Goal: Task Accomplishment & Management: Manage account settings

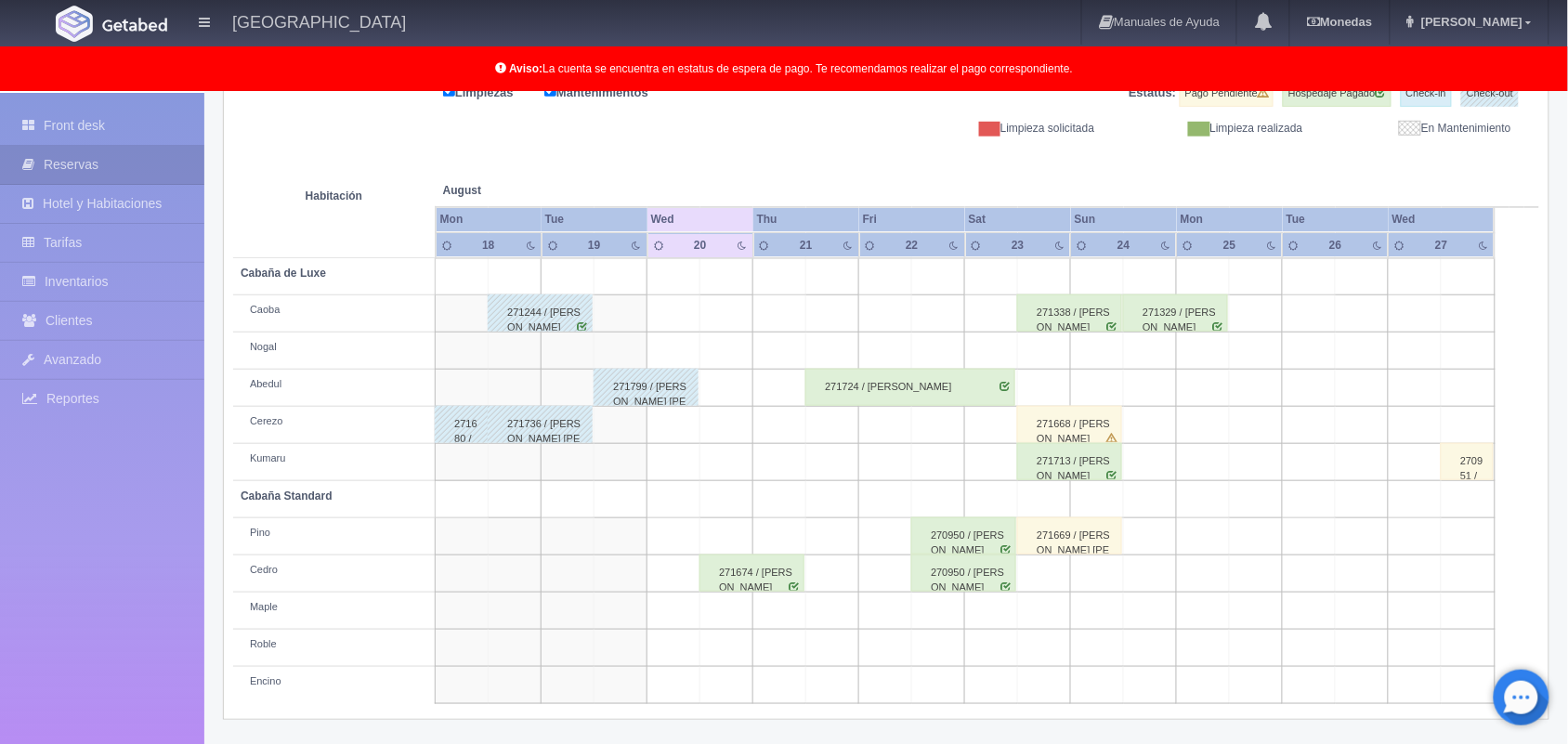
scroll to position [259, 0]
click at [903, 351] on td at bounding box center [886, 351] width 53 height 37
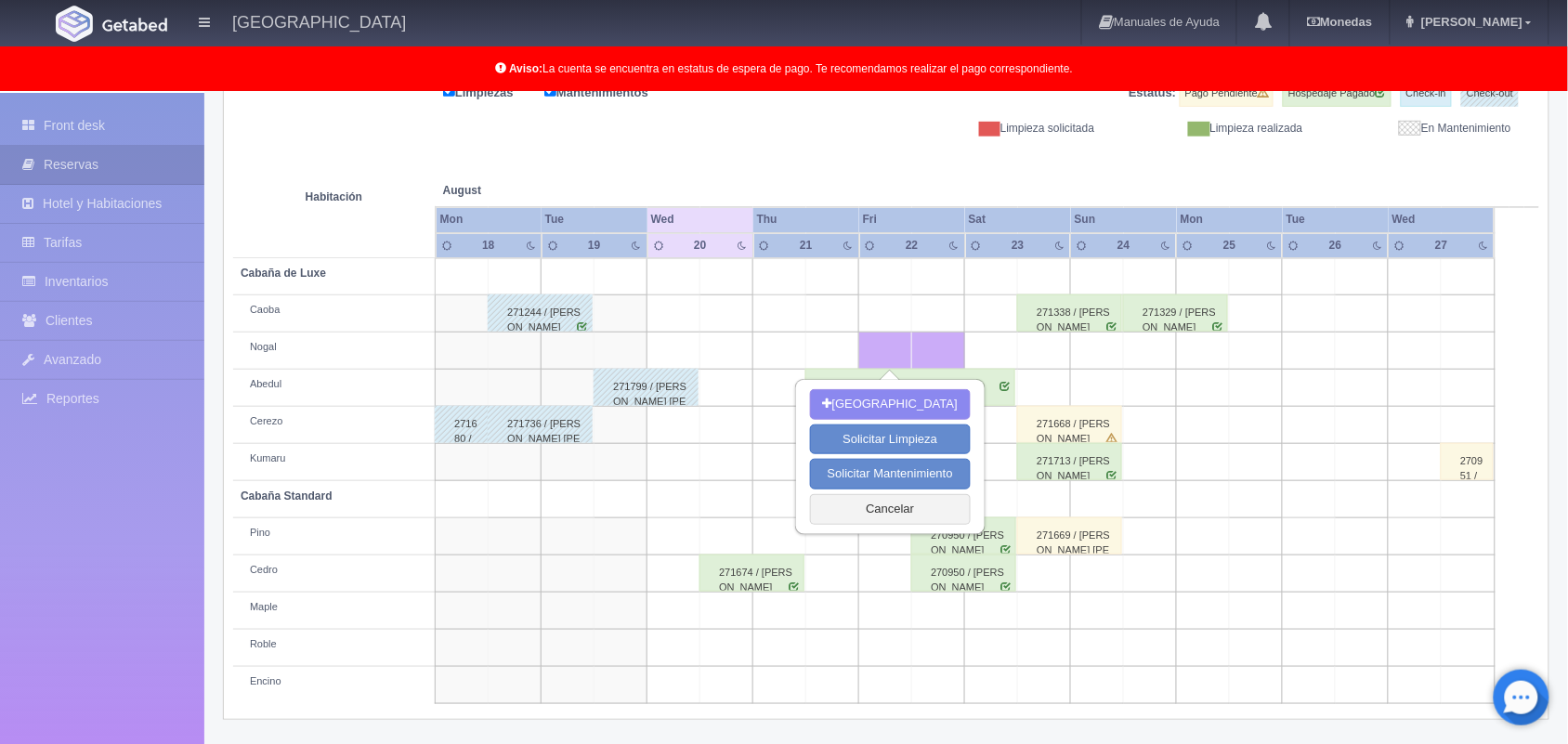
click at [903, 351] on td at bounding box center [886, 351] width 53 height 37
click at [694, 621] on td at bounding box center [674, 611] width 53 height 37
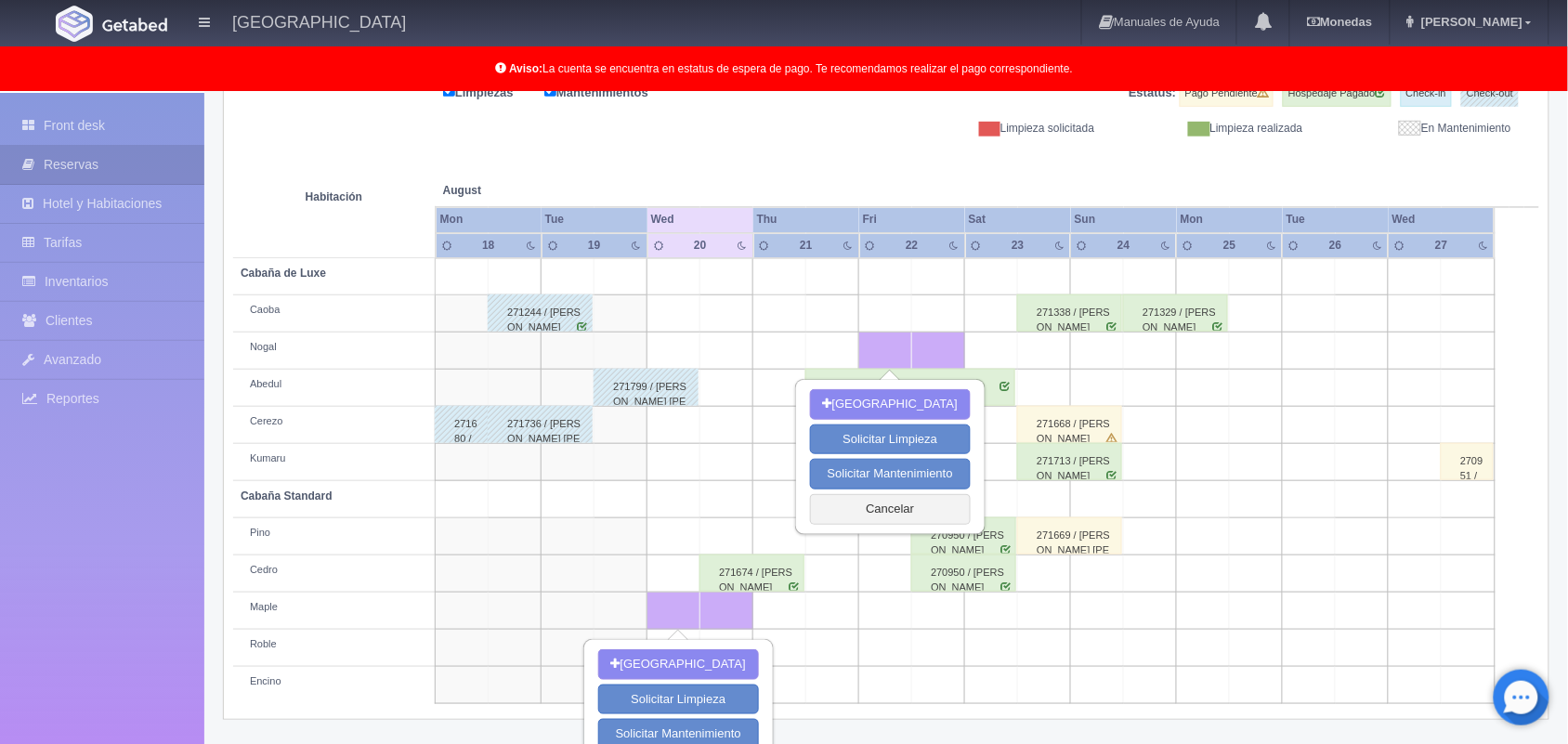
click at [1028, 634] on td at bounding box center [1045, 648] width 53 height 37
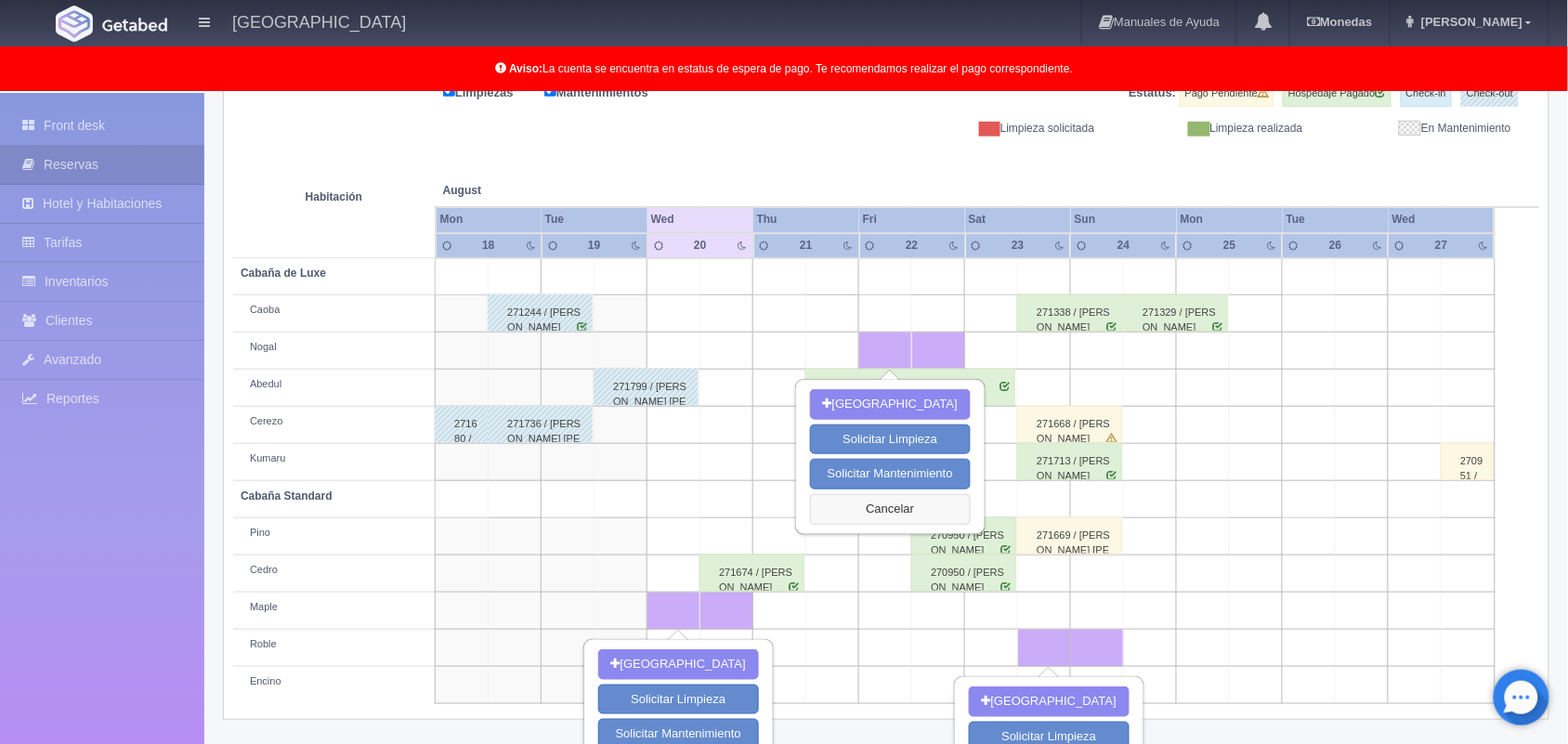
click at [874, 502] on button "Cancelar" at bounding box center [891, 510] width 161 height 30
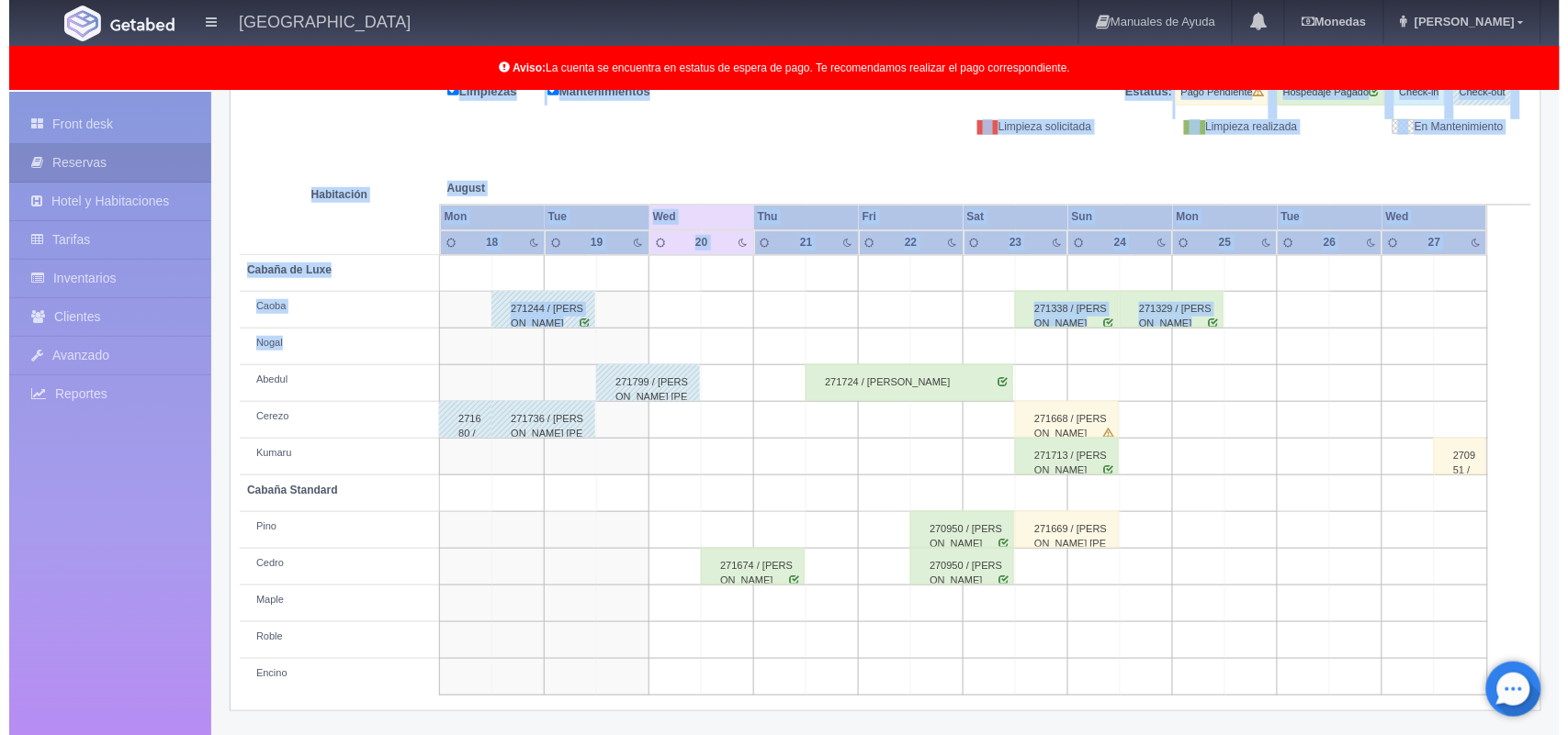
scroll to position [0, 0]
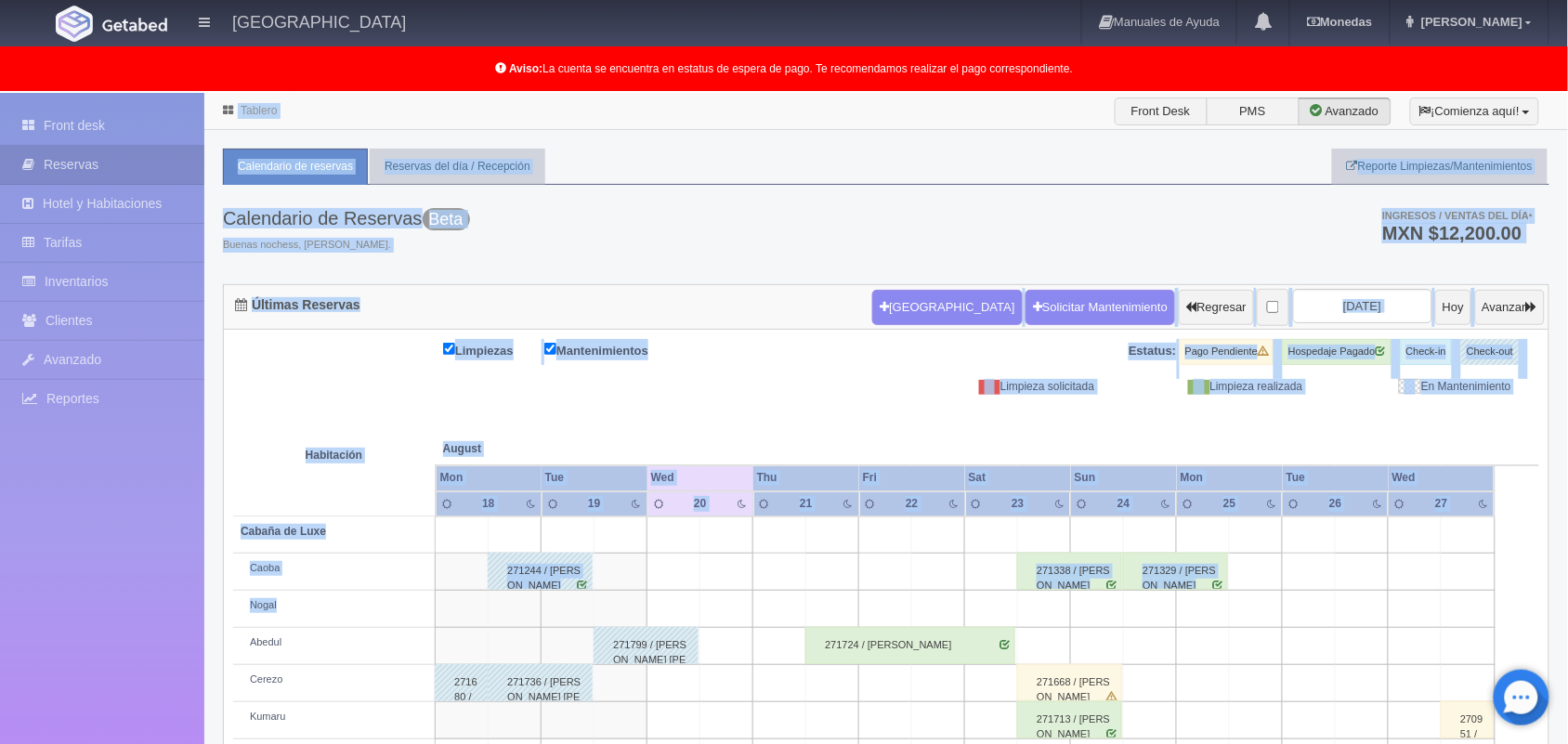
drag, startPoint x: 593, startPoint y: 352, endPoint x: 837, endPoint y: -101, distance: 514.5
click at [837, 0] on html "Hotel Xacallan Manuales de Ayuda Actualizaciones recientes Monedas Tipo de camb…" at bounding box center [784, 372] width 1568 height 744
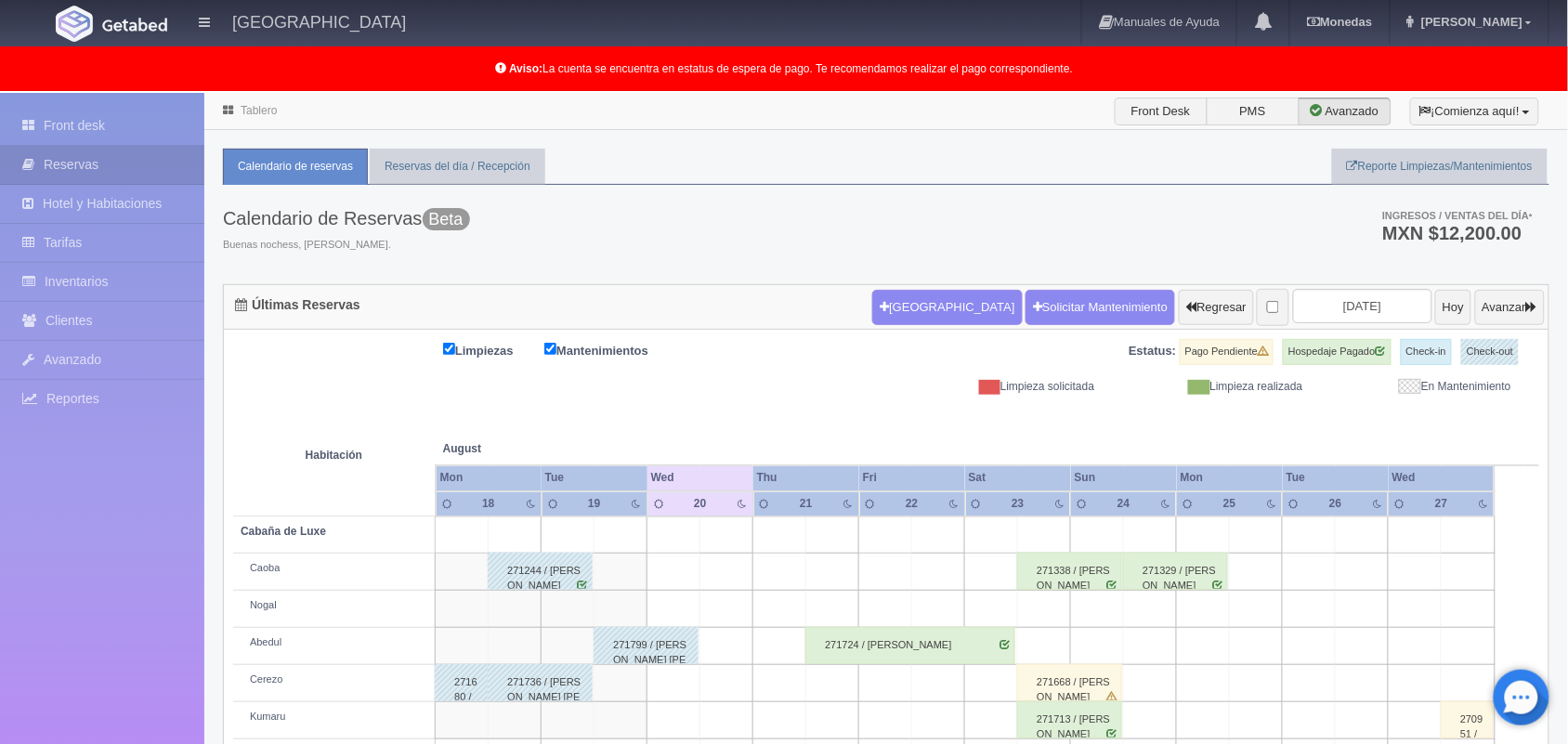
click at [638, 602] on td at bounding box center [622, 609] width 53 height 37
click at [923, 605] on td at bounding box center [939, 609] width 53 height 37
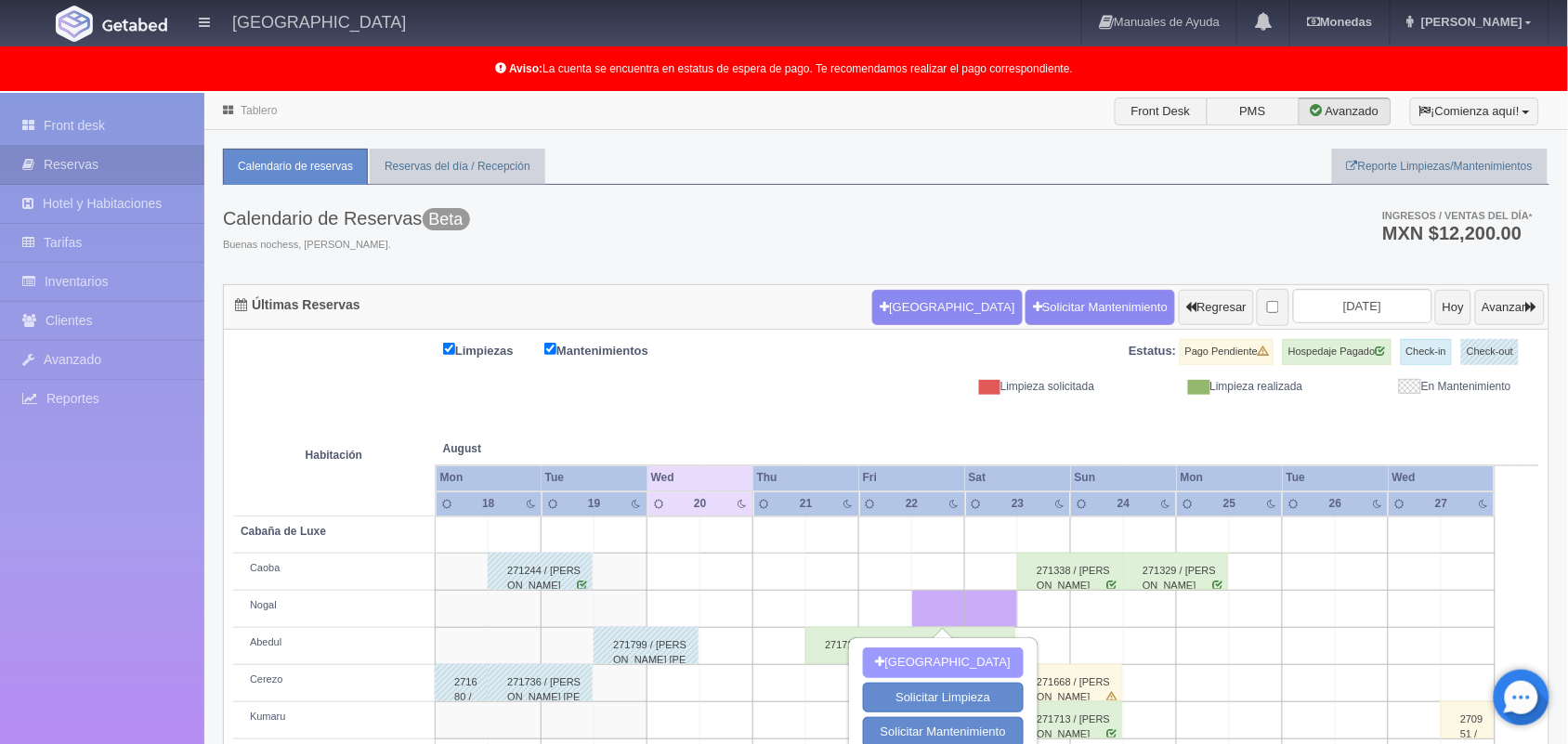
click at [962, 669] on button "[GEOGRAPHIC_DATA]" at bounding box center [944, 662] width 161 height 30
type input "22-08-2025"
type input "23-08-2025"
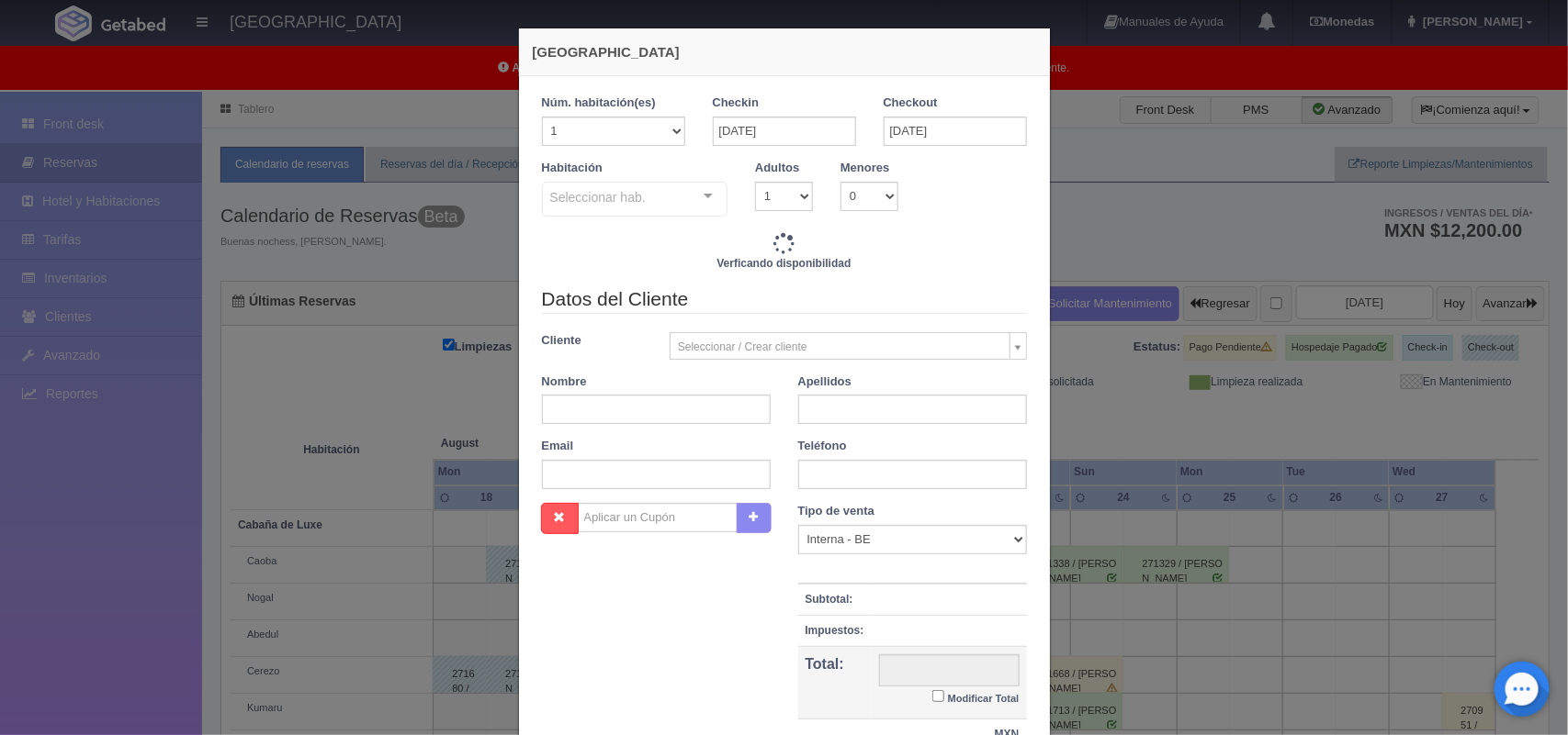
checkbox input "false"
type input "1800.00"
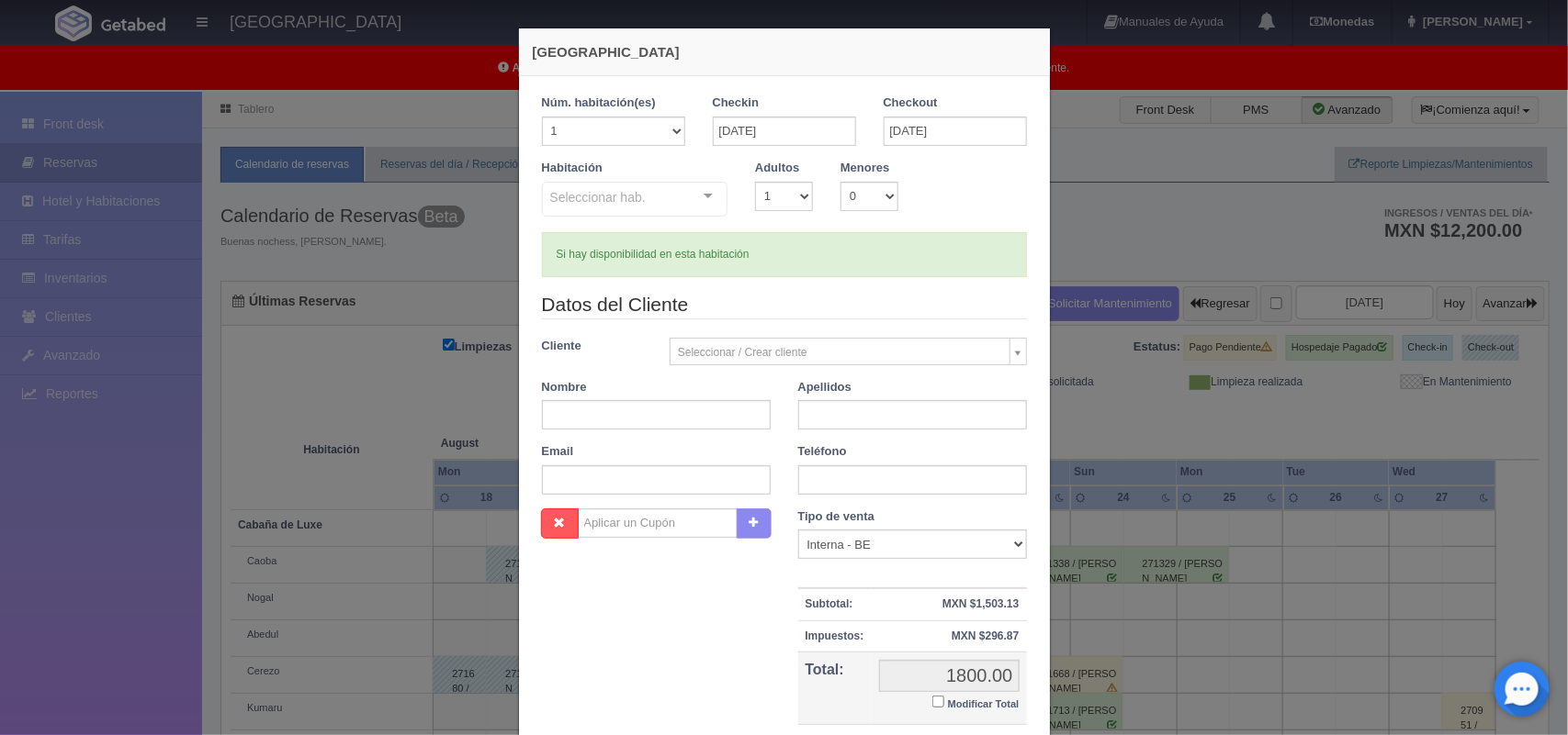
checkbox input "false"
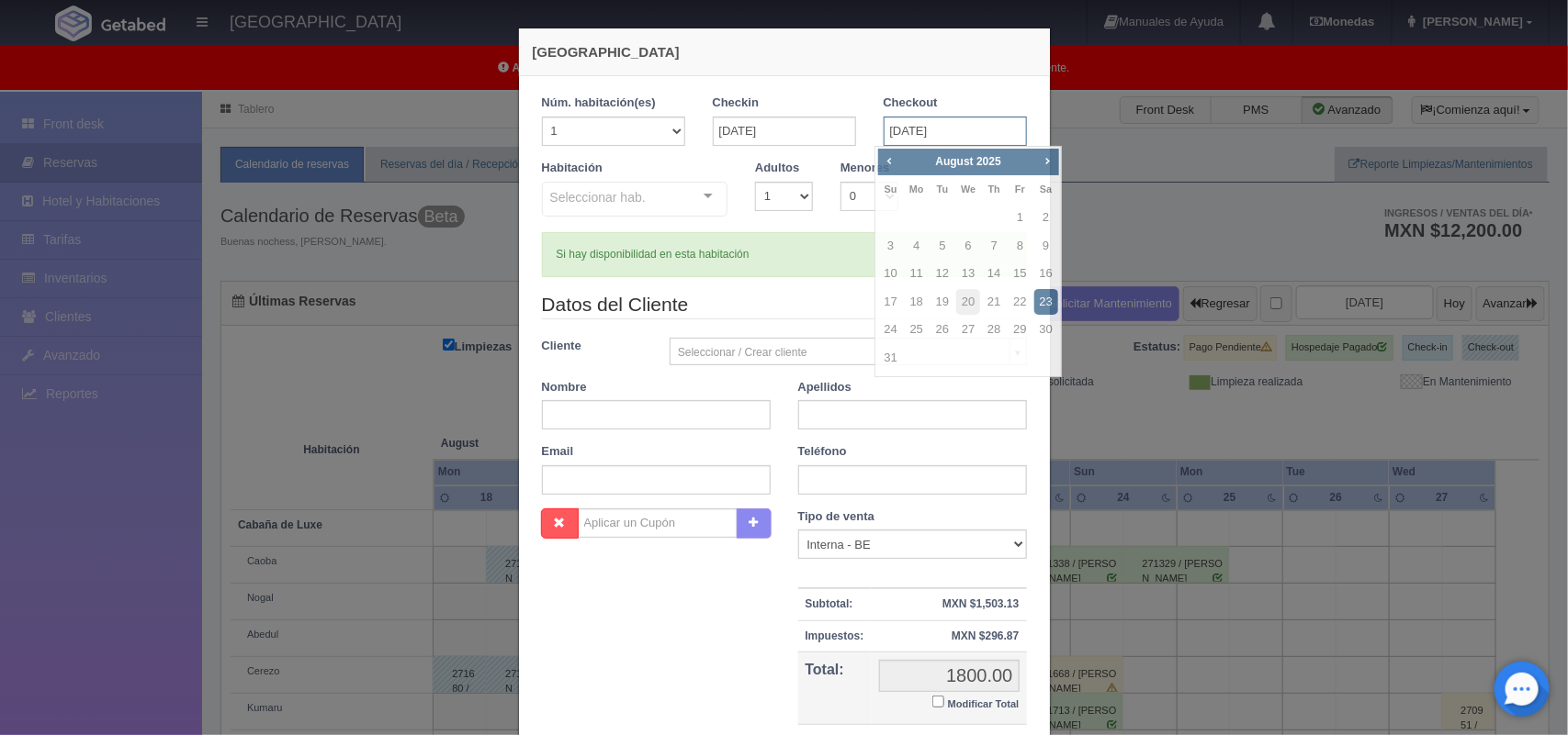
click at [883, 133] on input "23-08-2025" at bounding box center [954, 131] width 143 height 29
click at [886, 319] on link "24" at bounding box center [890, 330] width 23 height 26
type input "24-08-2025"
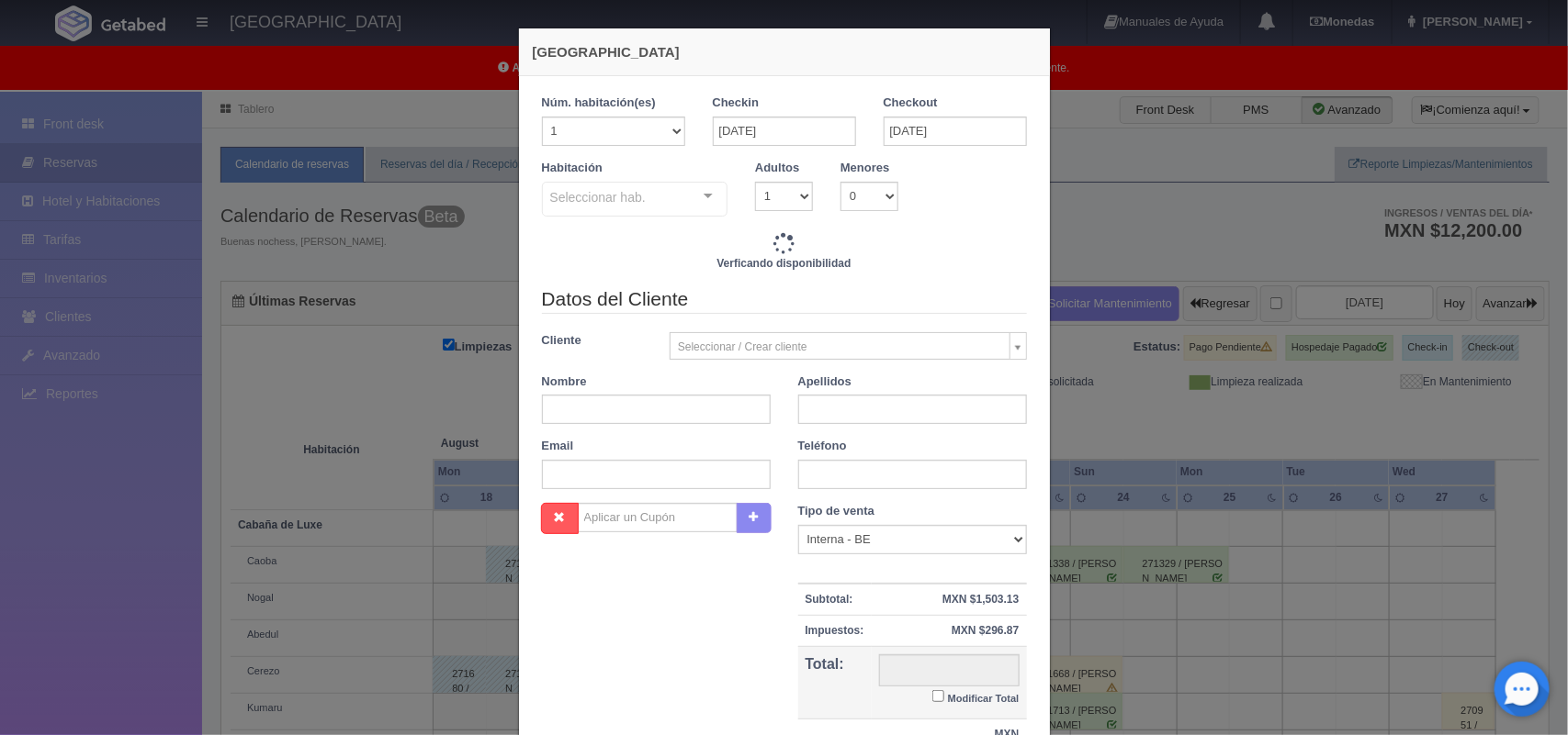
checkbox input "false"
type input "4020.00"
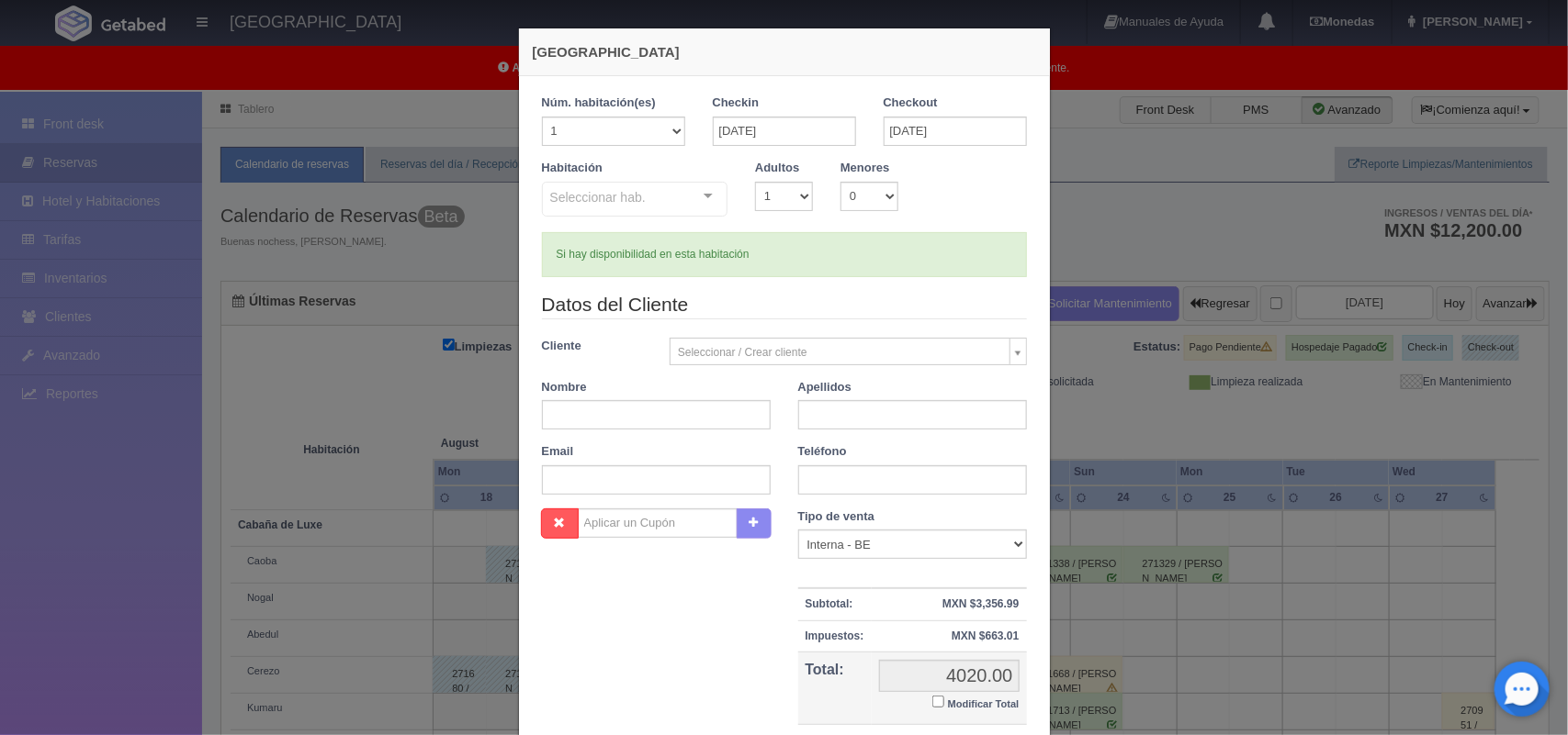
checkbox input "false"
click at [758, 204] on select "1 2 3 4 5 6 7 8 9 10" at bounding box center [784, 196] width 58 height 29
select select "2"
click at [755, 182] on select "1 2 3 4 5 6 7 8 9 10" at bounding box center [784, 196] width 58 height 29
checkbox input "false"
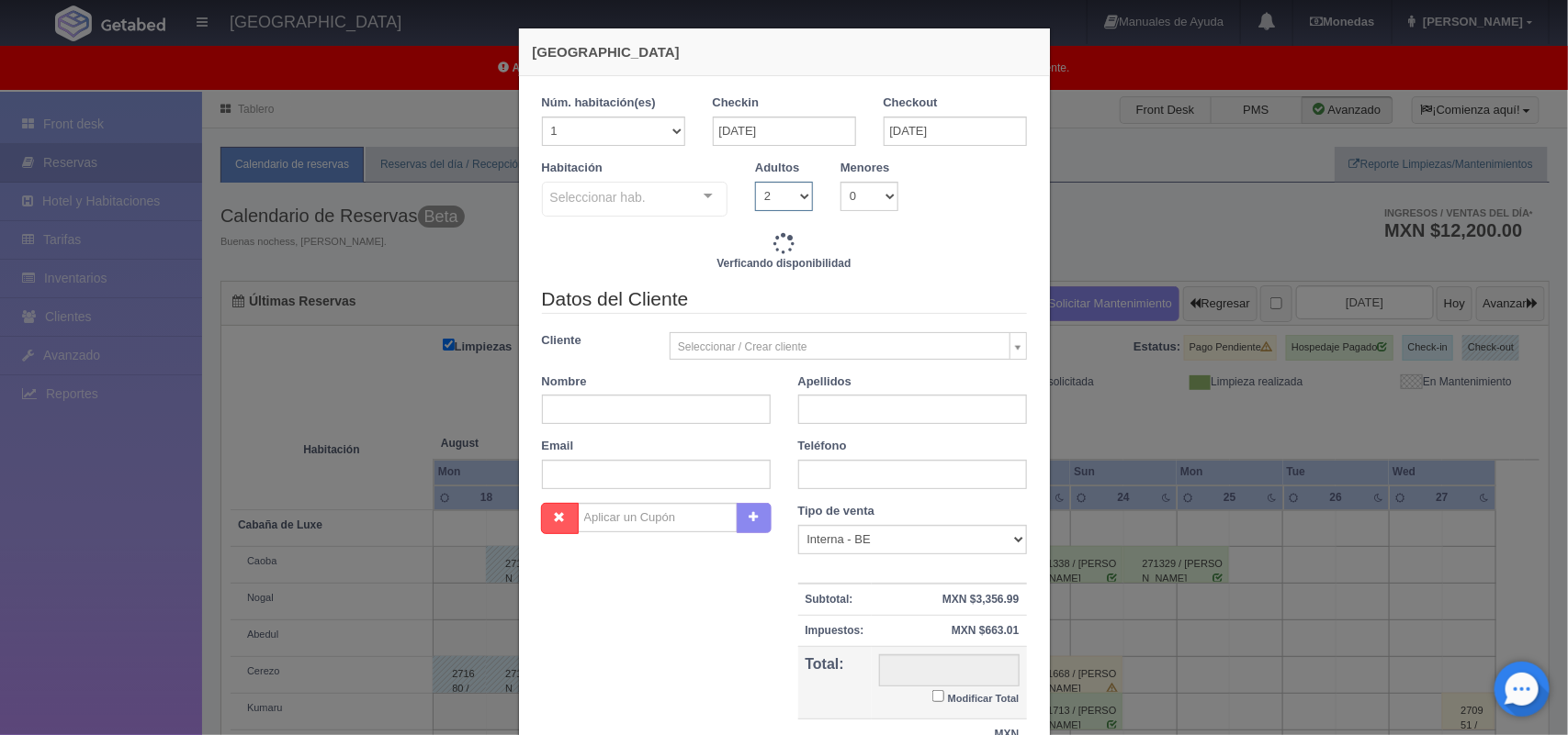
type input "4020.00"
checkbox input "false"
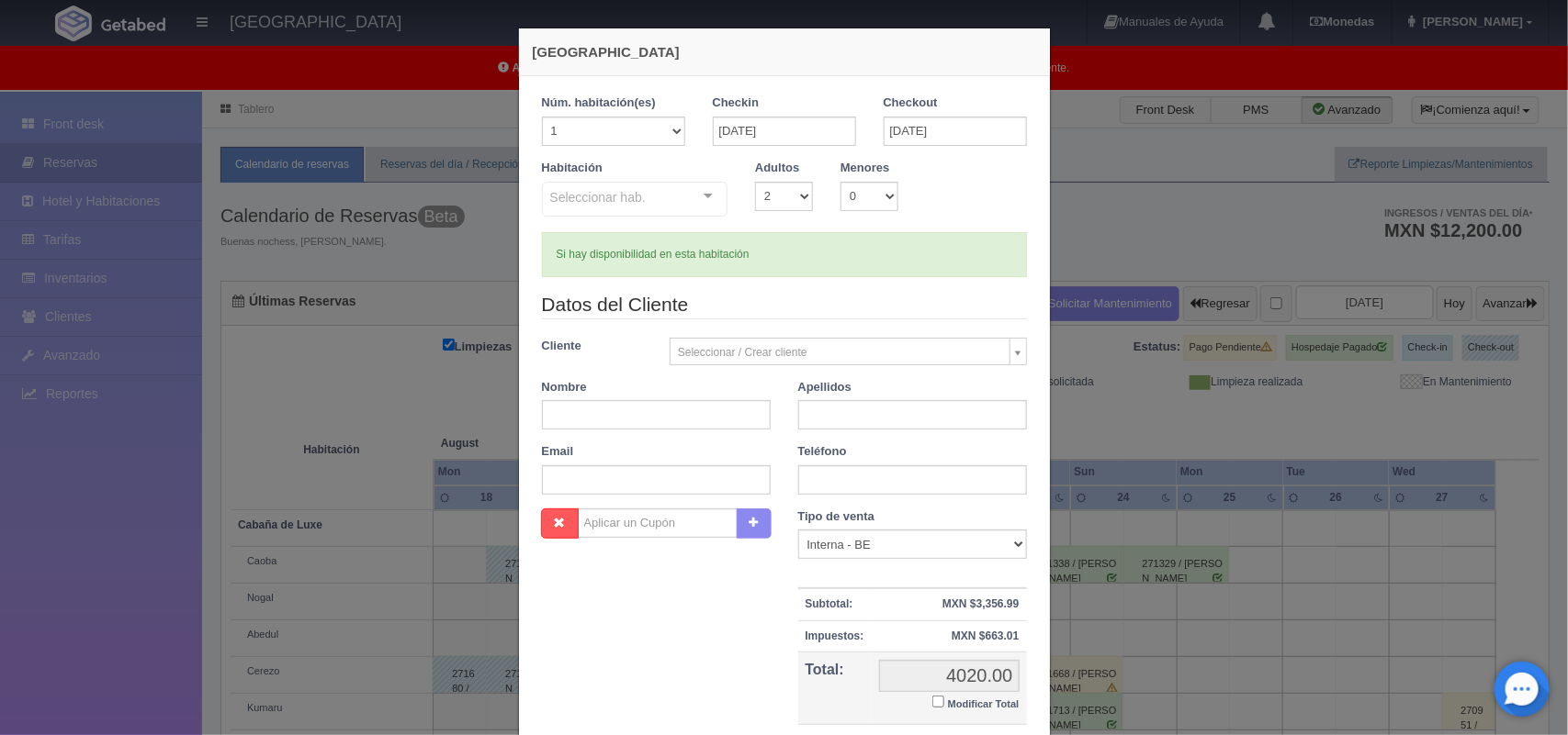
click at [712, 340] on body "Hotel Xacallan Manuales de Ayuda Actualizaciones recientes Monedas Tipo de camb…" at bounding box center [784, 541] width 1568 height 900
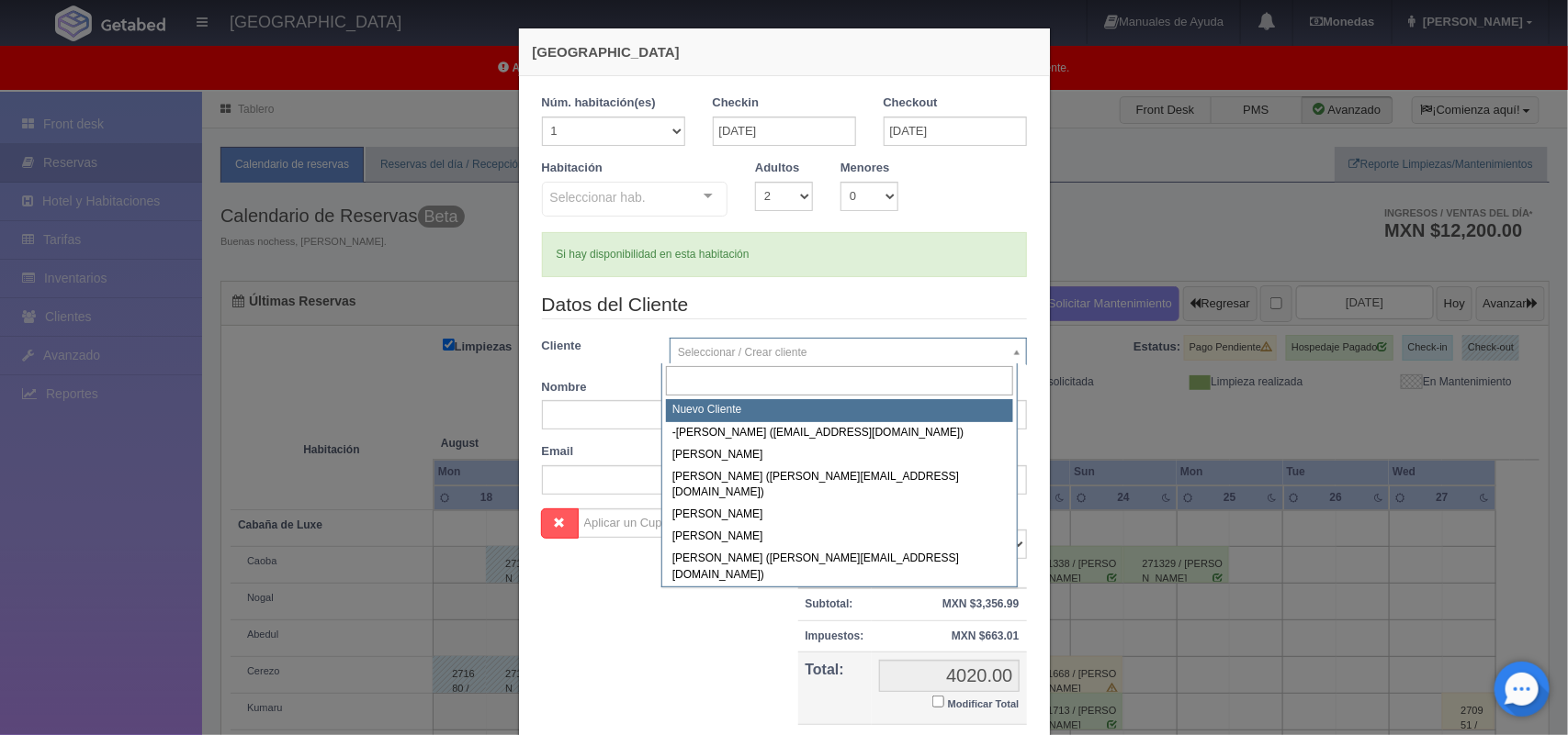
select select "-1"
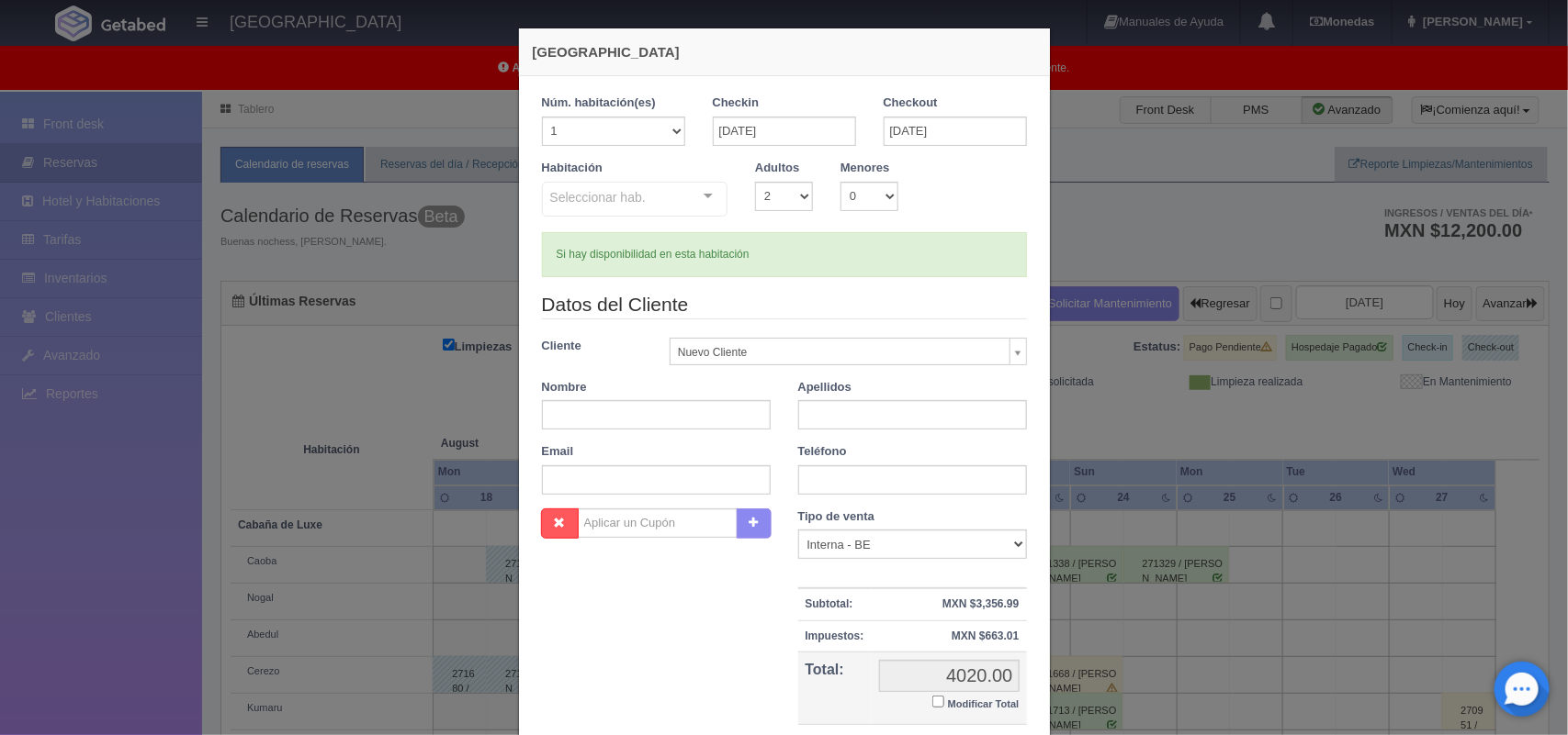
click at [791, 345] on body "[GEOGRAPHIC_DATA] Manuales de Ayuda Actualizaciones recientes [GEOGRAPHIC_DATA]…" at bounding box center [784, 541] width 1568 height 900
click at [608, 418] on input "text" at bounding box center [656, 414] width 229 height 29
type input "Marco Antonio"
click at [854, 404] on input "text" at bounding box center [912, 414] width 229 height 29
type input "ramirez gomez"
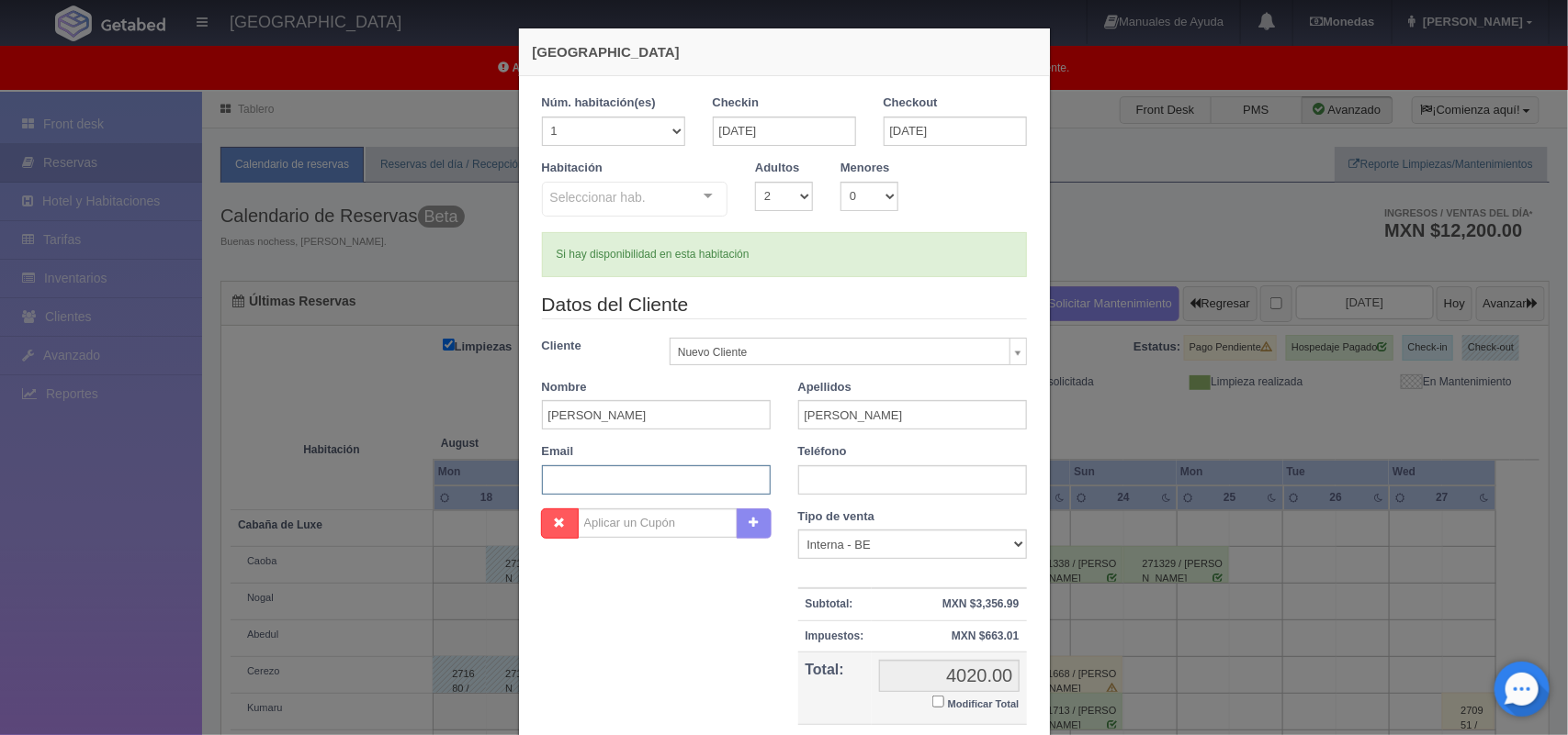
click at [668, 490] on input "text" at bounding box center [656, 479] width 229 height 29
click at [604, 478] on input "manarcos88@gmail.com" at bounding box center [656, 479] width 229 height 29
drag, startPoint x: 604, startPoint y: 478, endPoint x: 617, endPoint y: 470, distance: 15.3
click at [617, 470] on input "mari12moreno@gmail.com" at bounding box center [656, 479] width 229 height 29
click at [615, 478] on input "mari12moreno@gmail.com" at bounding box center [656, 479] width 229 height 29
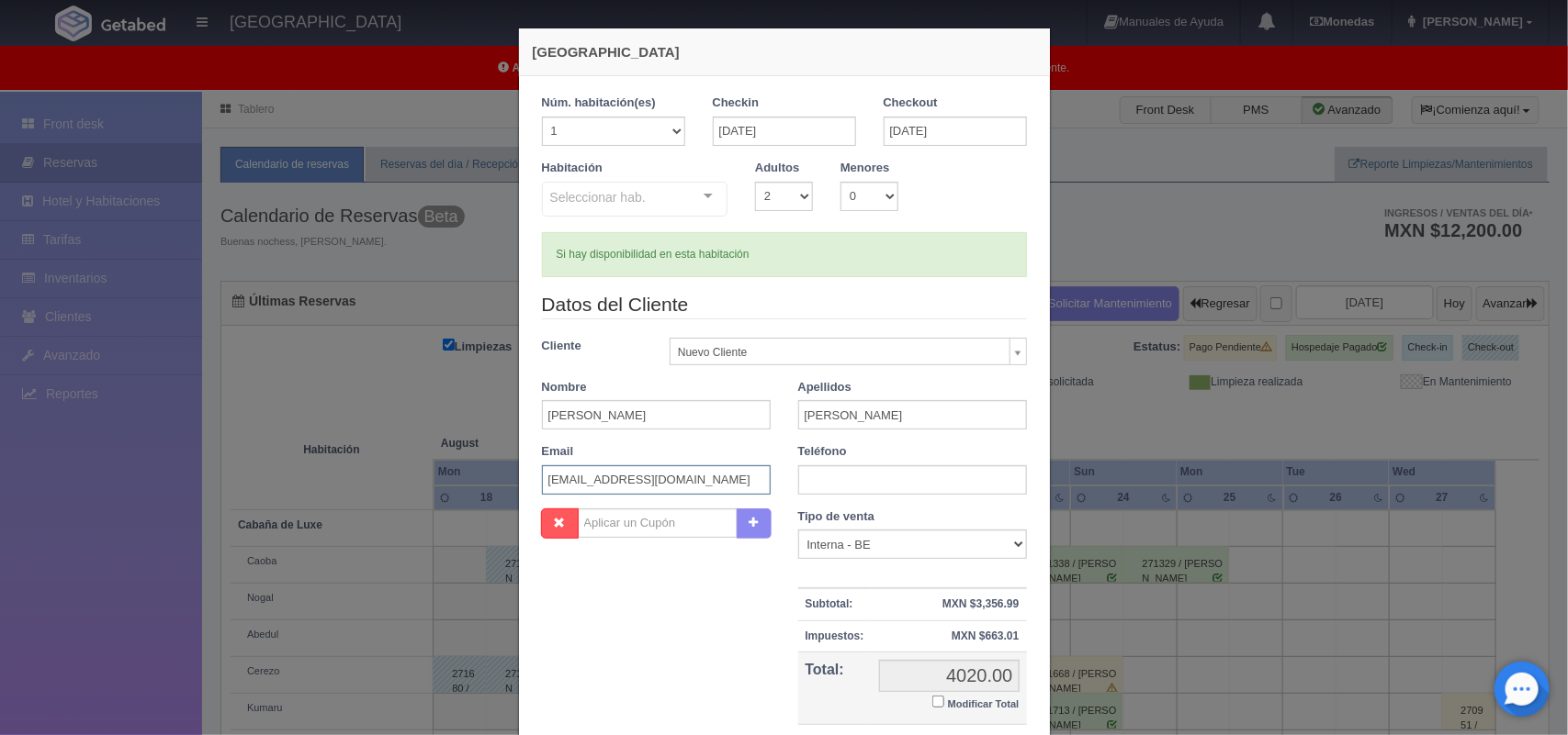
type input "mari12moreno24@gmail.com"
click at [848, 478] on input "text" at bounding box center [912, 479] width 229 height 29
type input "7771883997"
click at [920, 541] on select "Correo Electronico Interna - BE Llamada OTA Externa Otro WALK IN" at bounding box center [912, 544] width 229 height 29
select select "other"
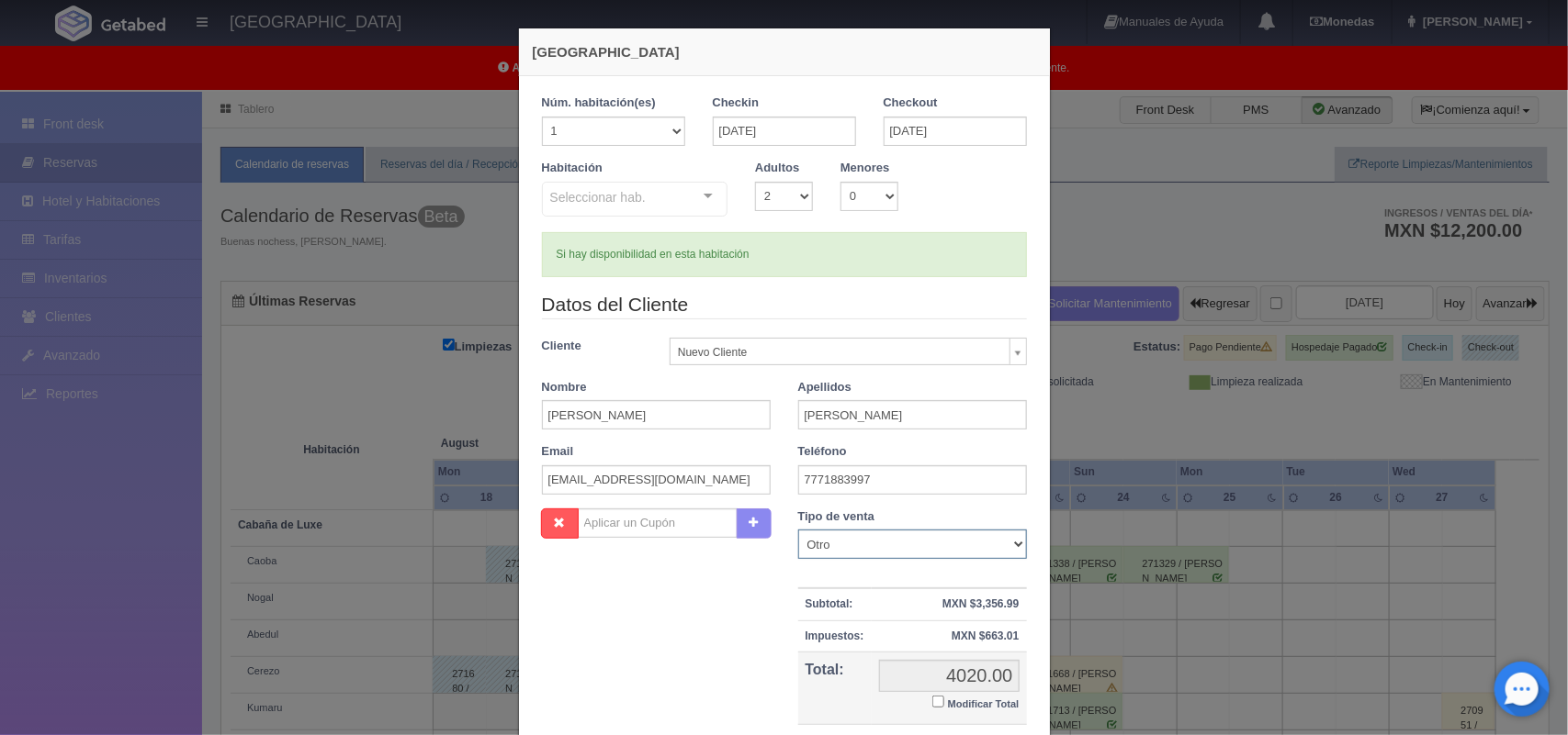
click at [798, 531] on select "Correo Electronico Interna - BE Llamada OTA Externa Otro WALK IN" at bounding box center [912, 544] width 229 height 29
click at [647, 656] on div "Nombre Cupón : Descuentos : Tipo de venta Correo Electronico Interna - BE Llama…" at bounding box center [784, 641] width 512 height 267
drag, startPoint x: 960, startPoint y: 684, endPoint x: 920, endPoint y: 704, distance: 44.7
click at [920, 704] on td "4020.00 4020.00 Modificar Total" at bounding box center [949, 688] width 155 height 73
click at [932, 705] on input "Modificar Total" at bounding box center [938, 701] width 12 height 12
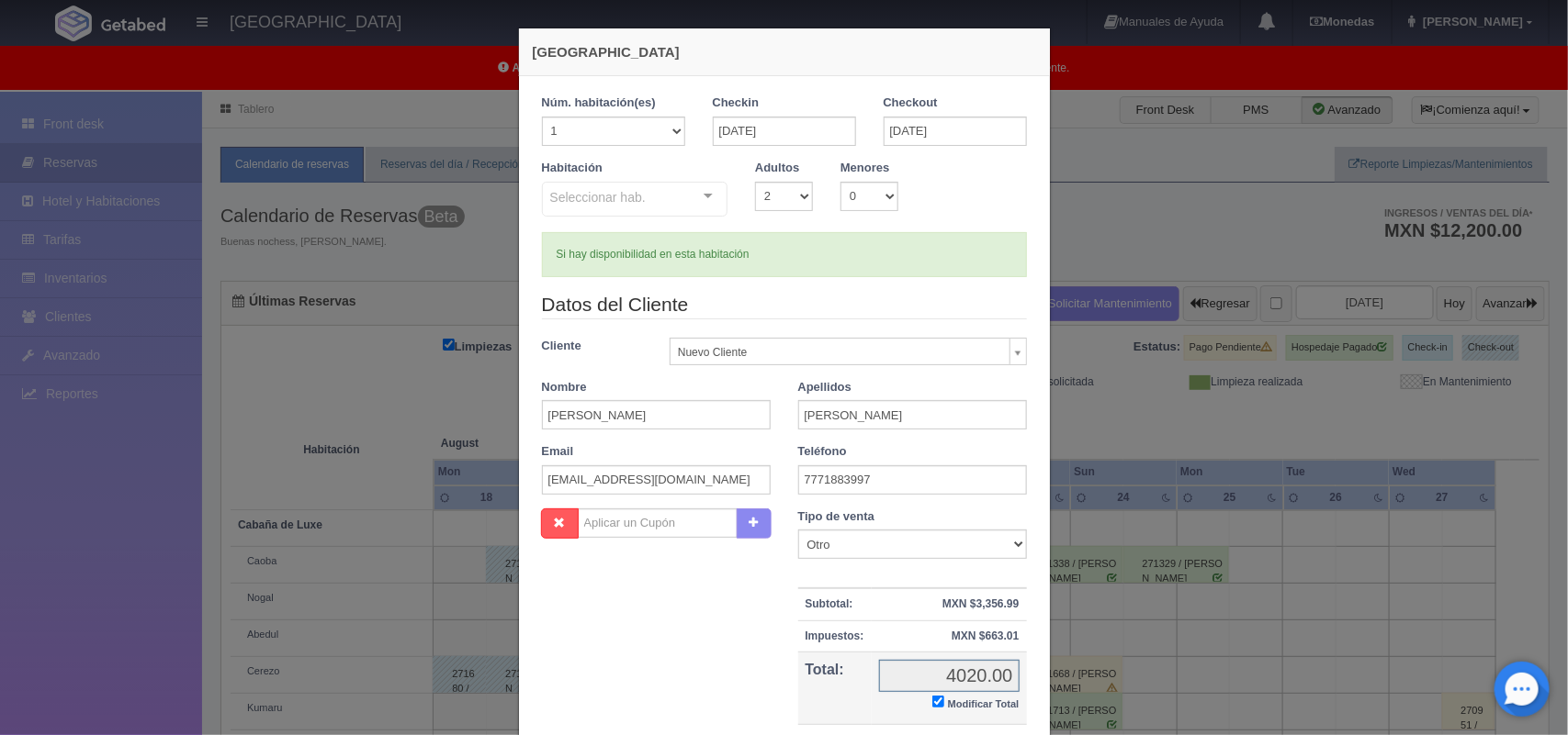
checkbox input "true"
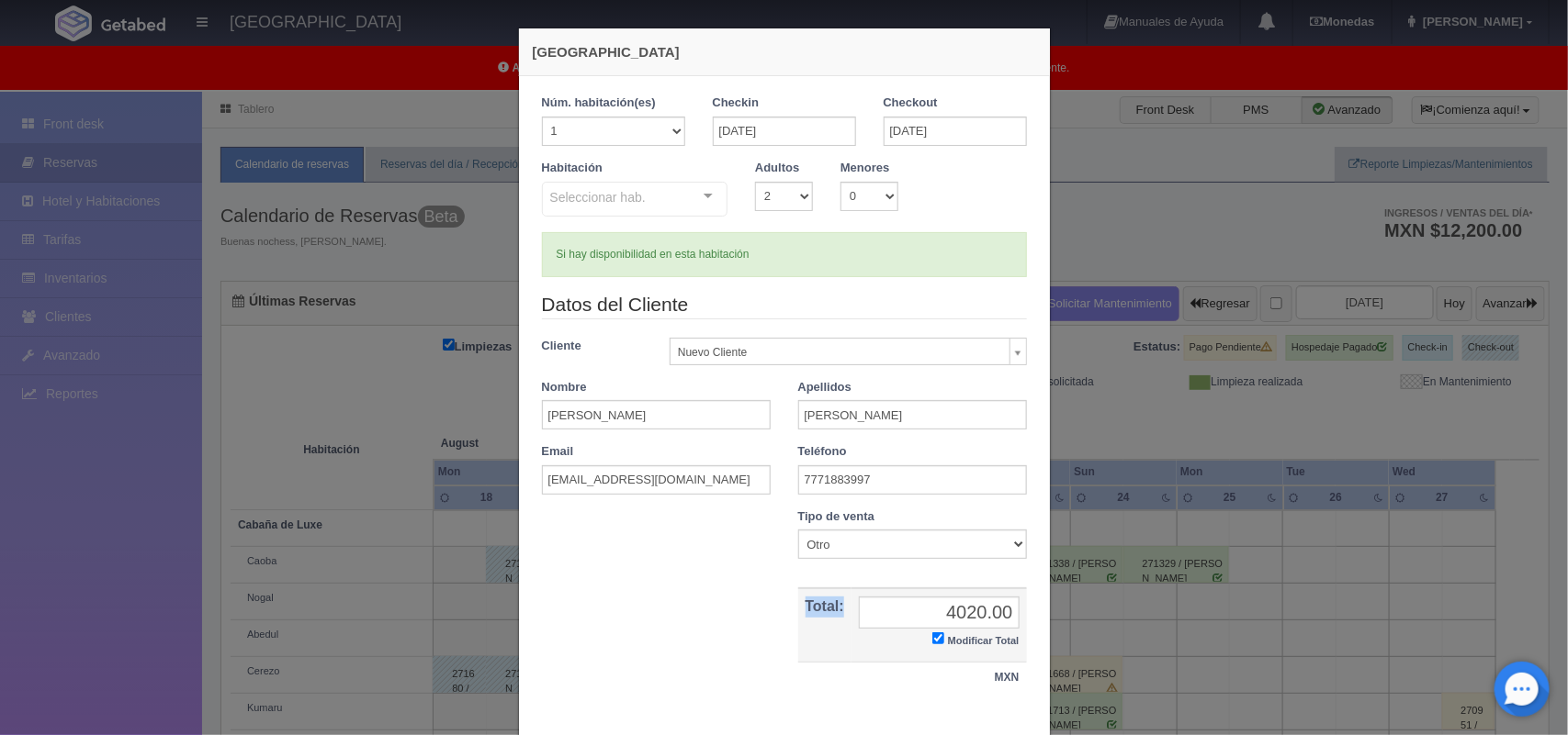
drag, startPoint x: 928, startPoint y: 705, endPoint x: 995, endPoint y: 608, distance: 117.9
click at [995, 608] on div "Nombre Cupón : Descuentos : Tipo de venta Correo Electronico Interna - BE Llama…" at bounding box center [784, 610] width 512 height 204
click at [995, 608] on input "4020.00" at bounding box center [939, 612] width 161 height 32
click at [976, 612] on input "4020.00" at bounding box center [939, 612] width 161 height 32
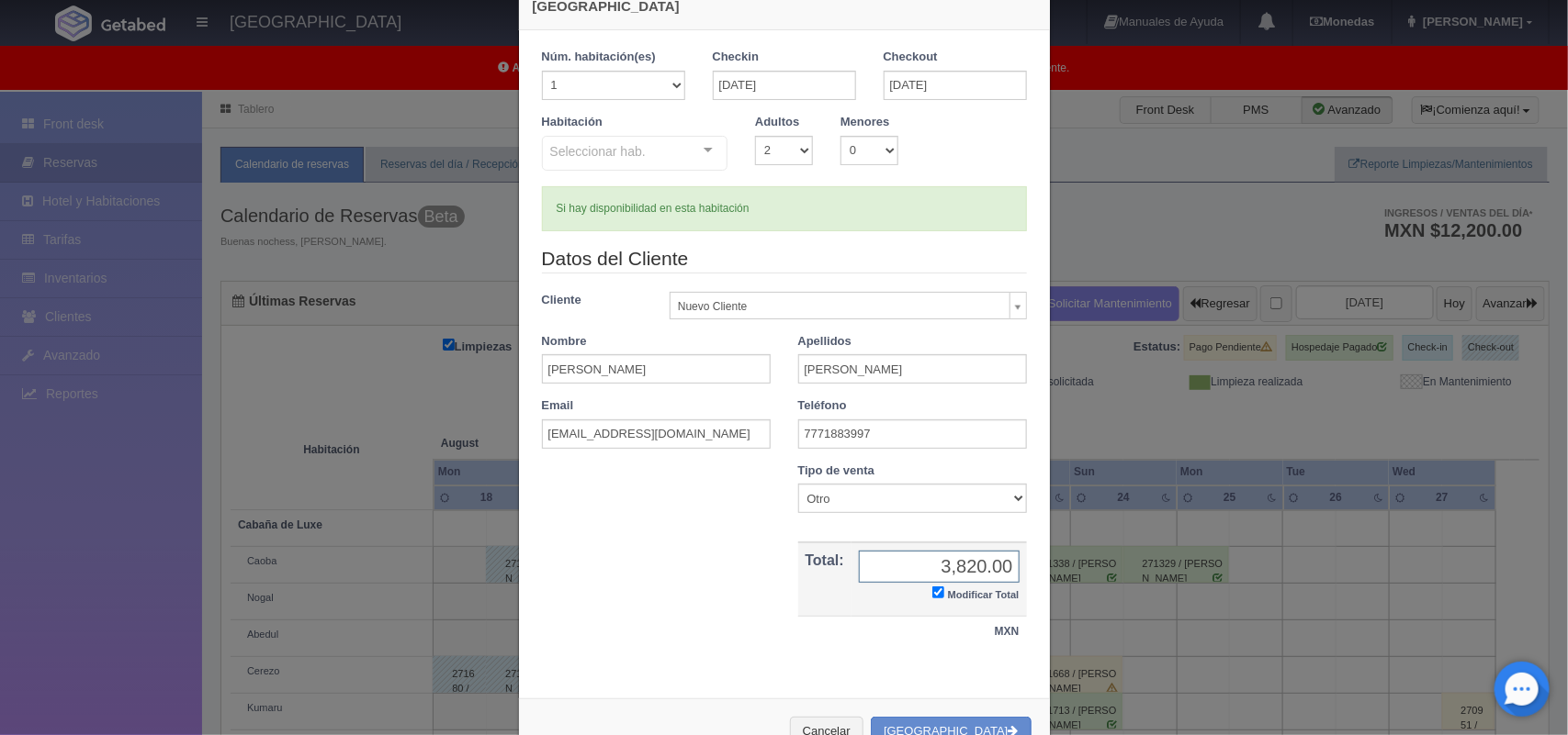
scroll to position [92, 0]
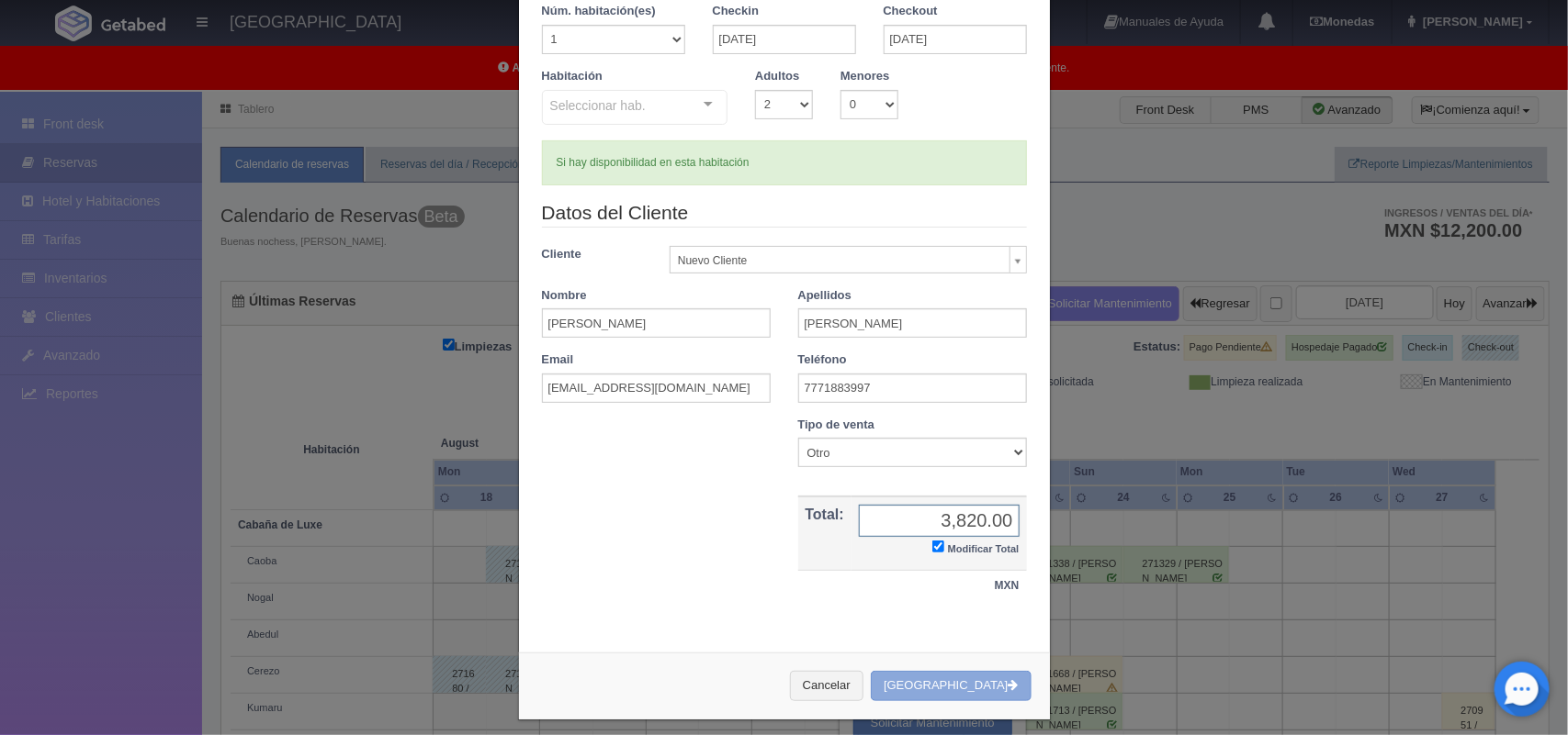
type input "3,820.00"
click at [970, 678] on button "Crear Reserva" at bounding box center [950, 686] width 160 height 30
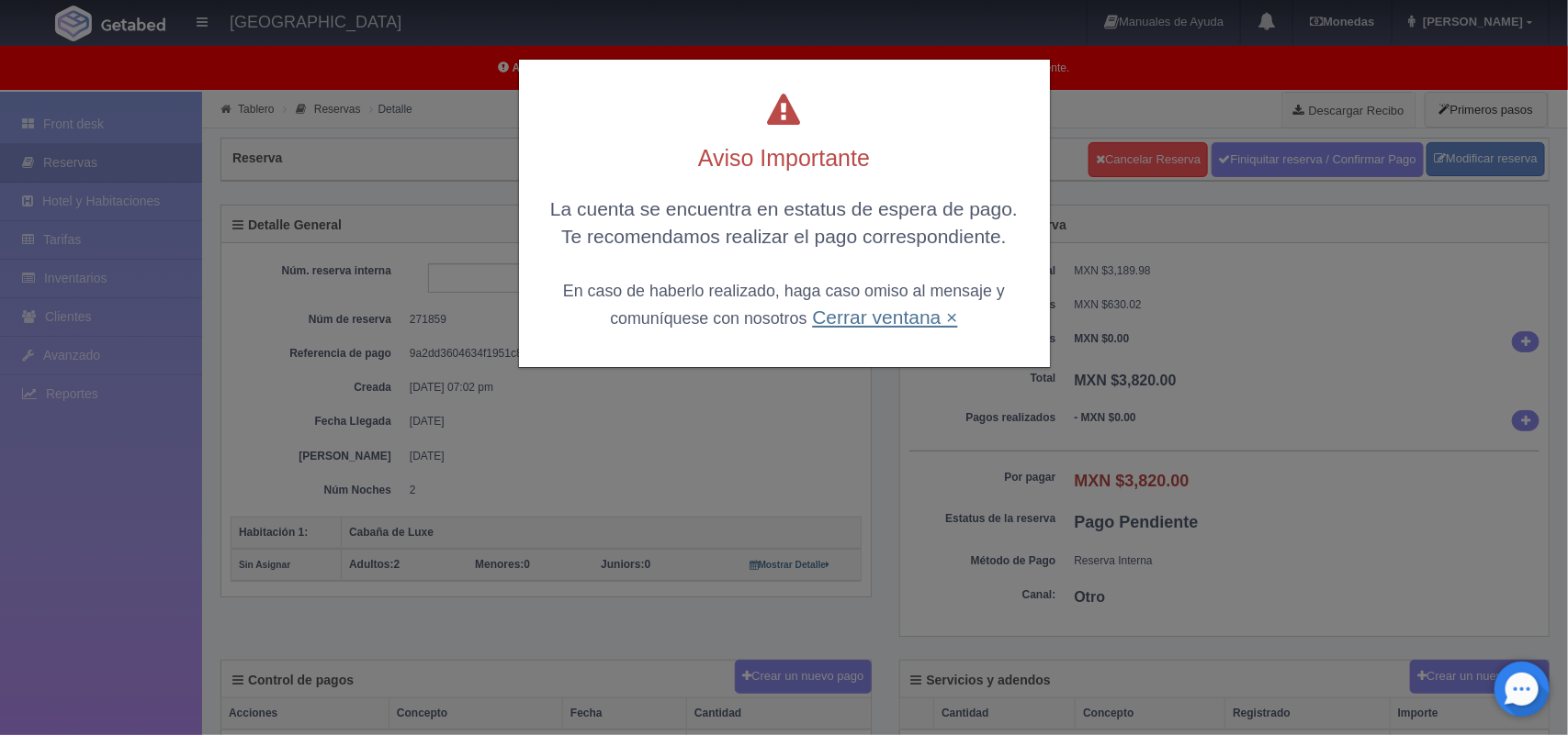
click at [865, 309] on link "Cerrar ventana ×" at bounding box center [884, 316] width 145 height 22
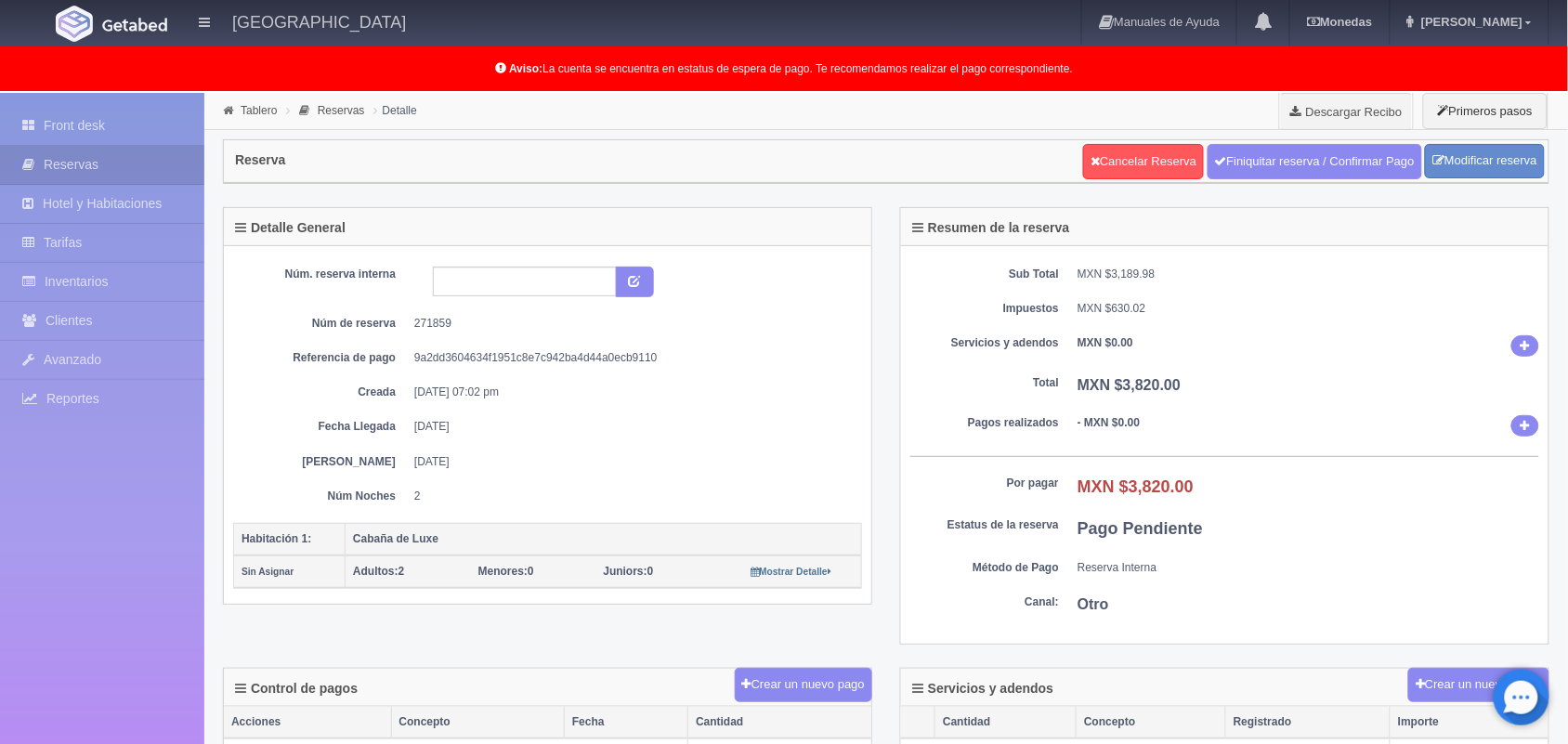
click at [763, 457] on dd "[DATE]" at bounding box center [631, 462] width 434 height 16
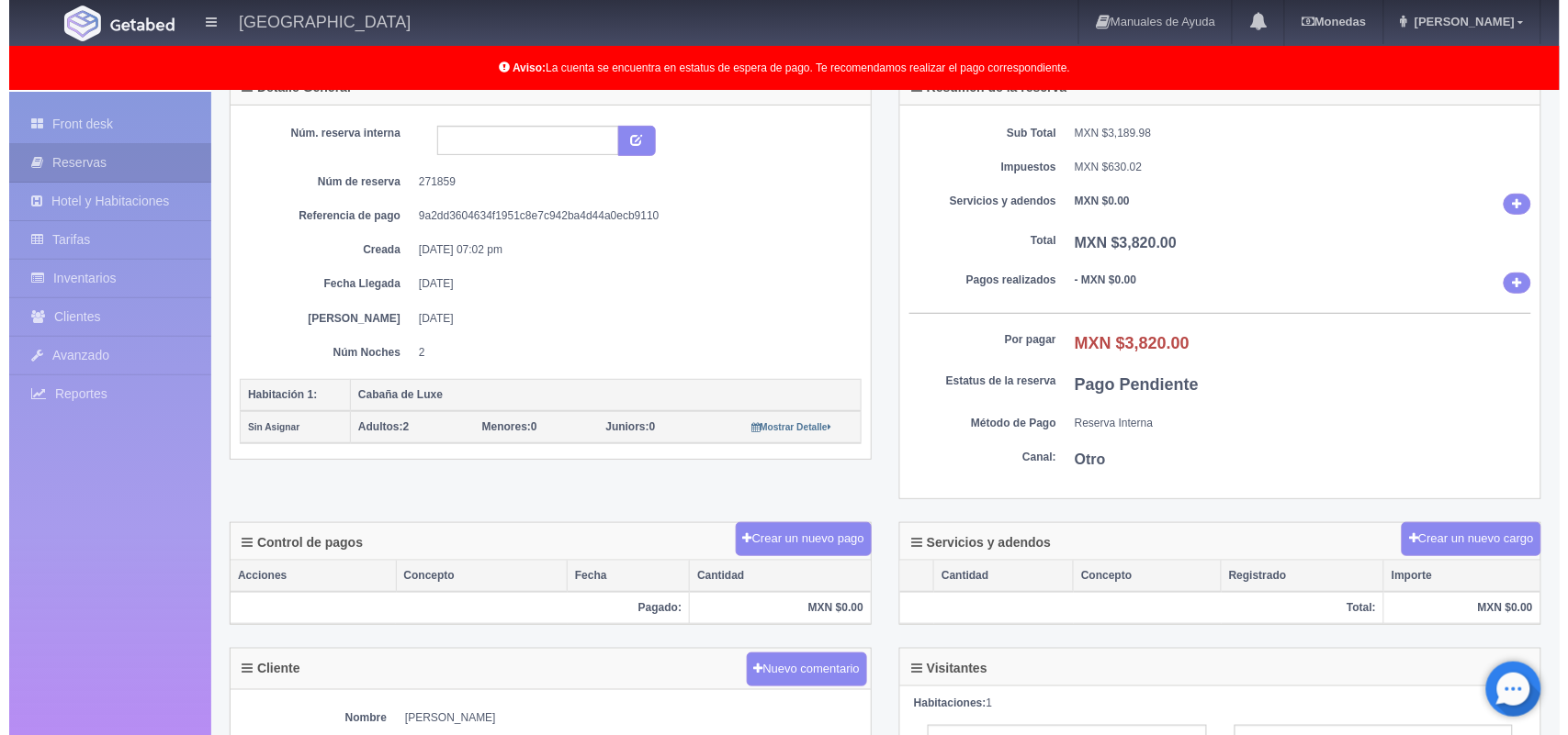
scroll to position [184, 0]
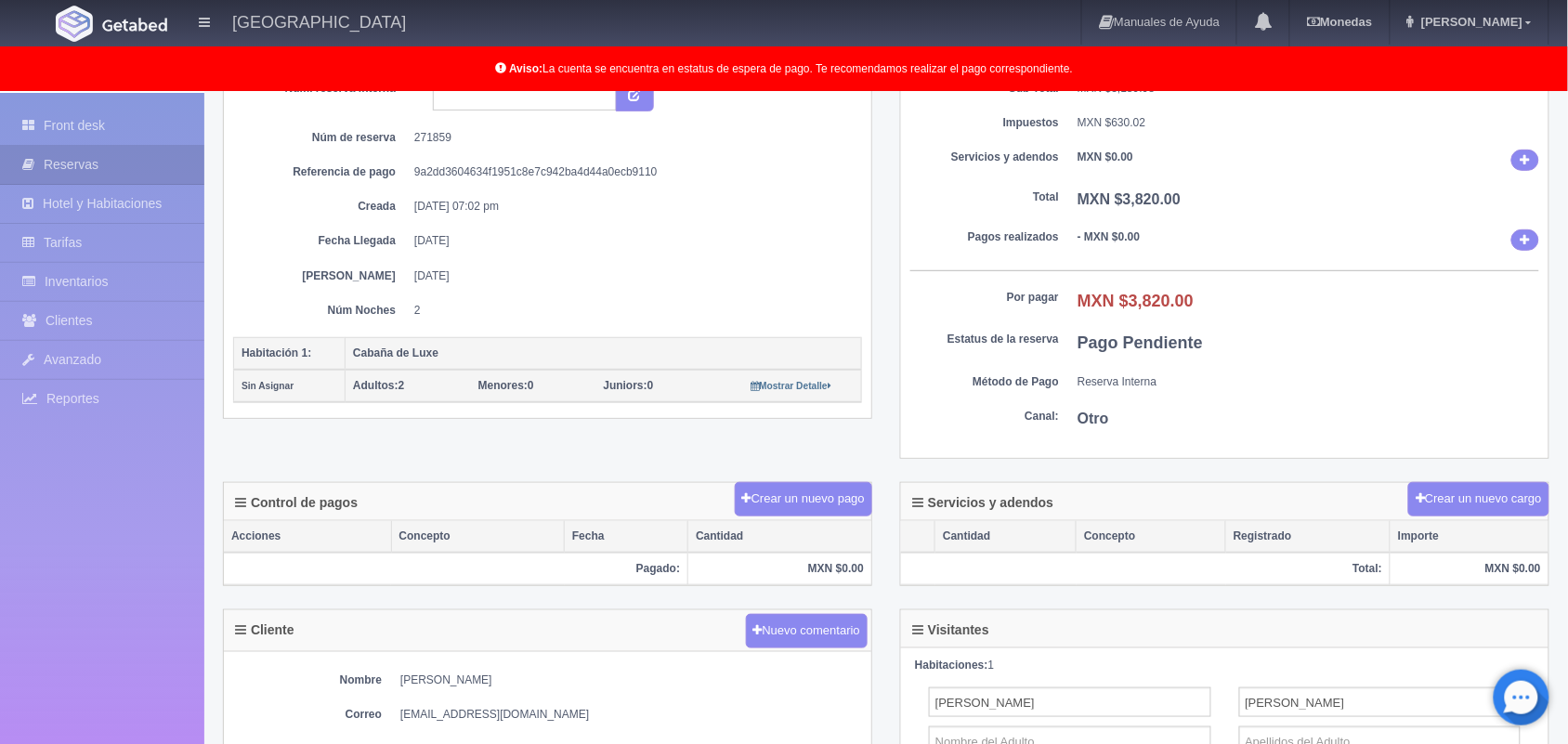
click at [876, 240] on div "Detalle General Núm. reserva interna Núm de reserva 271859 Referencia de pago 9…" at bounding box center [548, 232] width 677 height 422
click at [811, 500] on button "Crear un nuevo pago" at bounding box center [803, 499] width 137 height 34
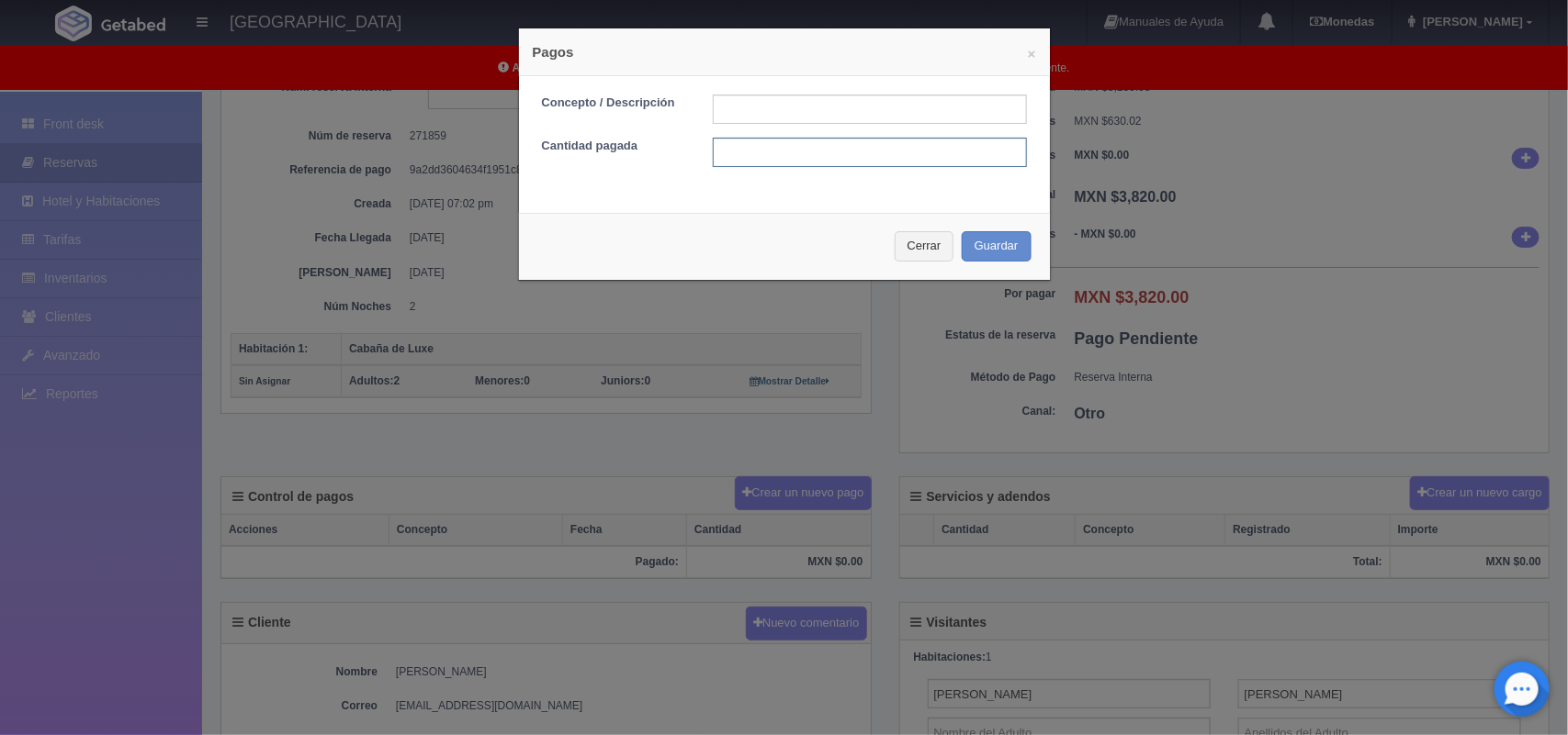
click at [799, 150] on input "text" at bounding box center [869, 152] width 314 height 29
type input "$1,910"
click at [984, 251] on button "Guardar" at bounding box center [997, 246] width 70 height 30
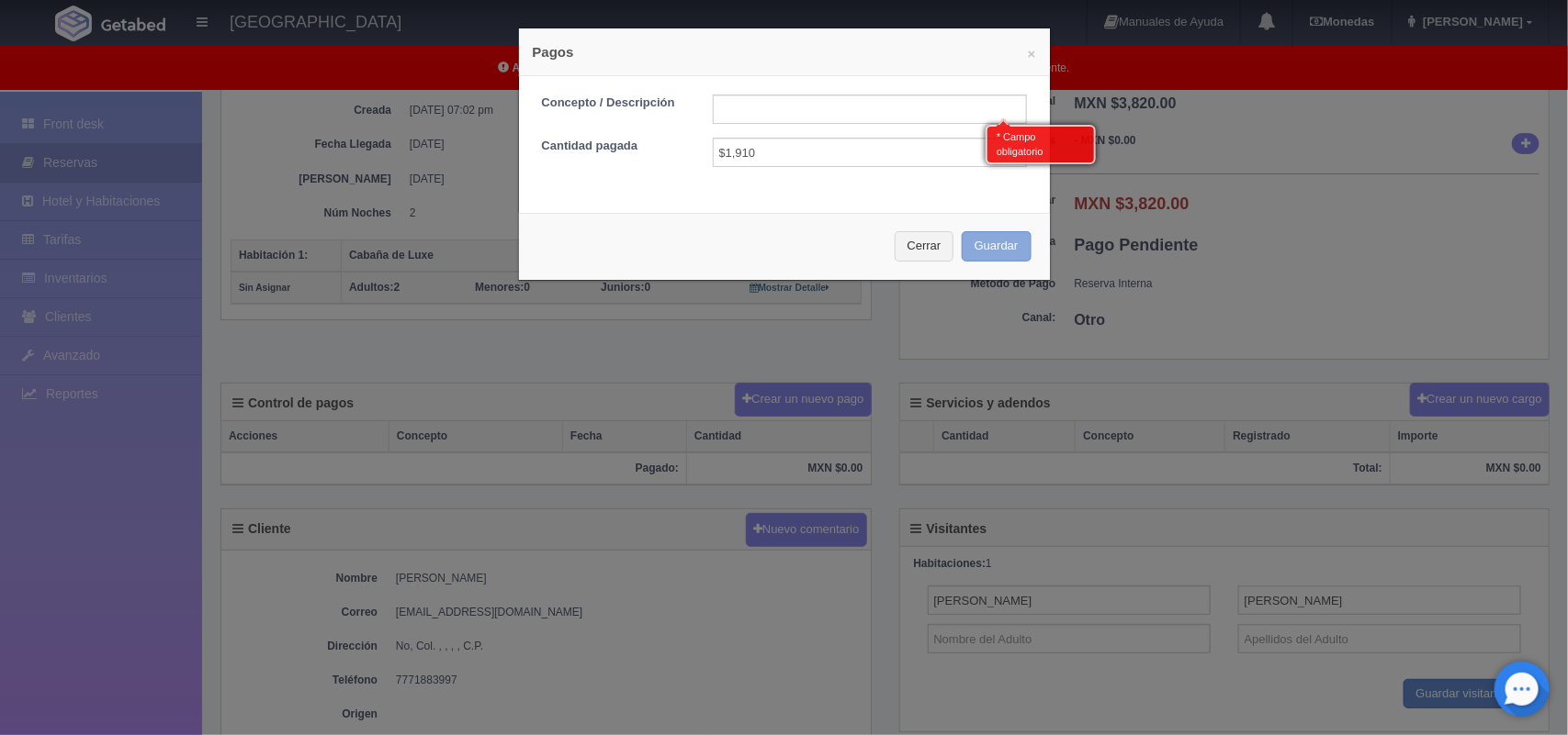
scroll to position [278, 0]
click at [819, 109] on input "text" at bounding box center [869, 109] width 314 height 29
type input "Pago transferencia"
click at [1006, 240] on button "Guardar" at bounding box center [997, 246] width 70 height 30
click at [613, 111] on label "Concepto / Descripción" at bounding box center [614, 103] width 170 height 18
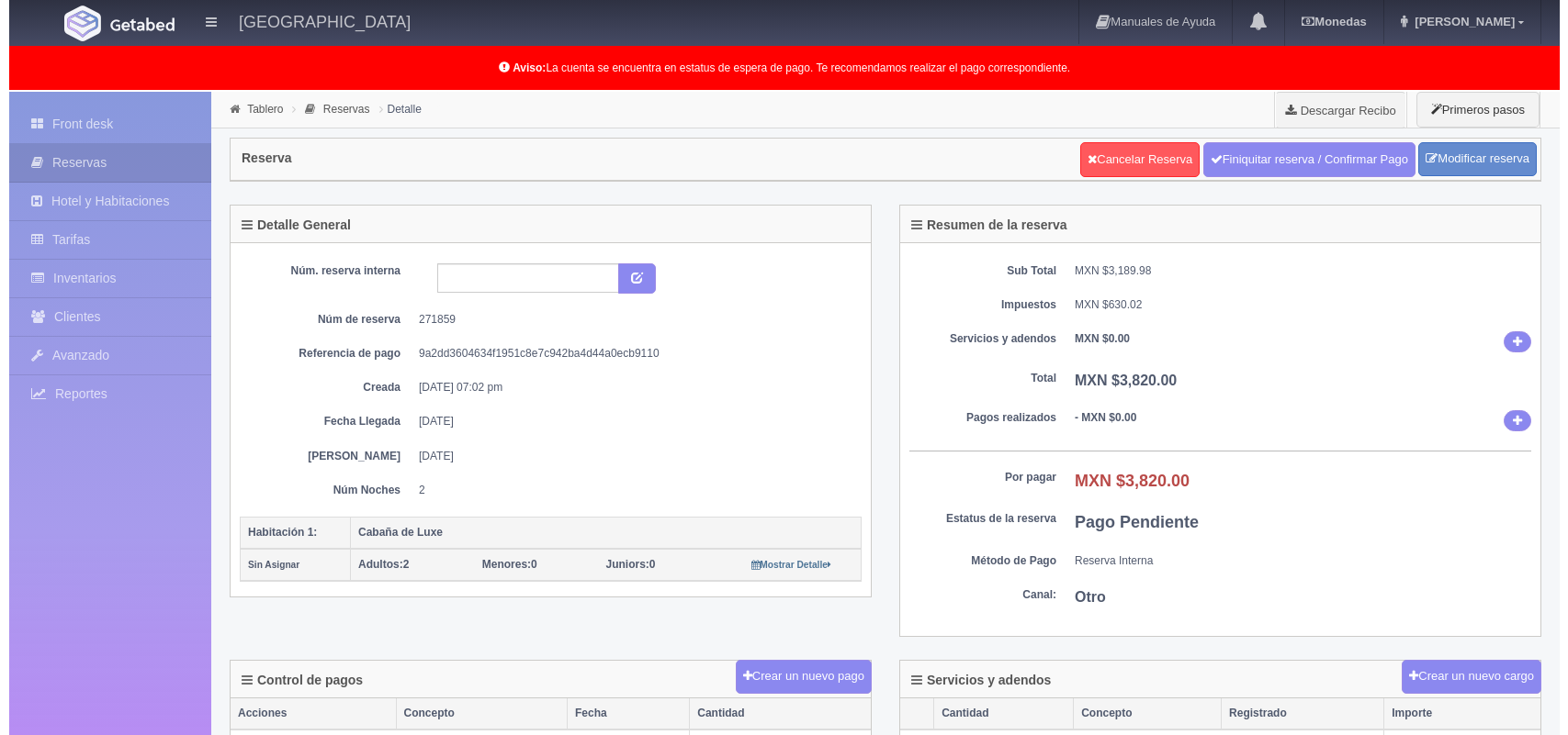
scroll to position [278, 0]
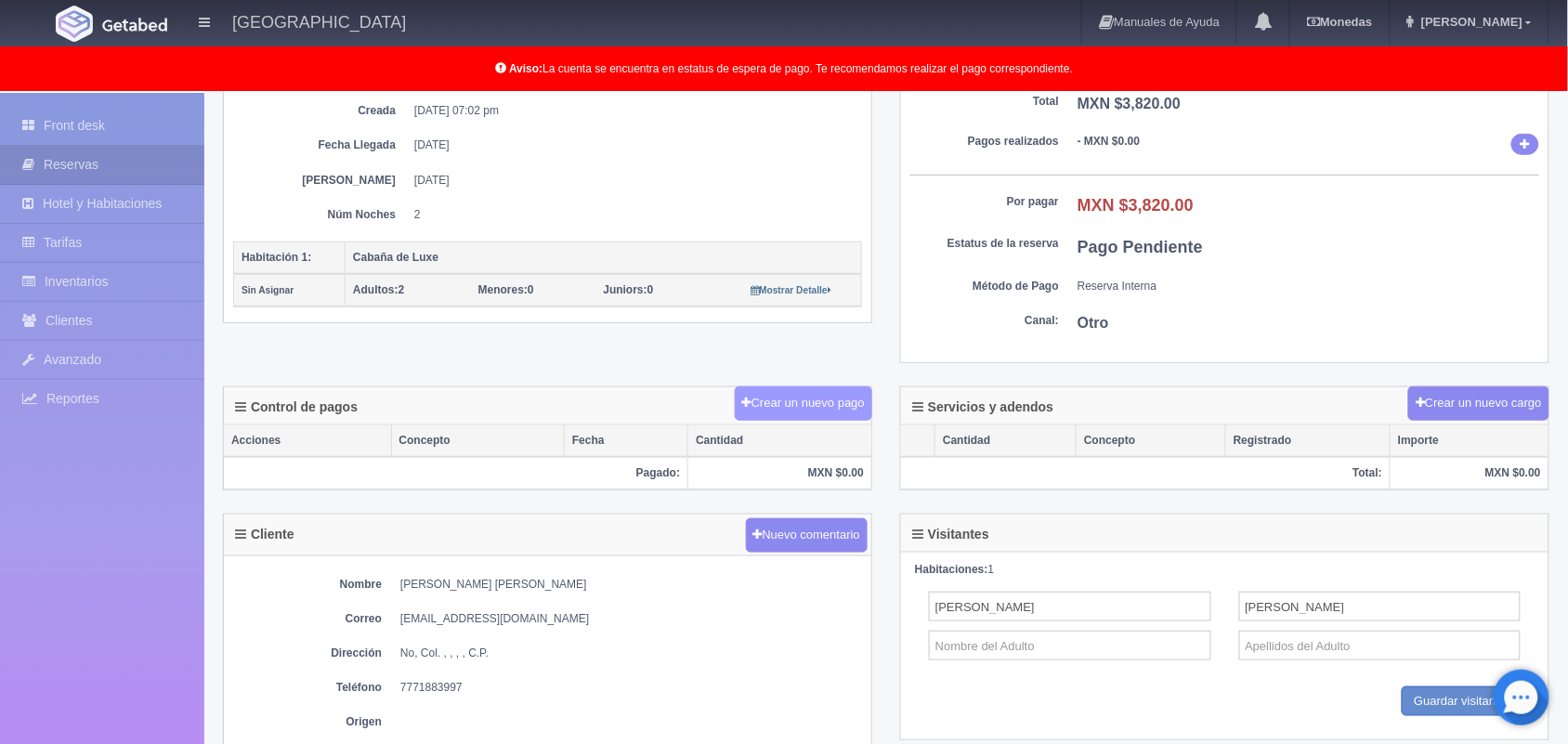
click at [816, 402] on button "Crear un nuevo pago" at bounding box center [803, 404] width 137 height 34
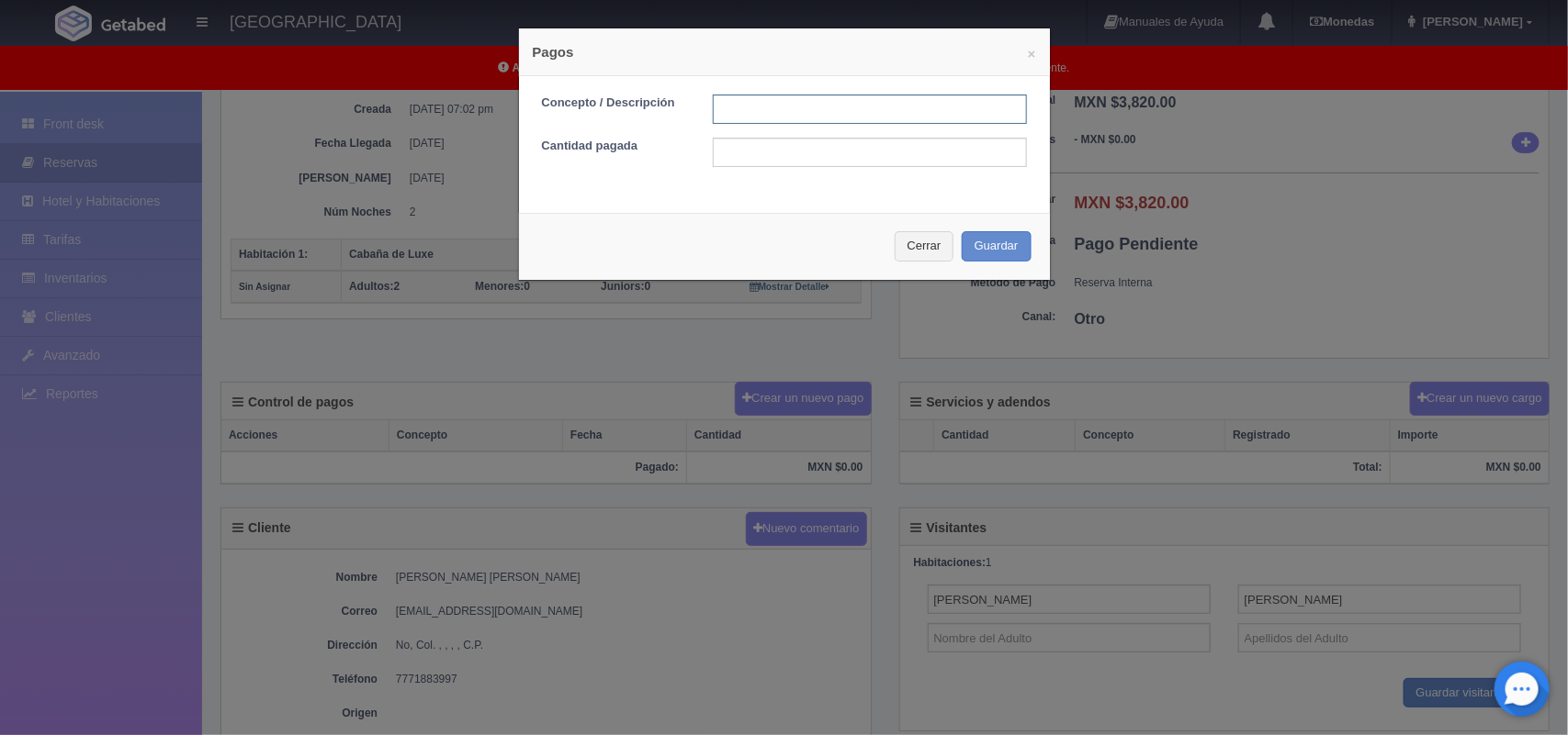
click at [829, 112] on input "text" at bounding box center [869, 109] width 314 height 29
type input "Pago transferencia"
click at [795, 154] on input "text" at bounding box center [869, 152] width 314 height 29
click at [723, 148] on input "$1910" at bounding box center [869, 152] width 314 height 29
type input "$1,910"
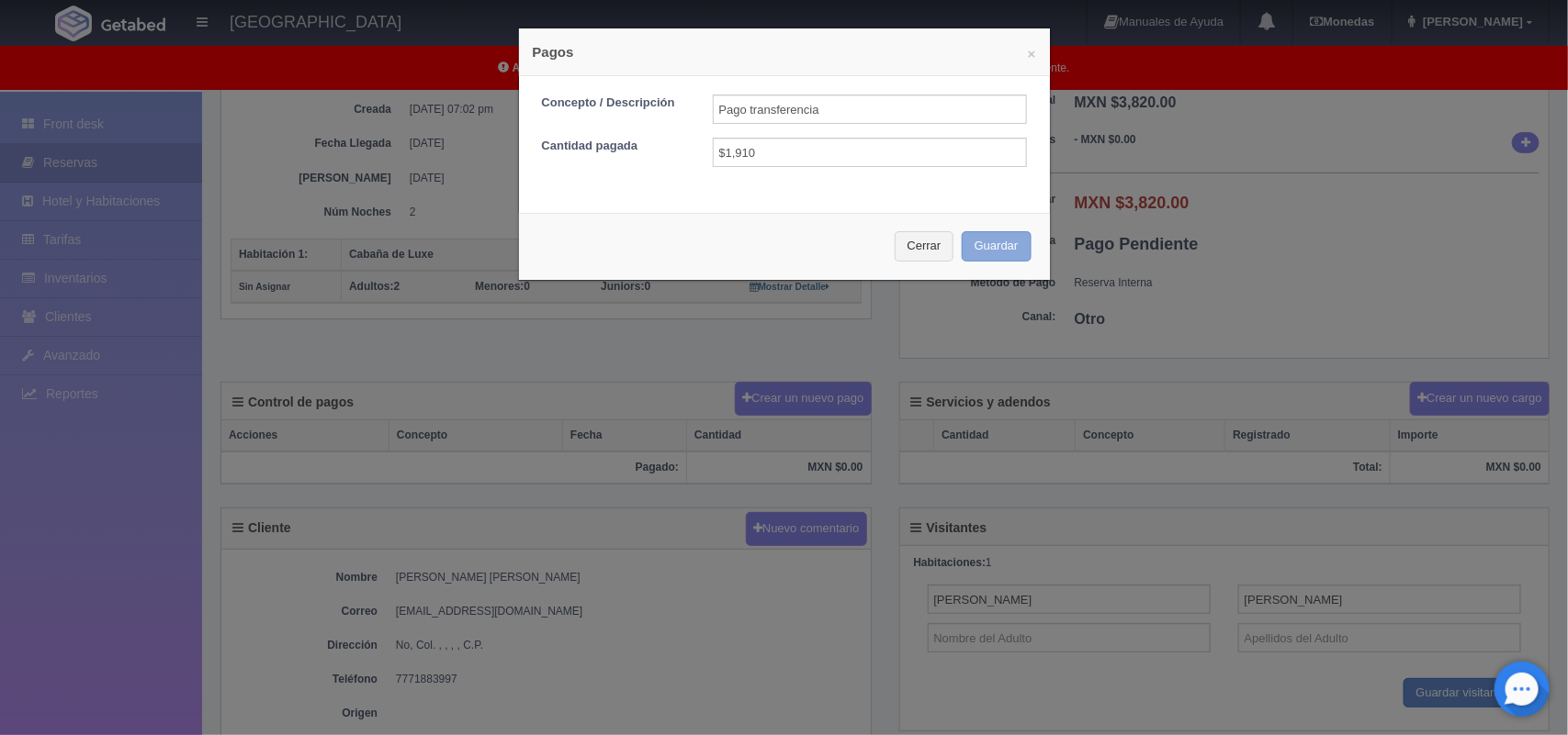
click at [993, 242] on button "Guardar" at bounding box center [997, 246] width 70 height 30
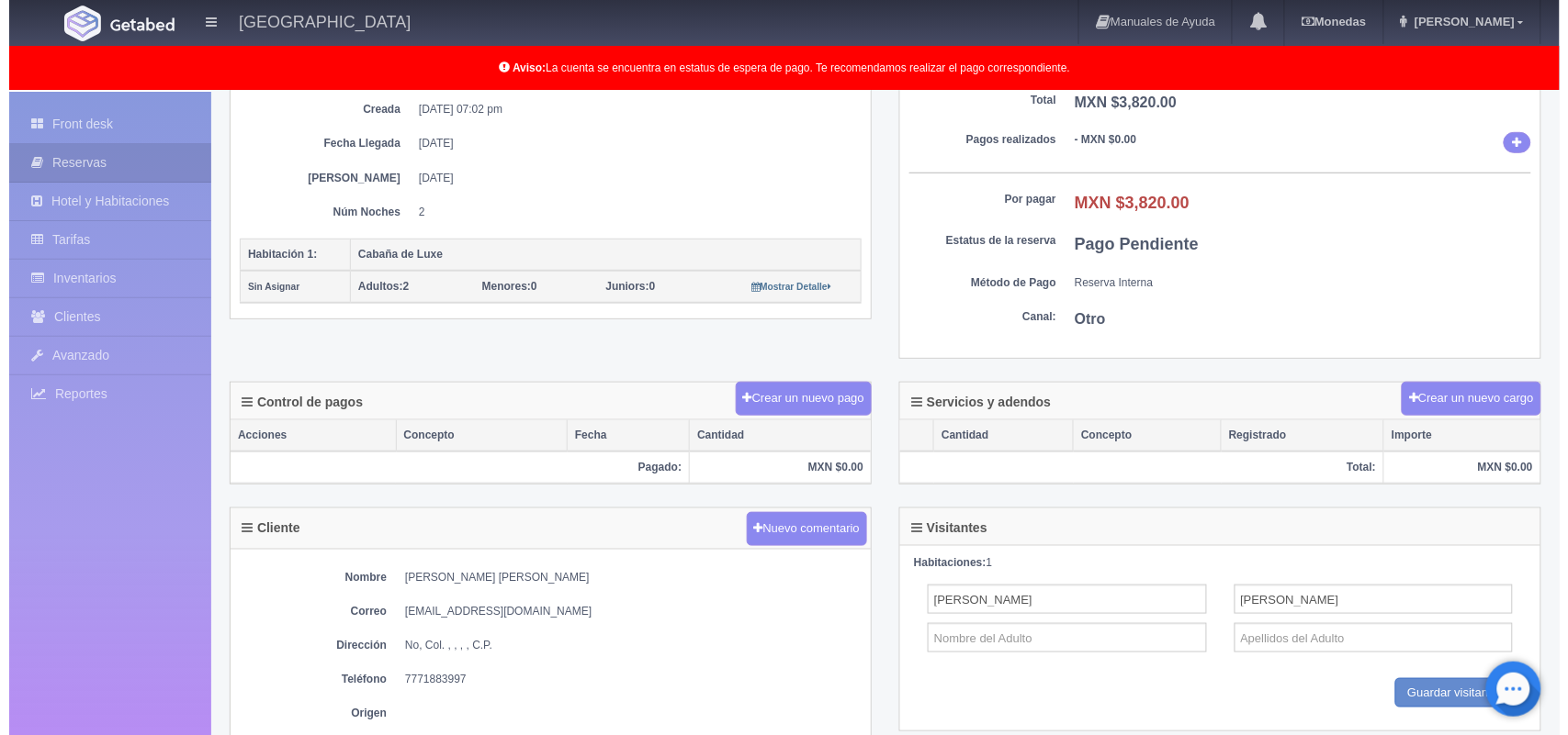
scroll to position [324, 0]
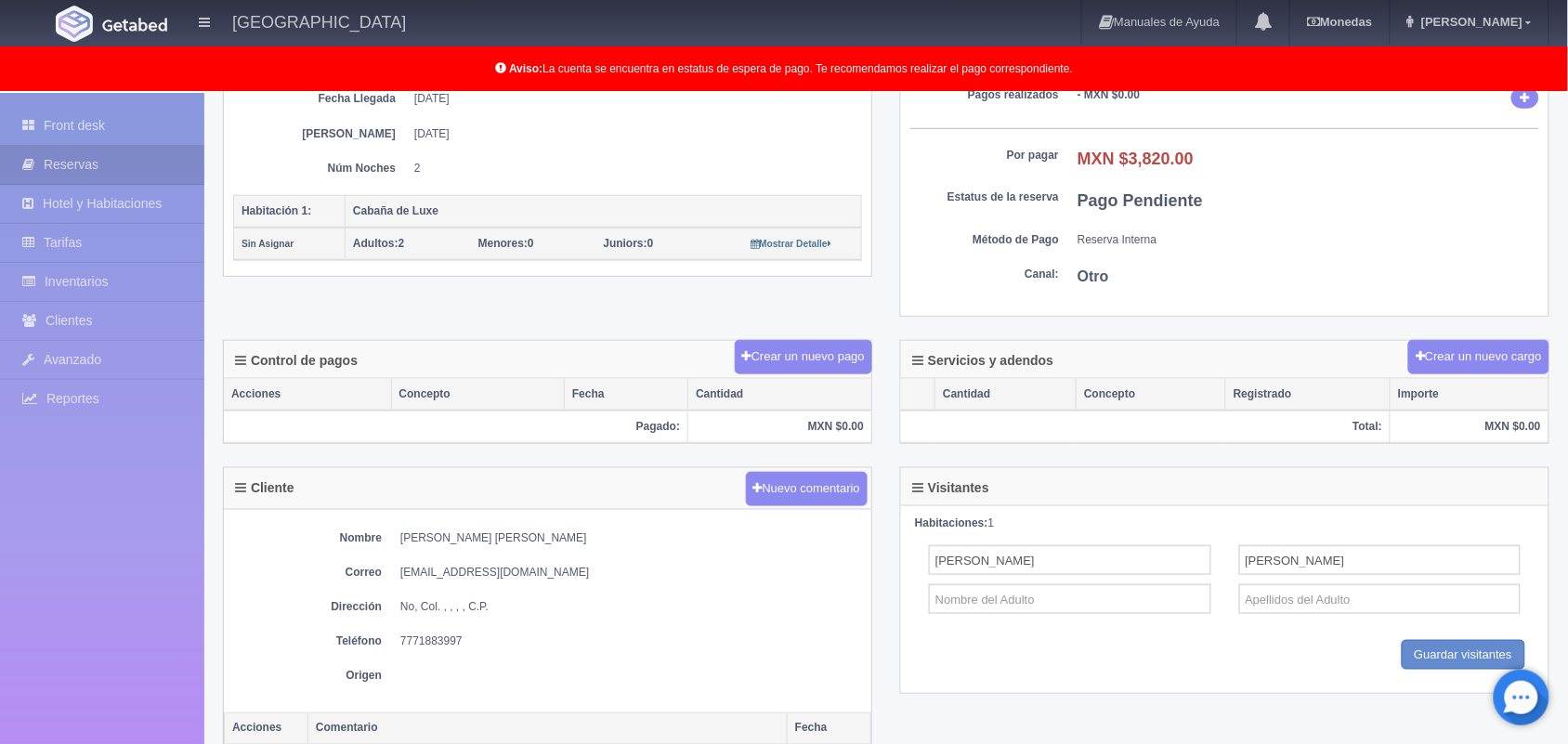
click at [837, 434] on th "MXN $0.00" at bounding box center [780, 426] width 183 height 32
click at [846, 434] on th "MXN $0.00" at bounding box center [780, 426] width 183 height 32
click at [838, 429] on th "MXN $0.00" at bounding box center [780, 426] width 183 height 32
click at [848, 428] on th "MXN $0.00" at bounding box center [780, 426] width 183 height 32
click at [841, 425] on th "MXN $0.00" at bounding box center [780, 426] width 183 height 32
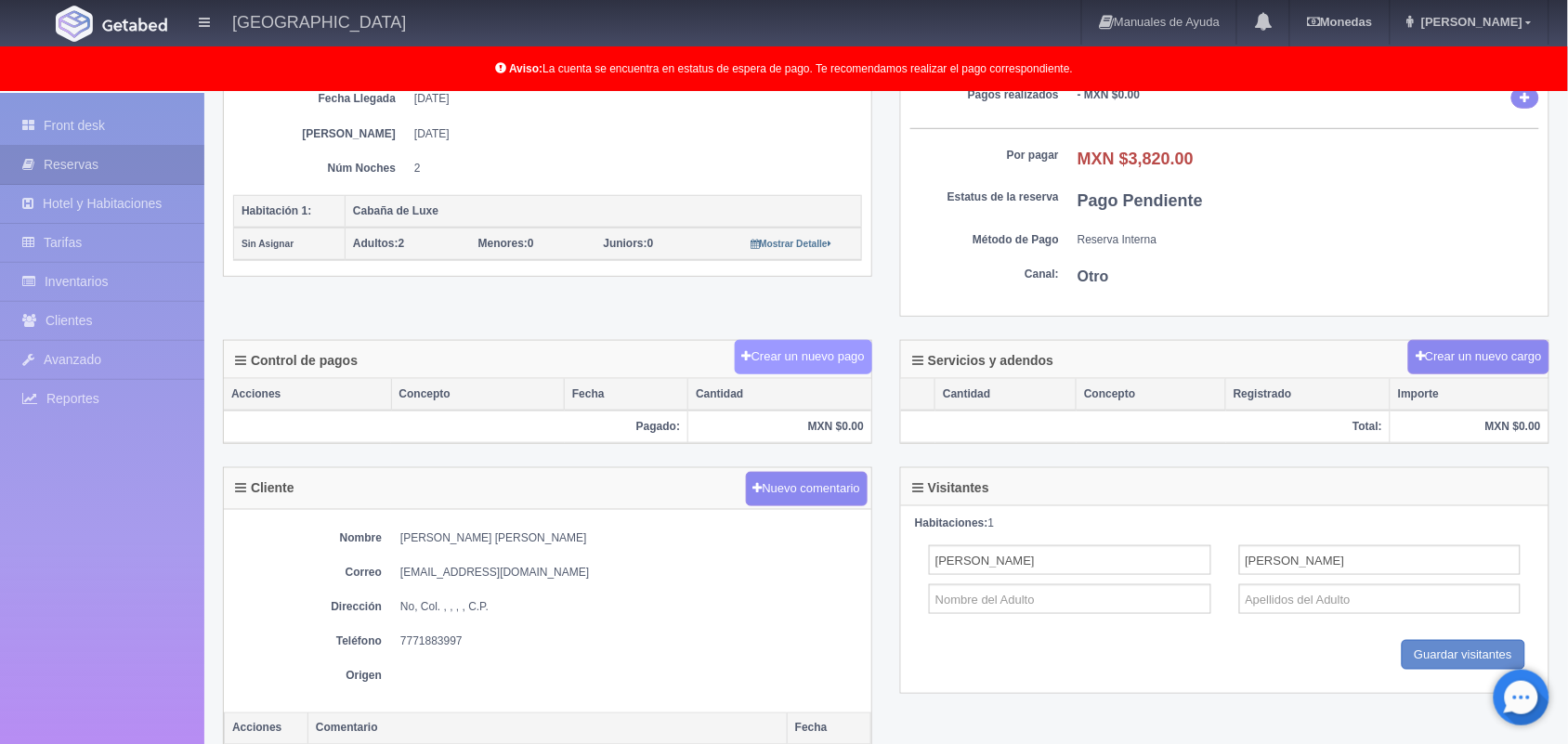
click at [830, 363] on button "Crear un nuevo pago" at bounding box center [803, 357] width 137 height 34
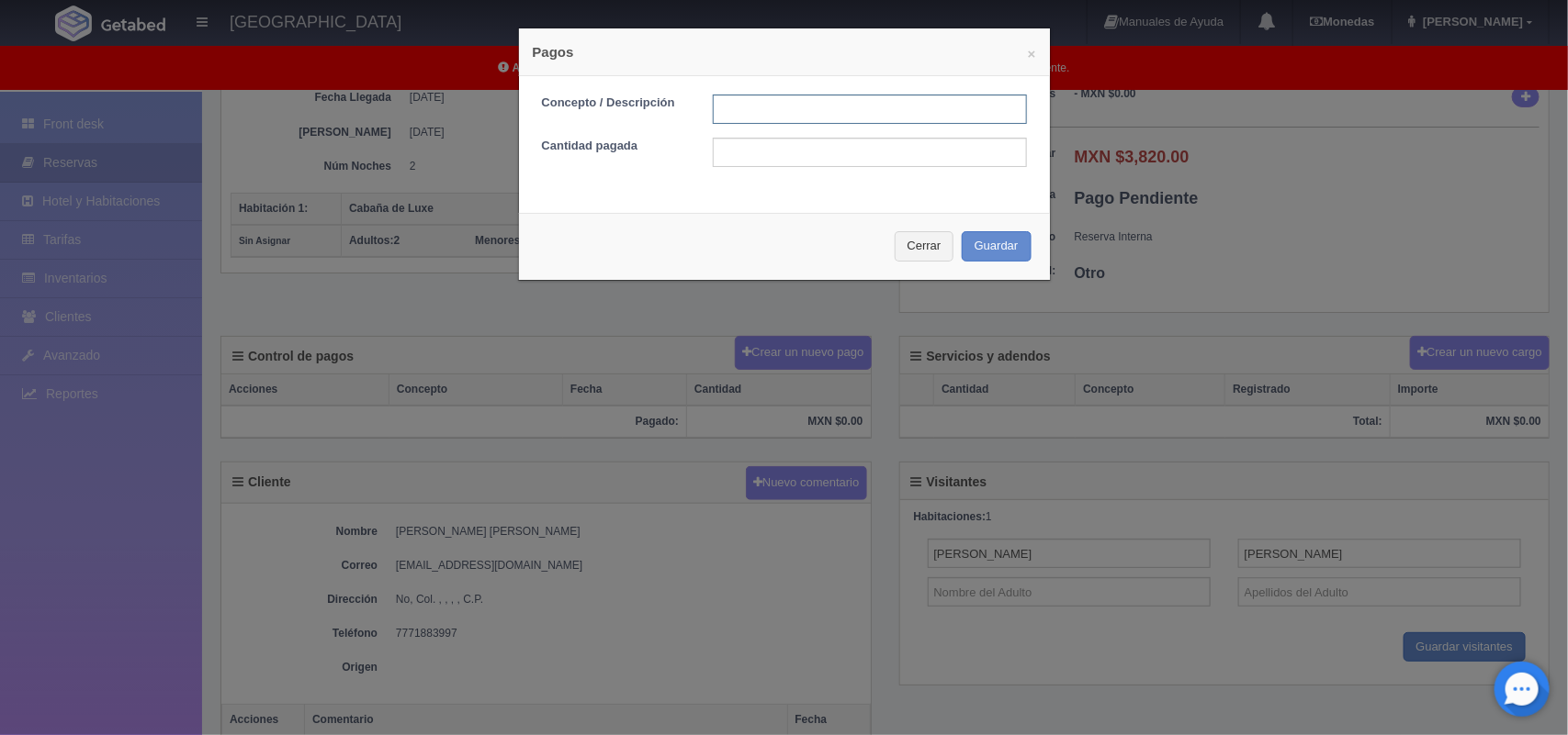
click at [799, 112] on input "text" at bounding box center [869, 109] width 314 height 29
type input "Pago transferencia"
click at [802, 140] on input "text" at bounding box center [869, 152] width 314 height 29
type input "1910.00"
click at [990, 253] on button "Guardar" at bounding box center [997, 246] width 70 height 30
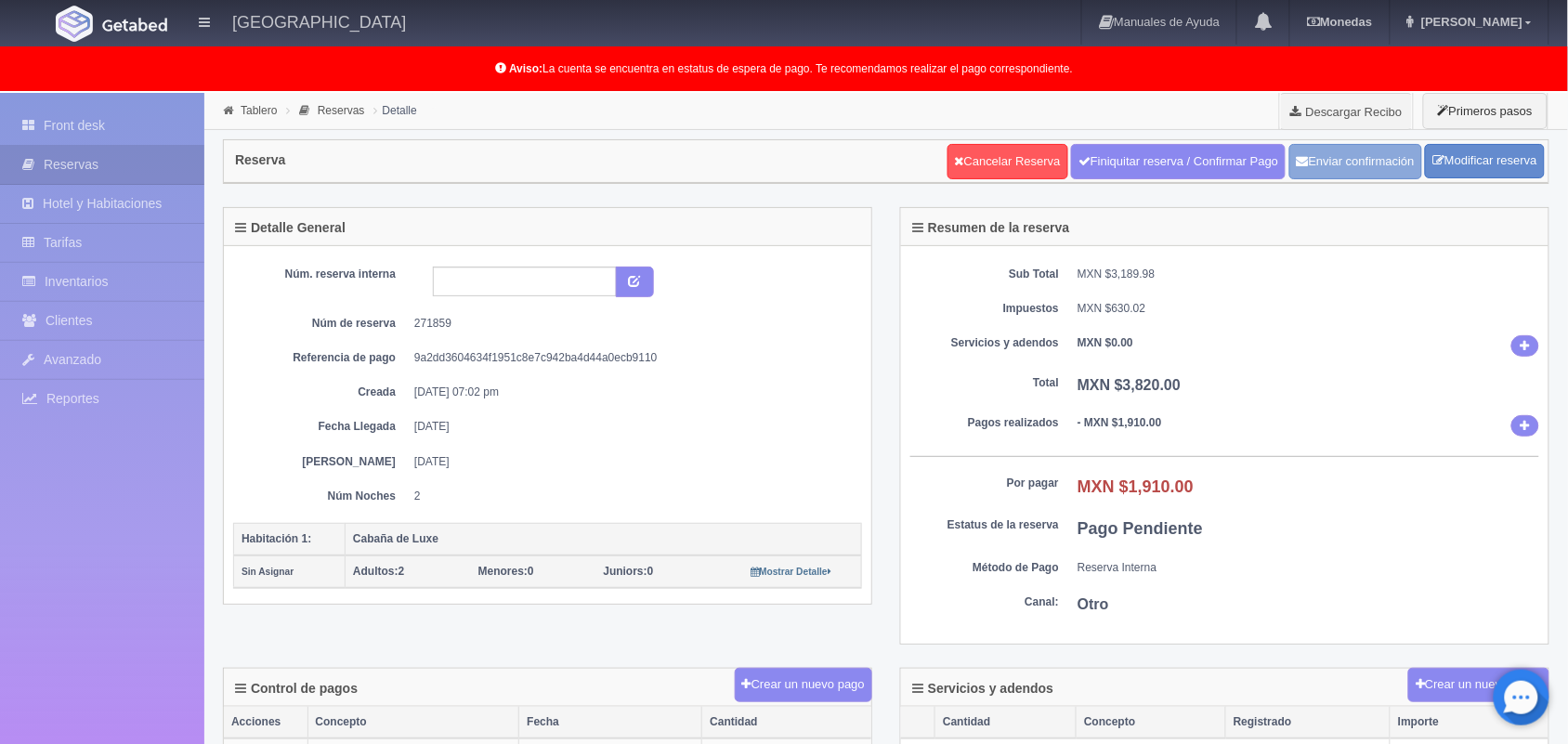
click at [1367, 168] on button "Enviar confirmación" at bounding box center [1356, 161] width 133 height 35
click at [619, 284] on button "submit" at bounding box center [635, 281] width 38 height 31
click at [139, 126] on link "Front desk" at bounding box center [102, 126] width 205 height 38
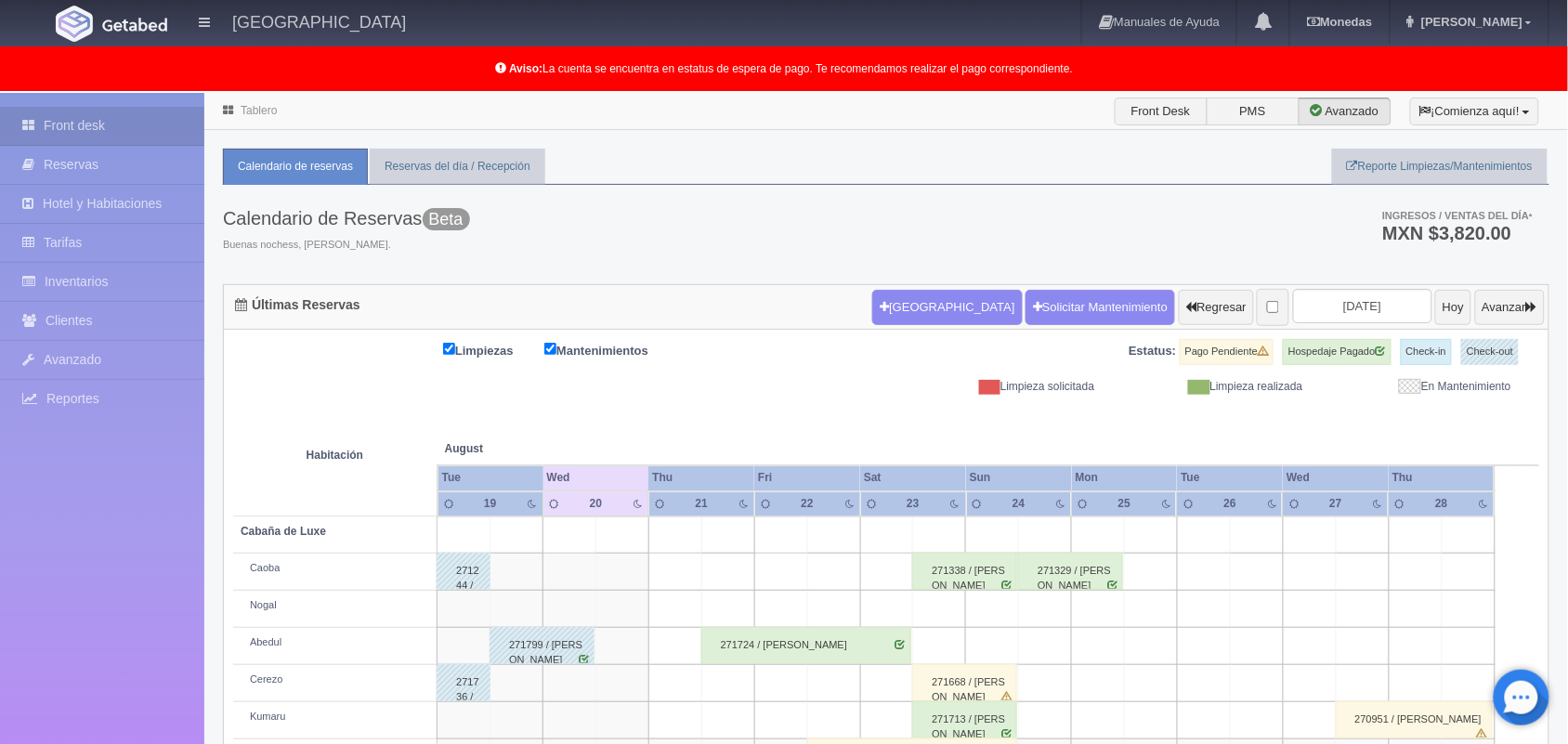
click at [1128, 676] on td at bounding box center [1151, 683] width 53 height 37
click at [799, 578] on td at bounding box center [781, 572] width 53 height 37
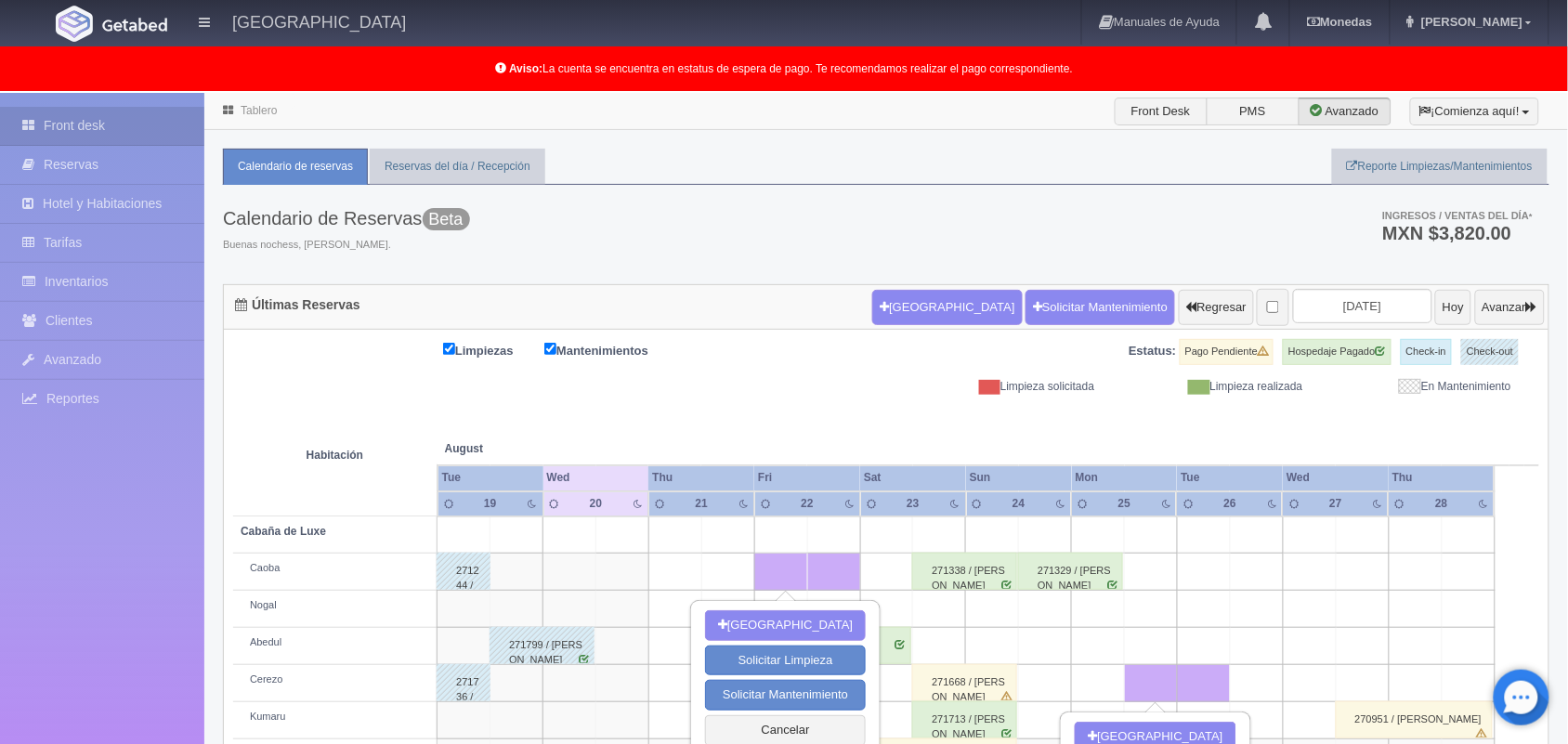
click at [640, 577] on td at bounding box center [622, 572] width 53 height 37
click at [593, 695] on td at bounding box center [570, 683] width 53 height 37
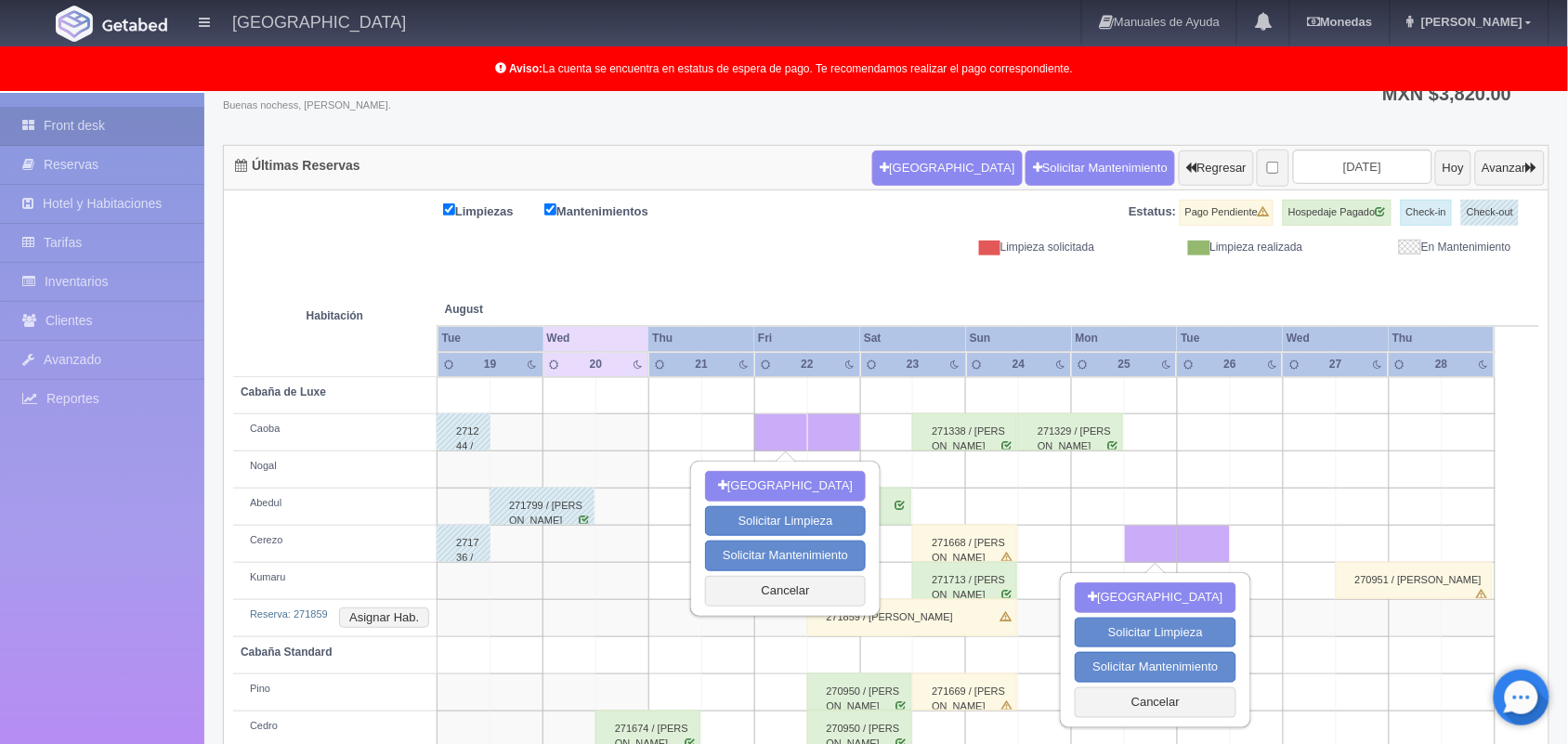
scroll to position [186, 0]
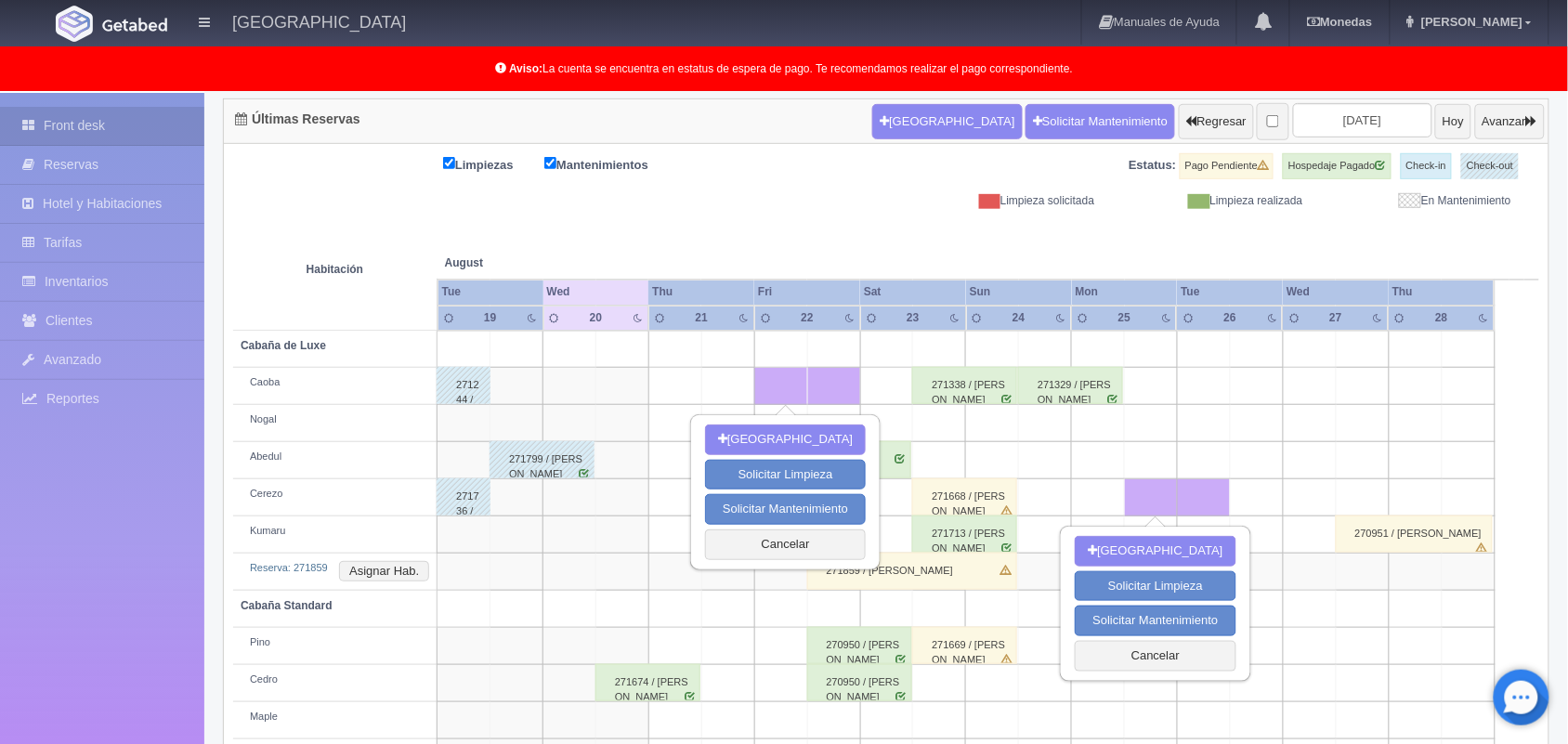
click at [1307, 708] on td at bounding box center [1309, 720] width 53 height 37
click at [1094, 699] on td at bounding box center [1098, 683] width 53 height 37
click at [1172, 658] on button "Cancelar" at bounding box center [1155, 657] width 161 height 30
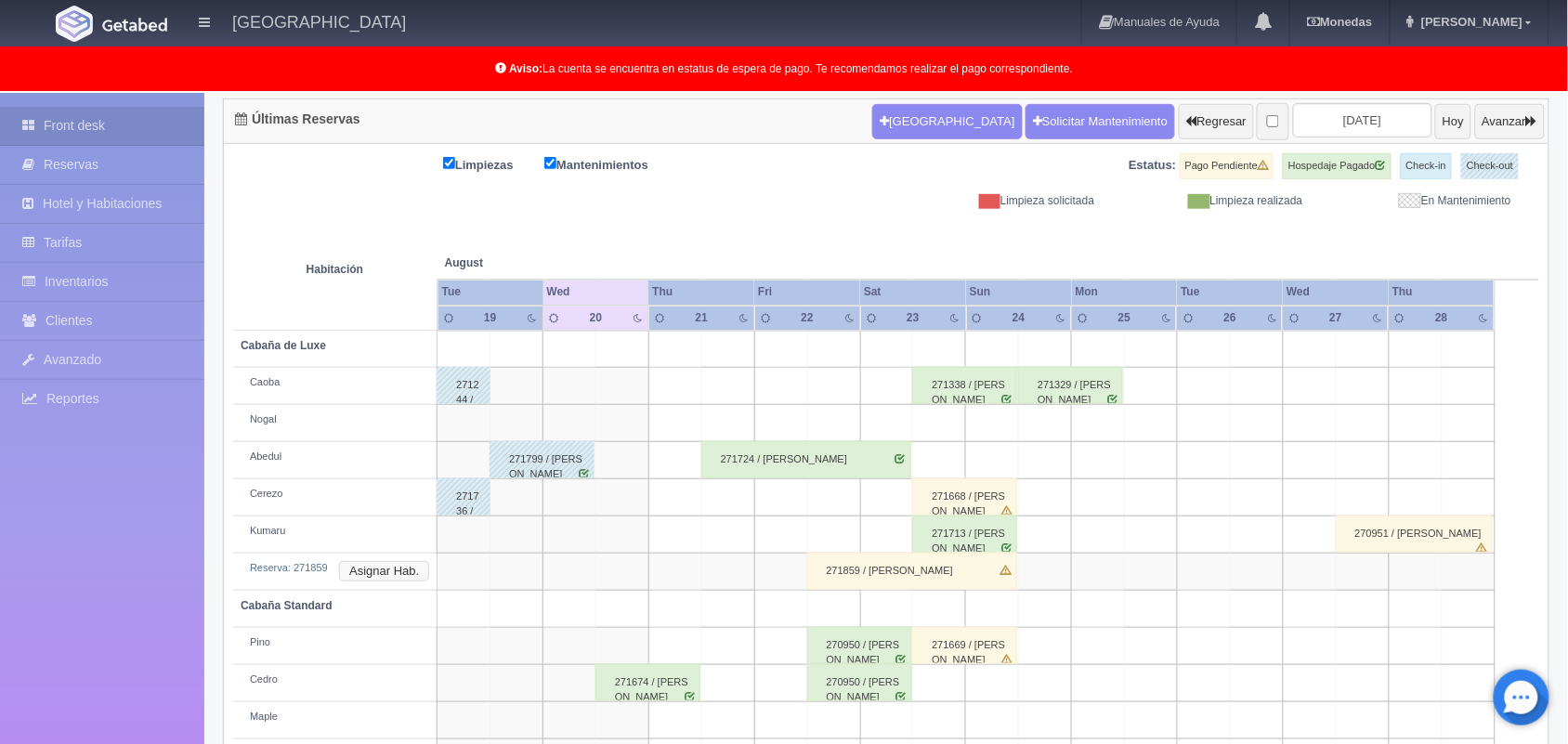
click at [391, 572] on button "Asignar Hab." at bounding box center [384, 572] width 90 height 21
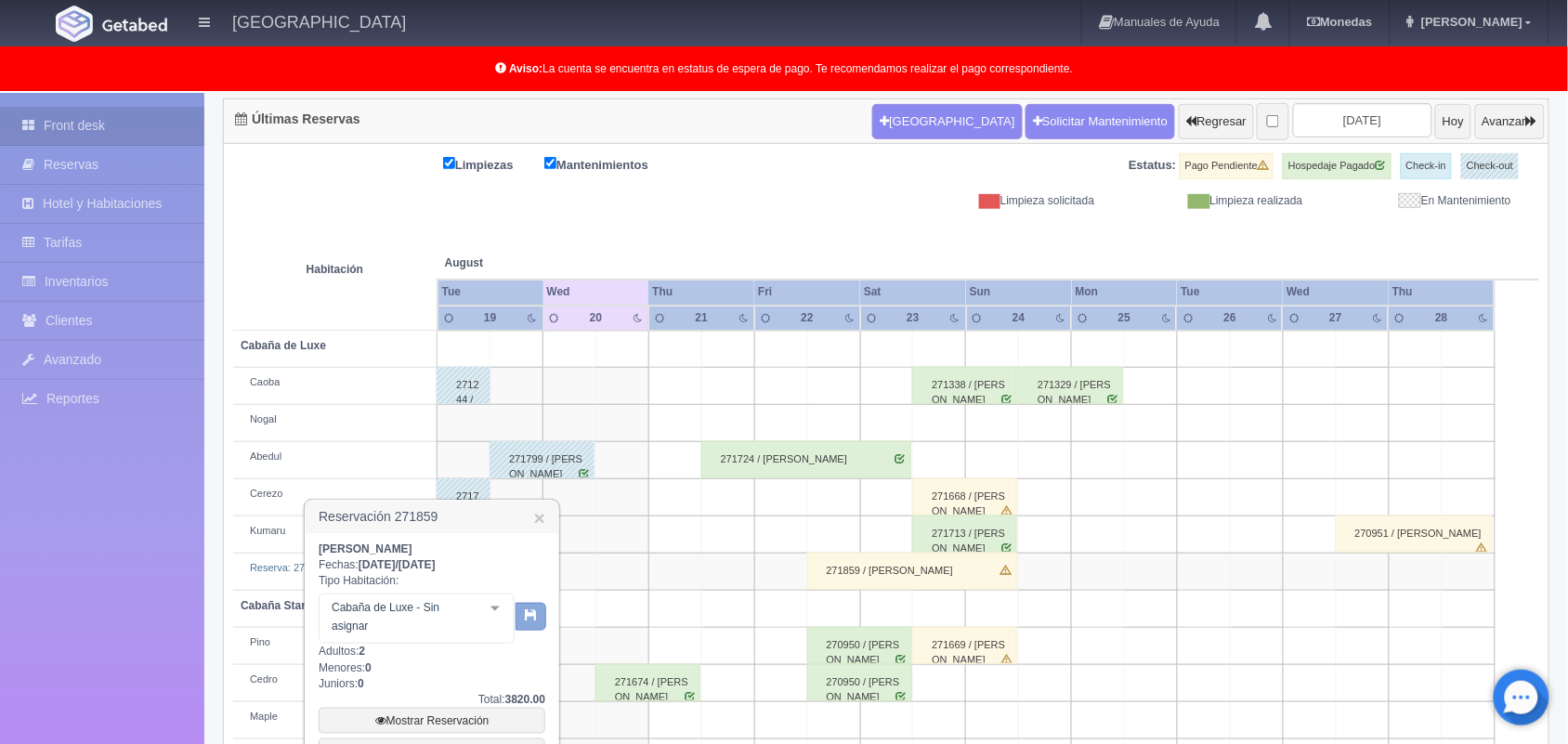
click at [525, 608] on icon "button" at bounding box center [531, 614] width 12 height 12
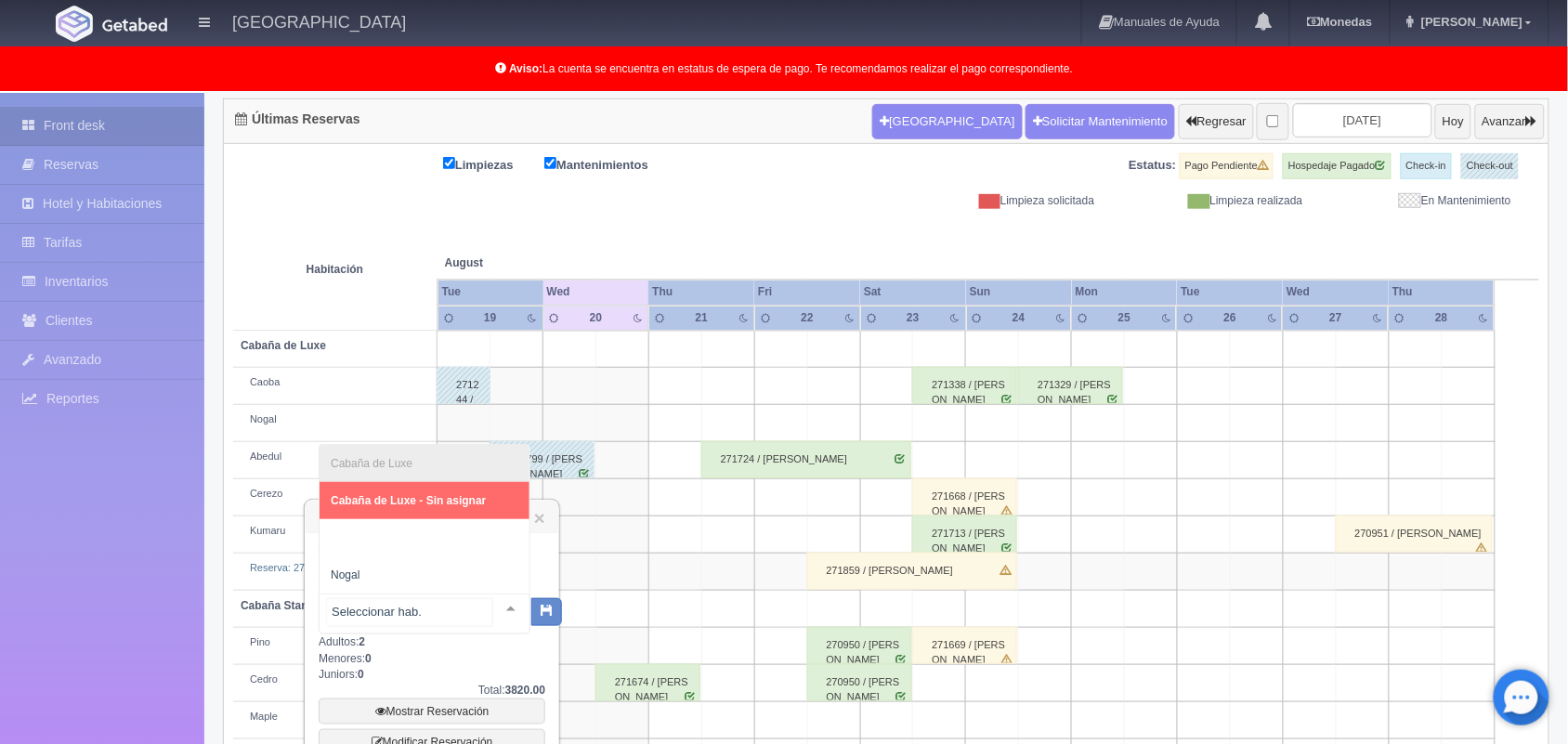
click at [498, 606] on div at bounding box center [511, 608] width 37 height 27
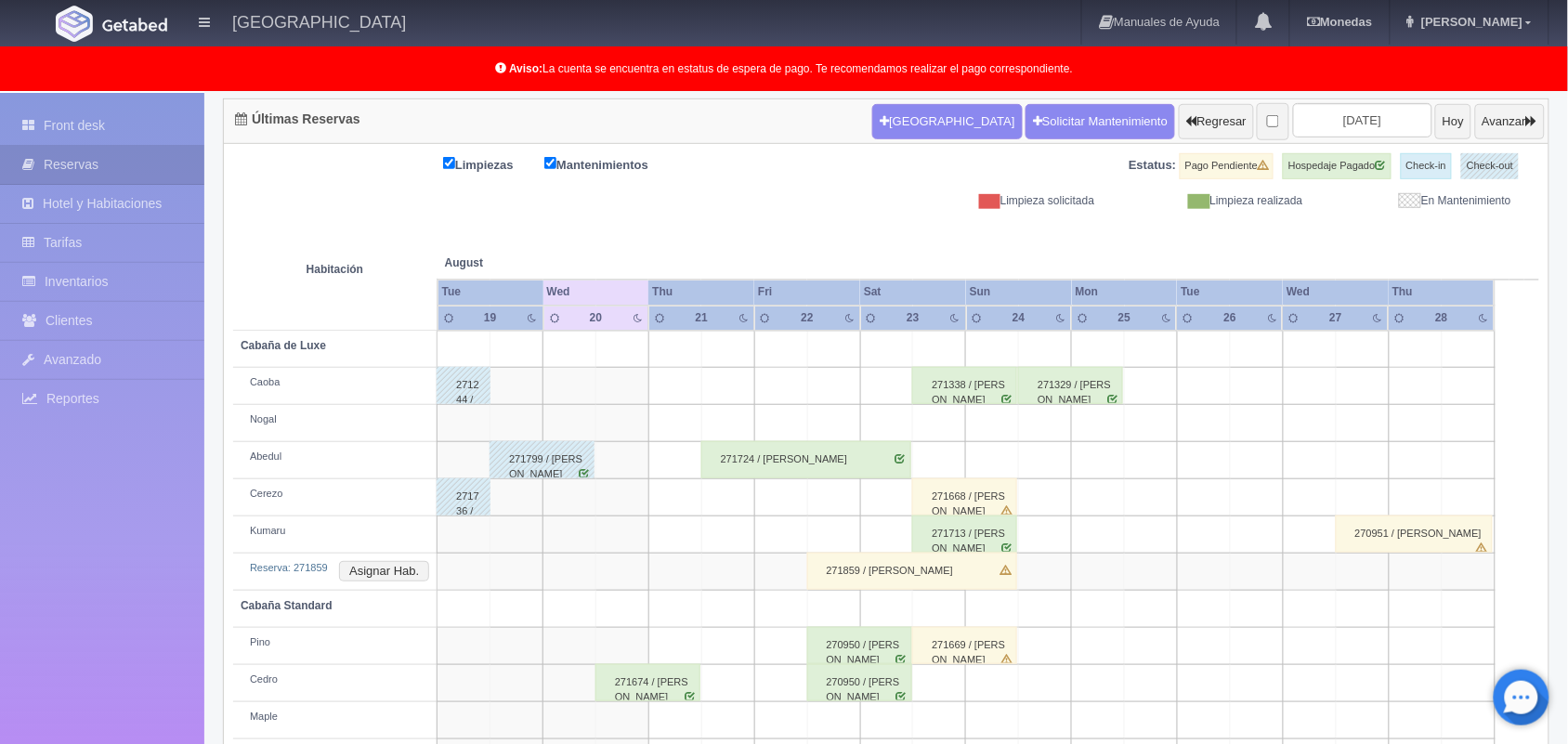
scroll to position [186, 0]
click at [963, 579] on div "271859 / [PERSON_NAME]" at bounding box center [912, 571] width 210 height 37
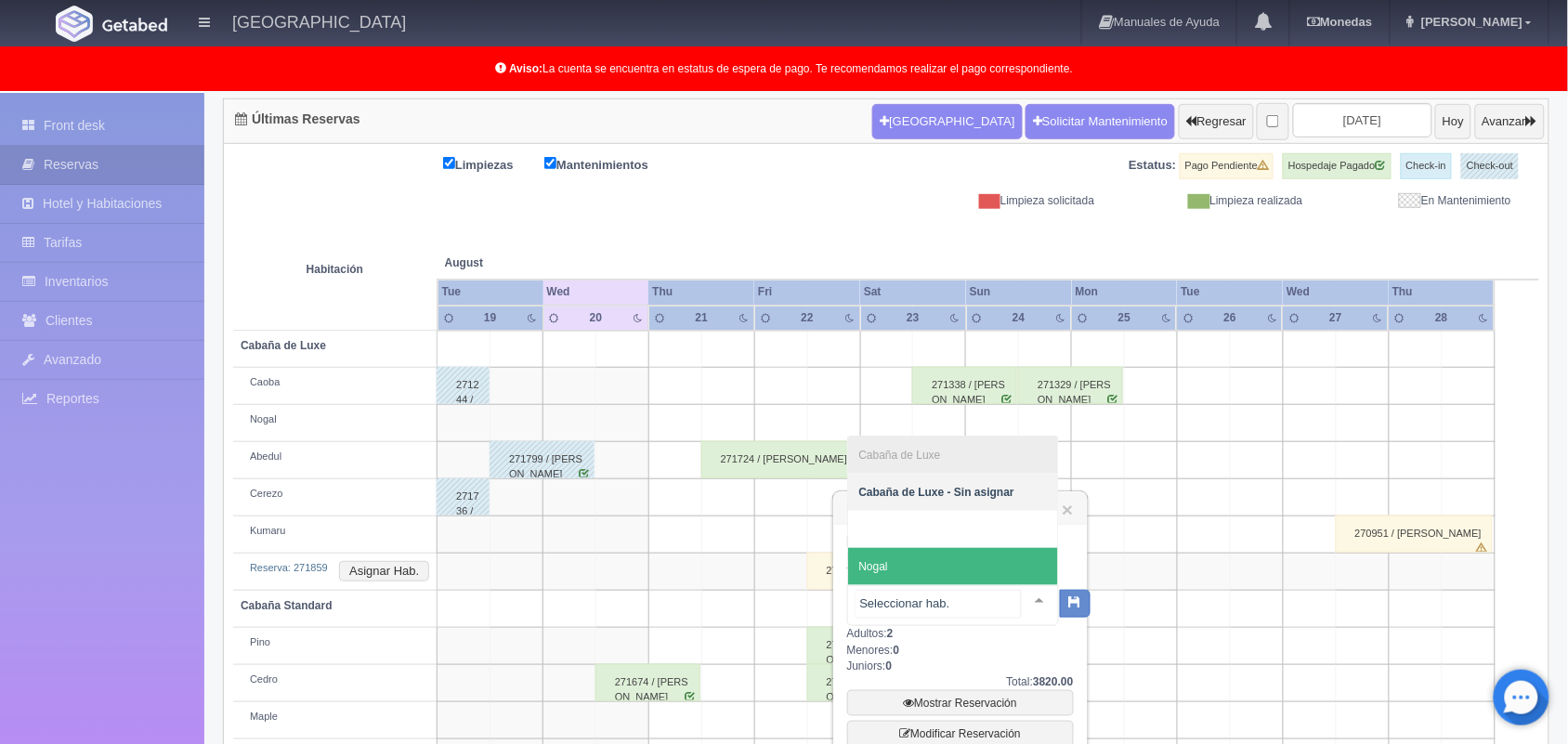
click at [874, 572] on span "Nogal" at bounding box center [874, 567] width 28 height 13
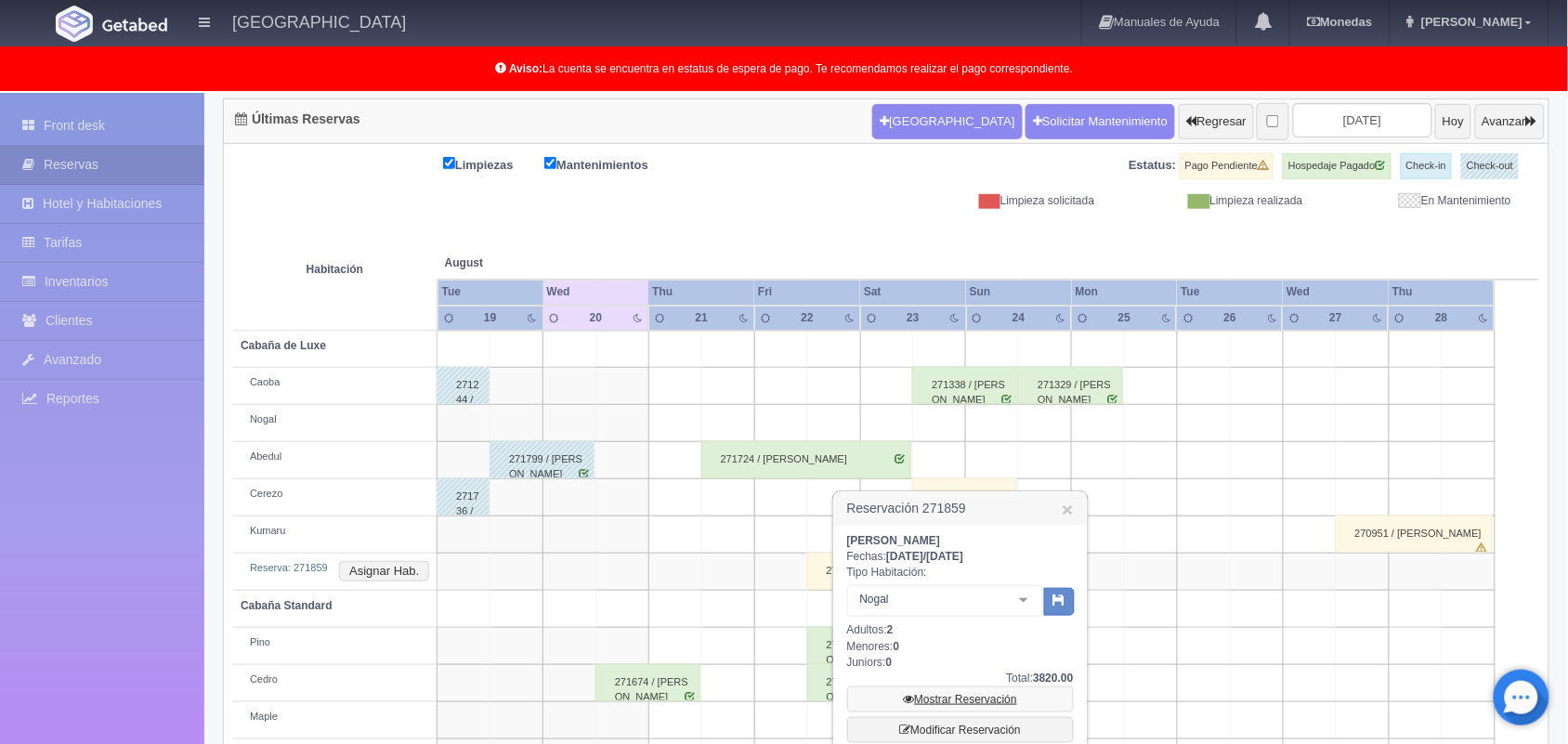
click at [994, 694] on link "Mostrar Reservación" at bounding box center [960, 699] width 226 height 26
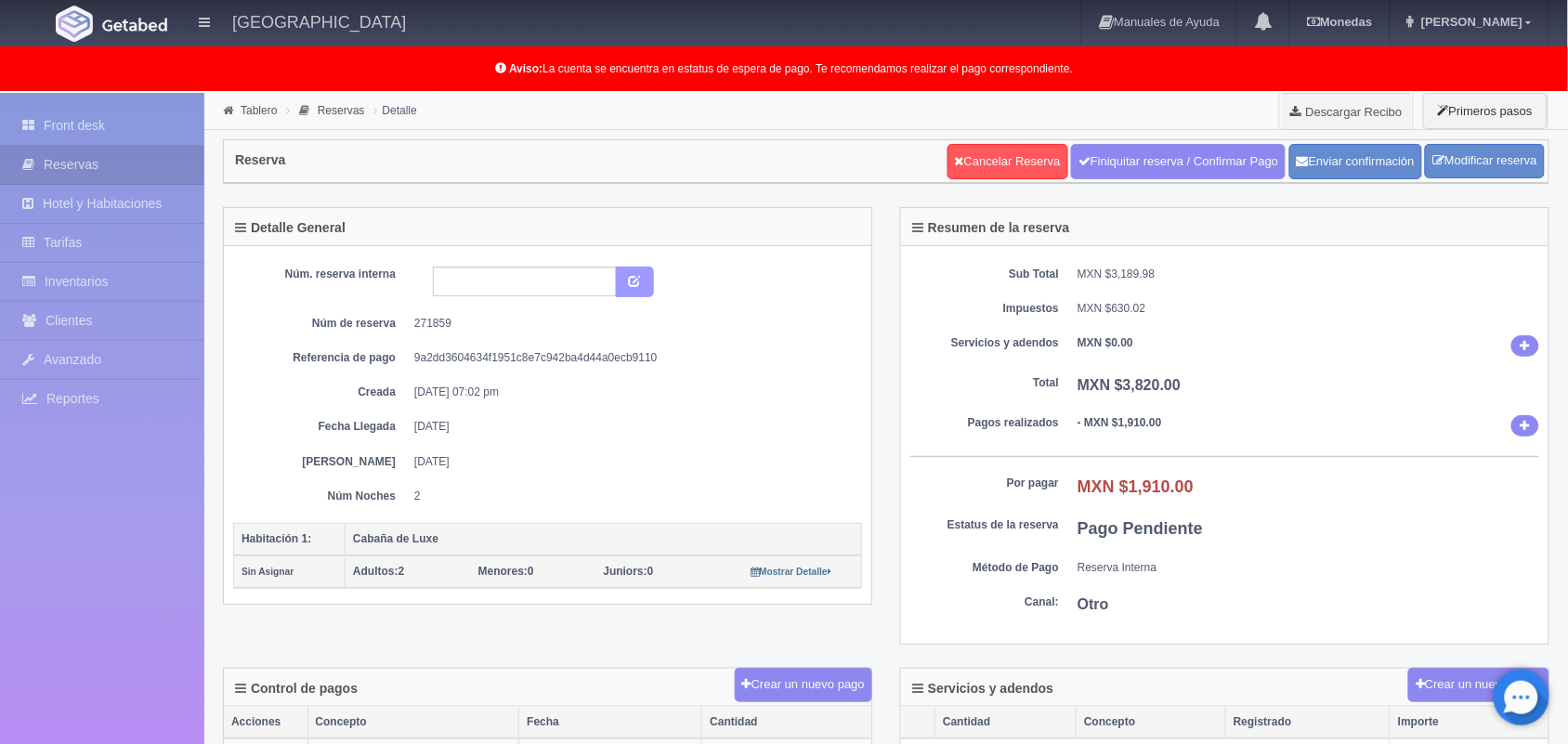
click at [639, 288] on button "submit" at bounding box center [635, 281] width 38 height 31
click at [550, 288] on input "text" at bounding box center [525, 281] width 184 height 29
click at [43, 140] on link "Front desk" at bounding box center [102, 126] width 205 height 38
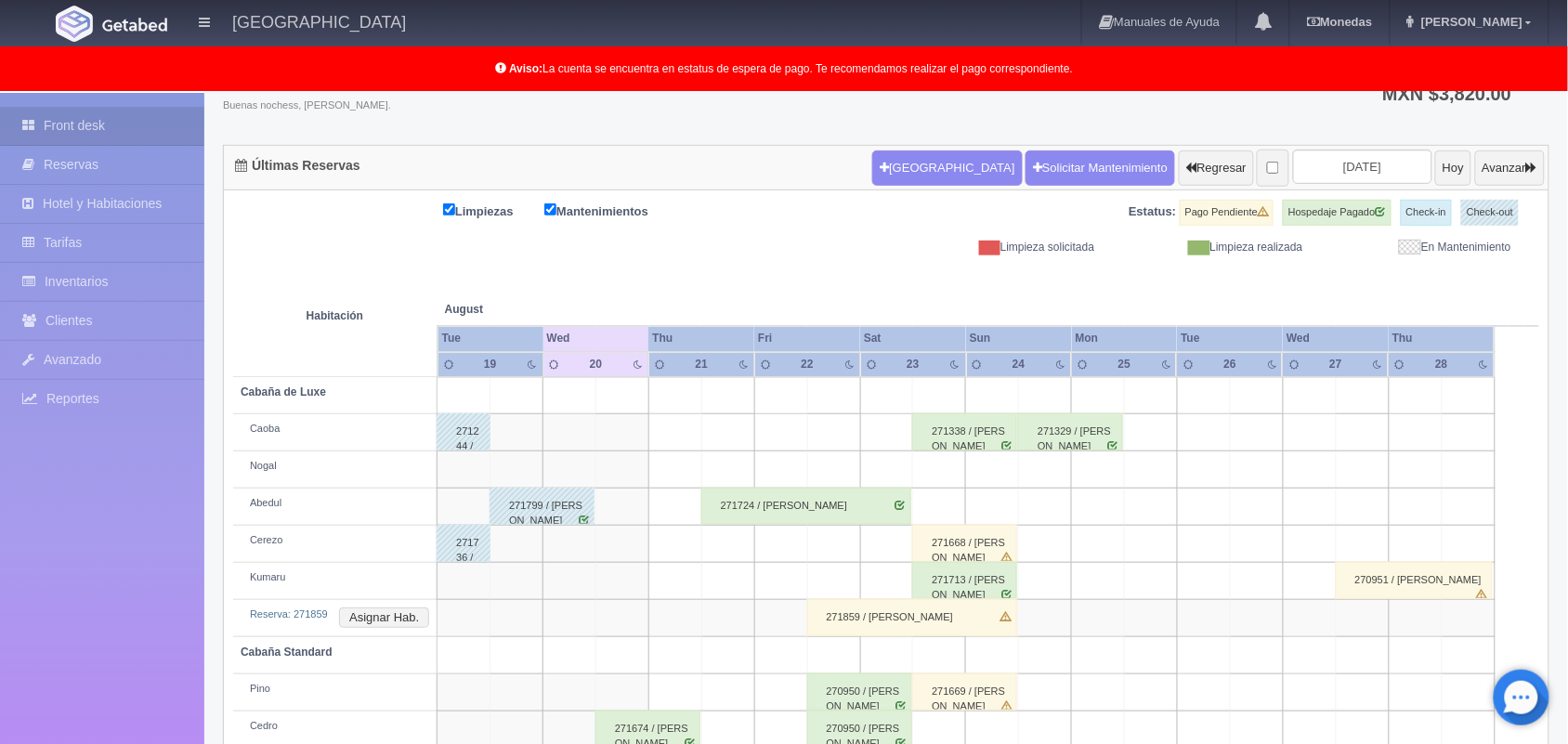
scroll to position [186, 0]
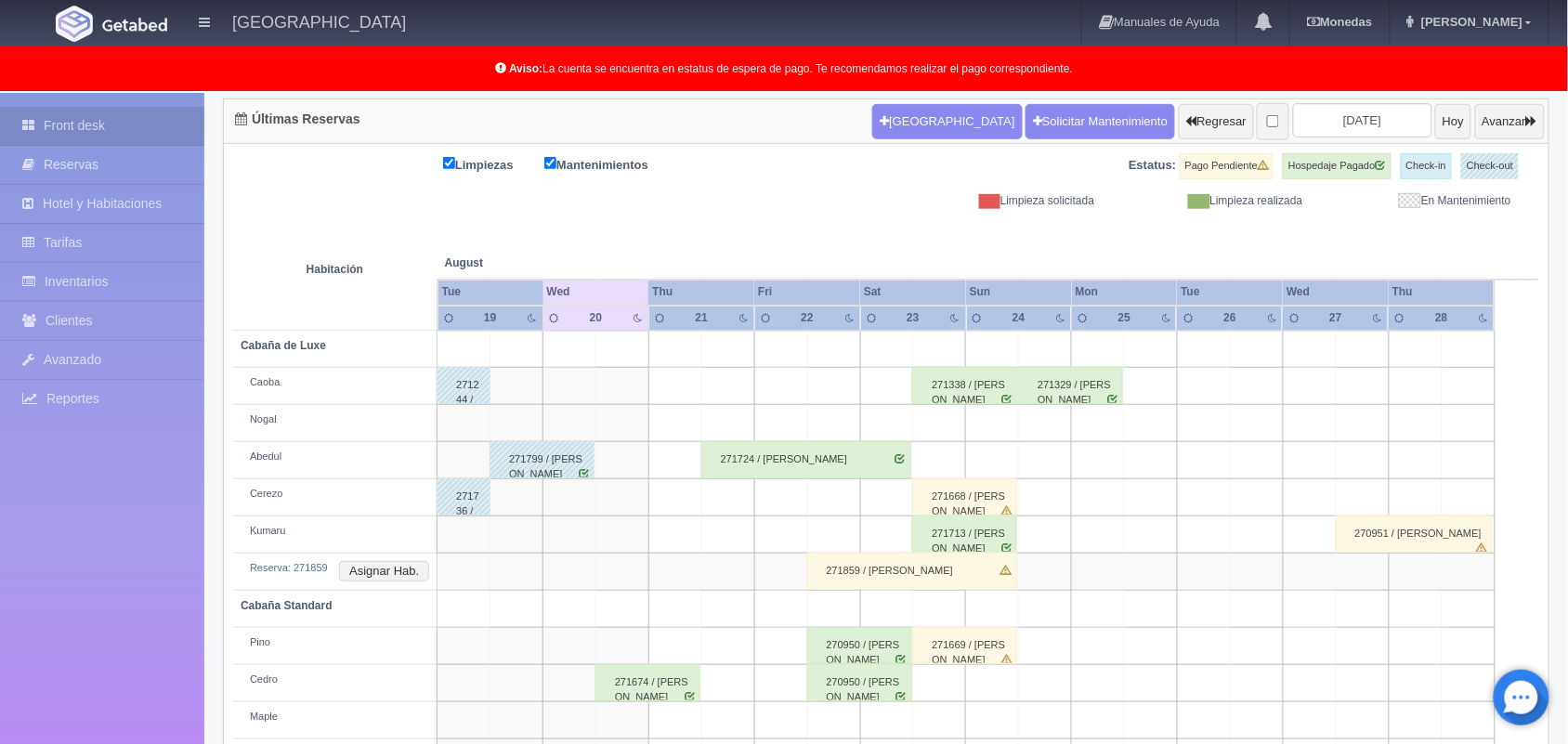
click at [898, 583] on div "271859 / [PERSON_NAME] [PERSON_NAME]" at bounding box center [912, 571] width 210 height 37
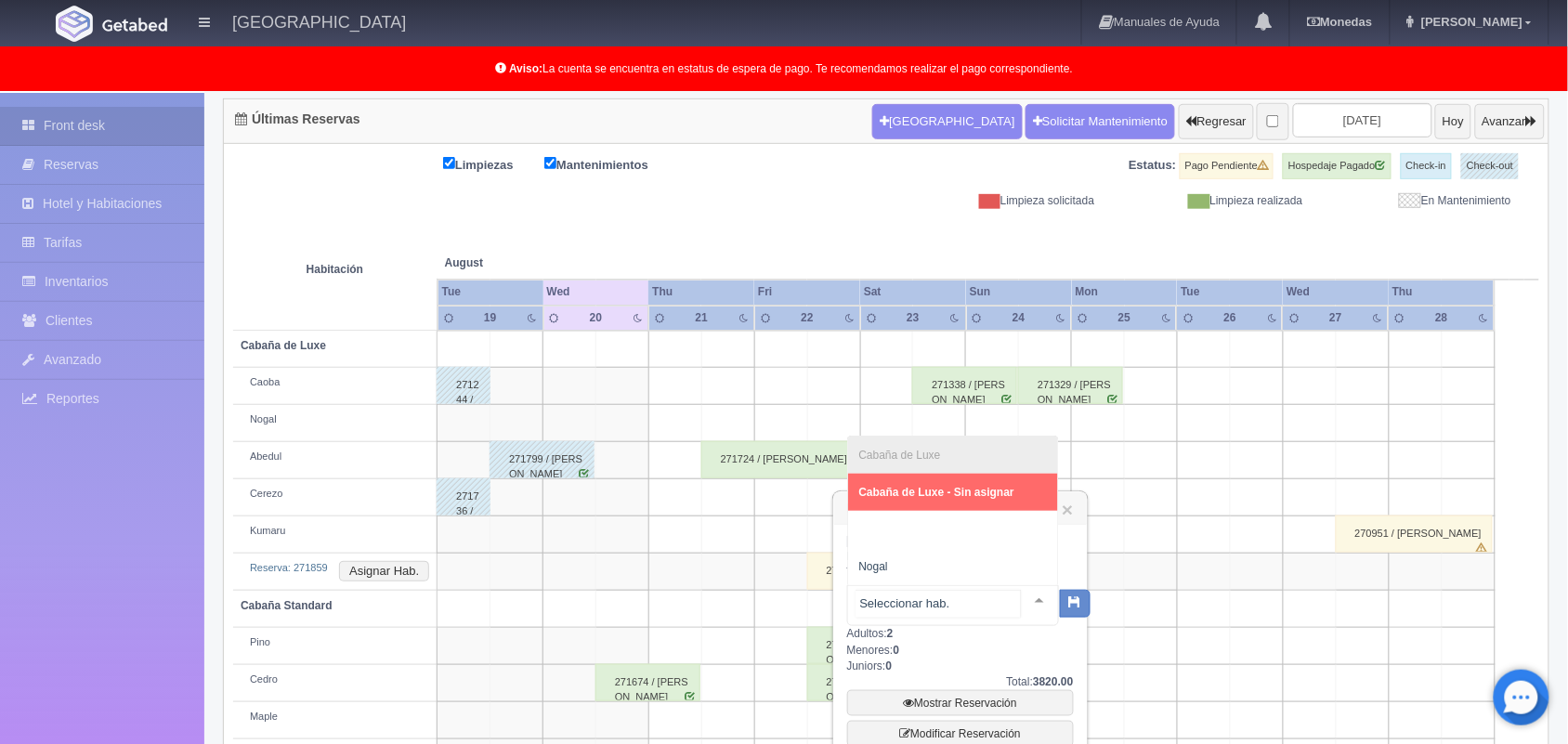
click at [1028, 589] on div at bounding box center [1039, 600] width 37 height 27
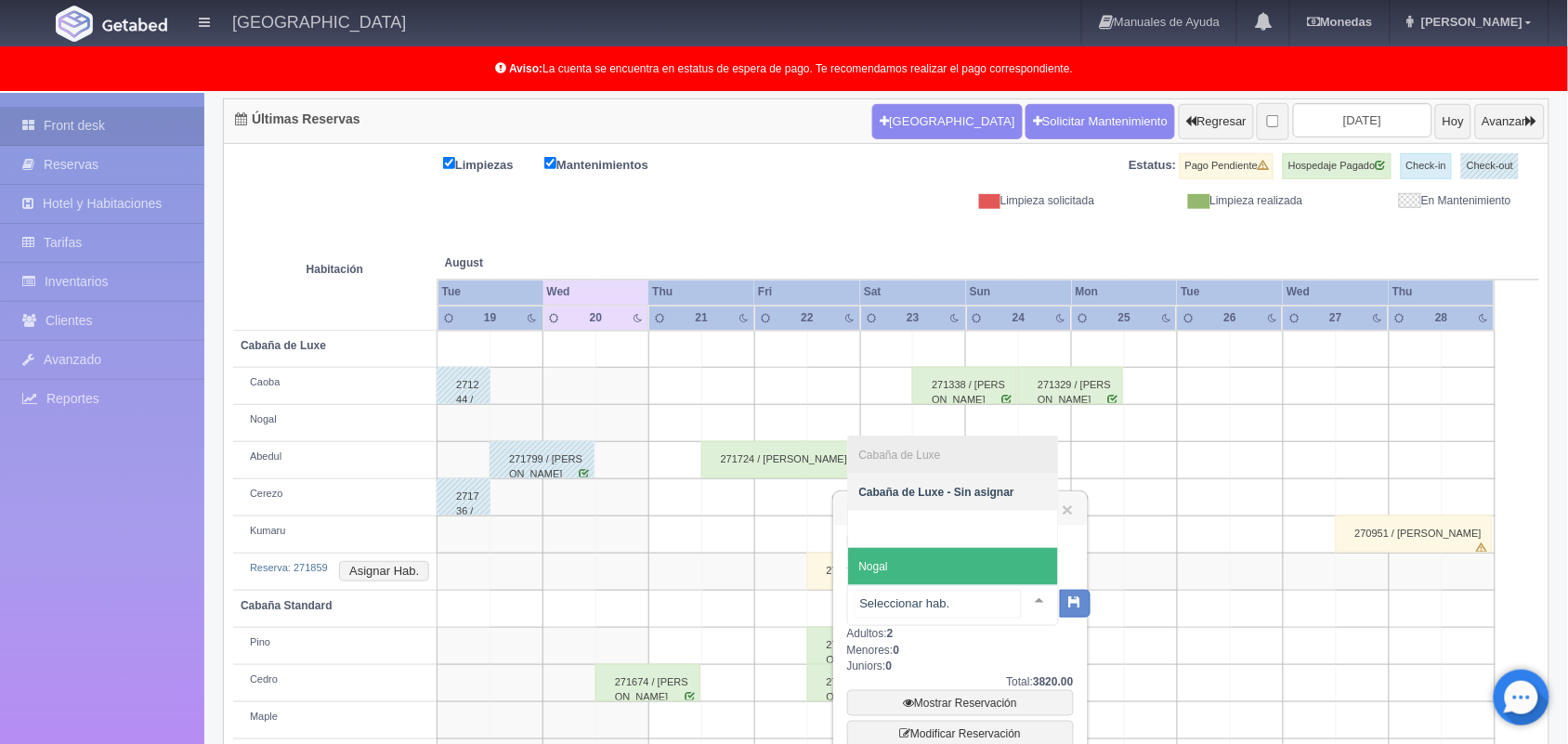
click at [880, 557] on span "Nogal" at bounding box center [953, 566] width 210 height 37
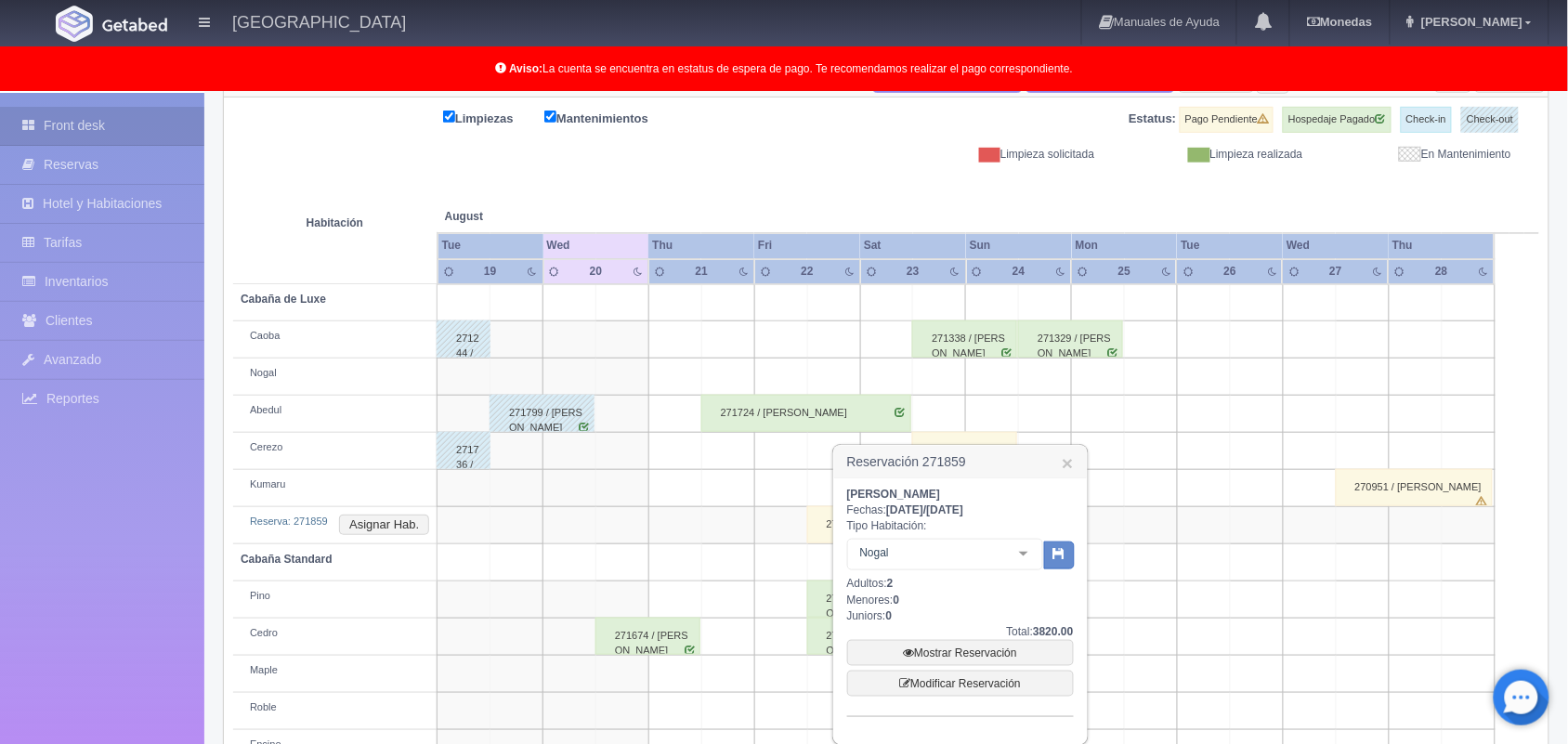
scroll to position [279, 0]
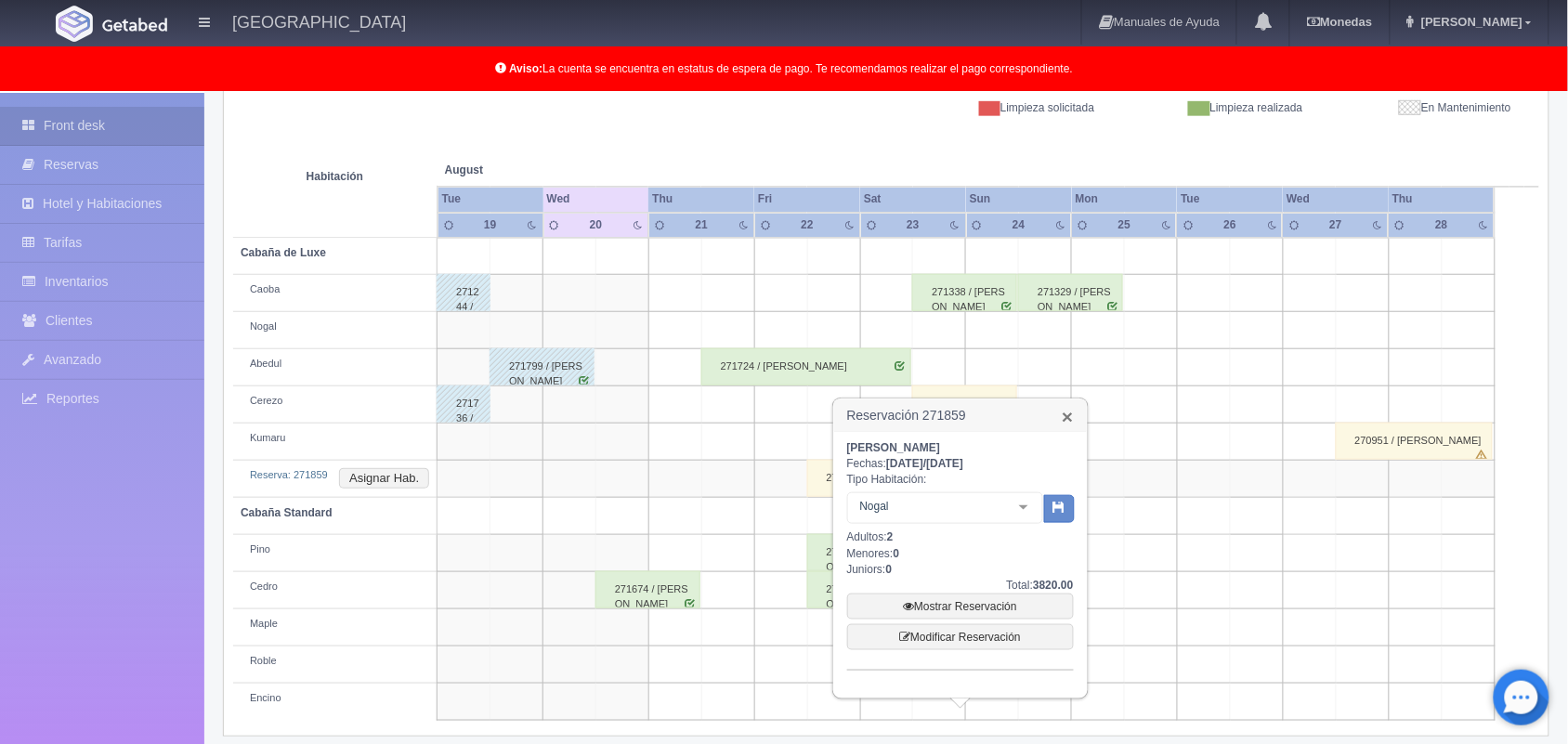
click at [1069, 411] on link "×" at bounding box center [1068, 416] width 11 height 20
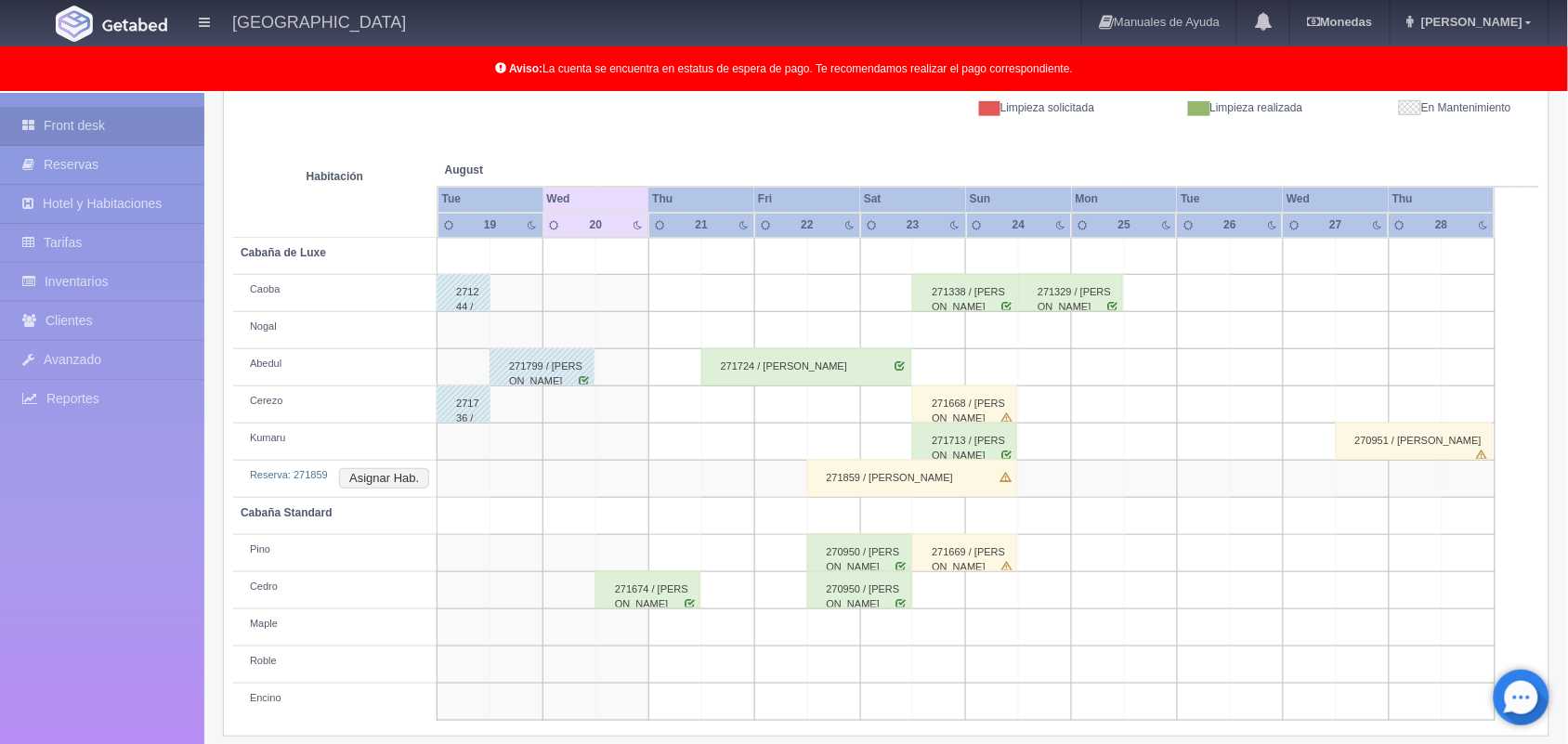
click at [1129, 572] on td at bounding box center [1151, 553] width 53 height 37
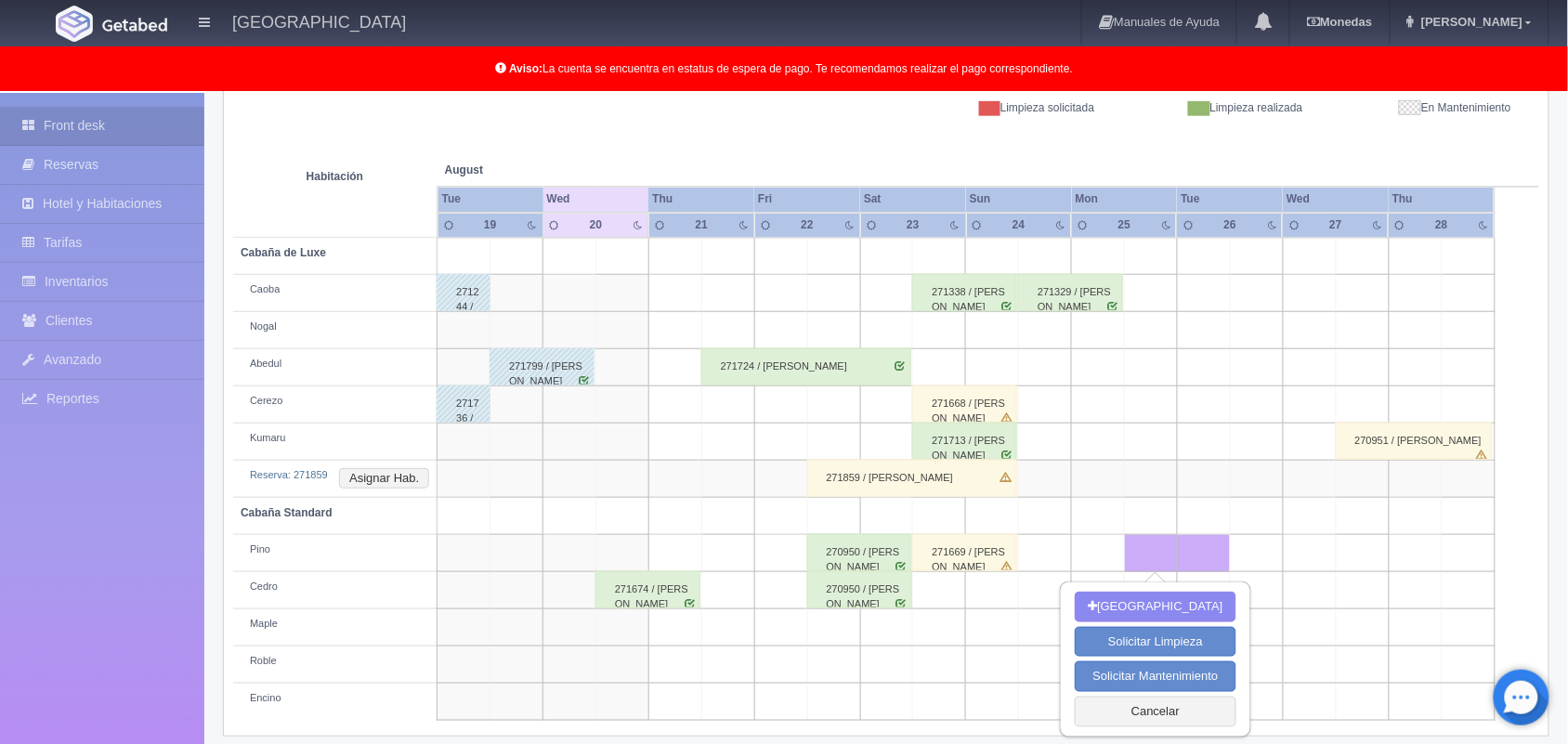
click at [689, 316] on td at bounding box center [675, 330] width 53 height 37
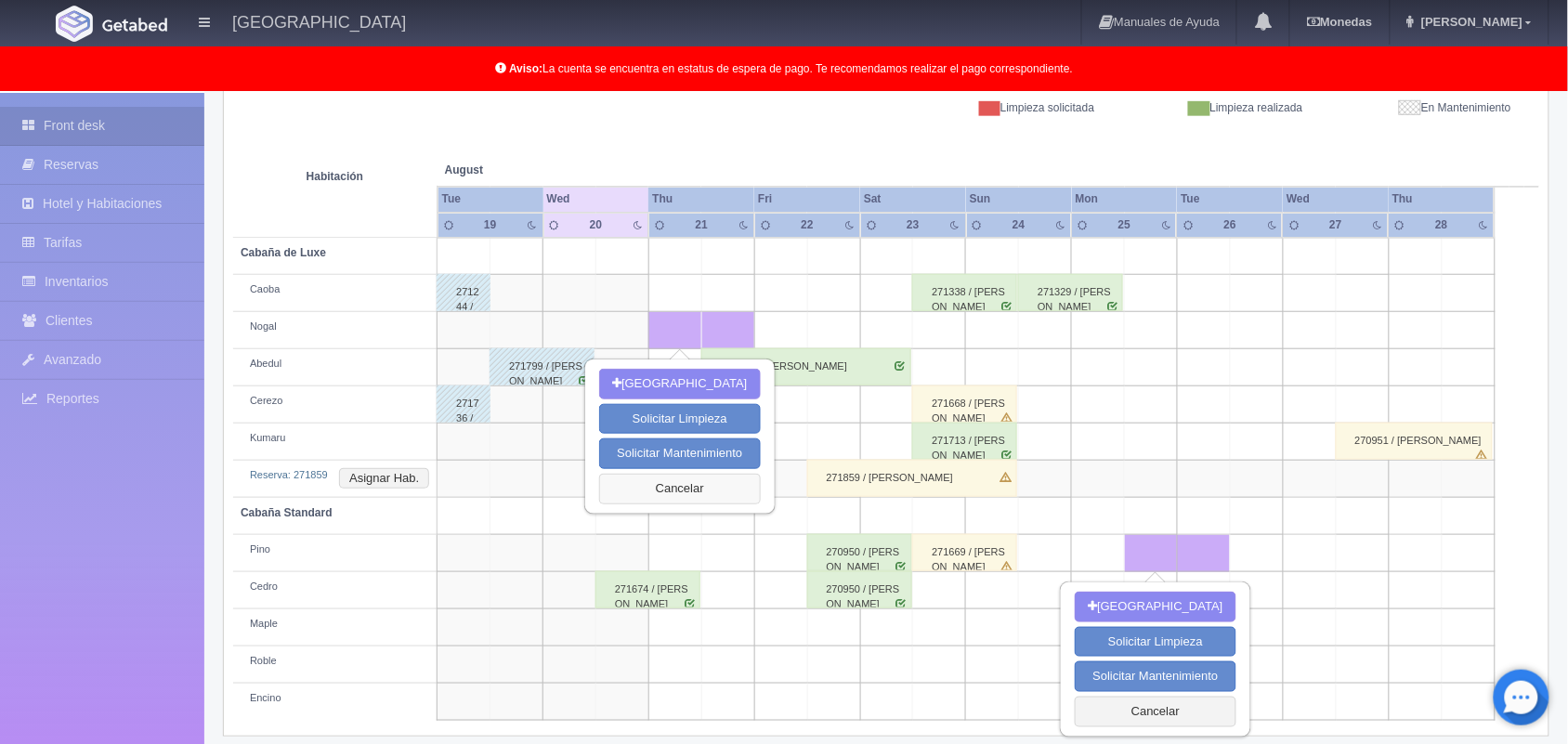
click at [703, 488] on button "Cancelar" at bounding box center [679, 489] width 161 height 30
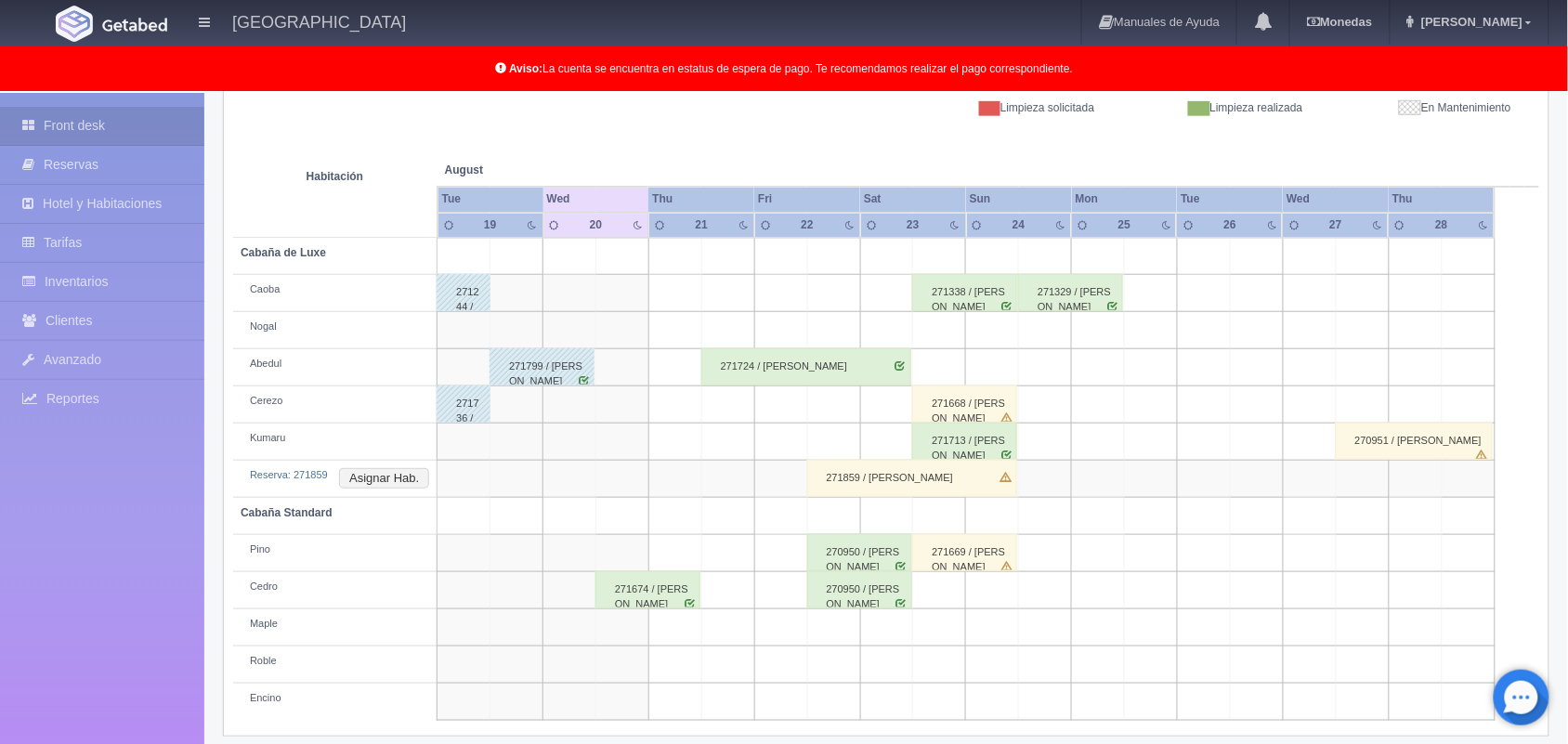
click at [981, 476] on div "271859 / [PERSON_NAME] [PERSON_NAME]" at bounding box center [912, 478] width 210 height 37
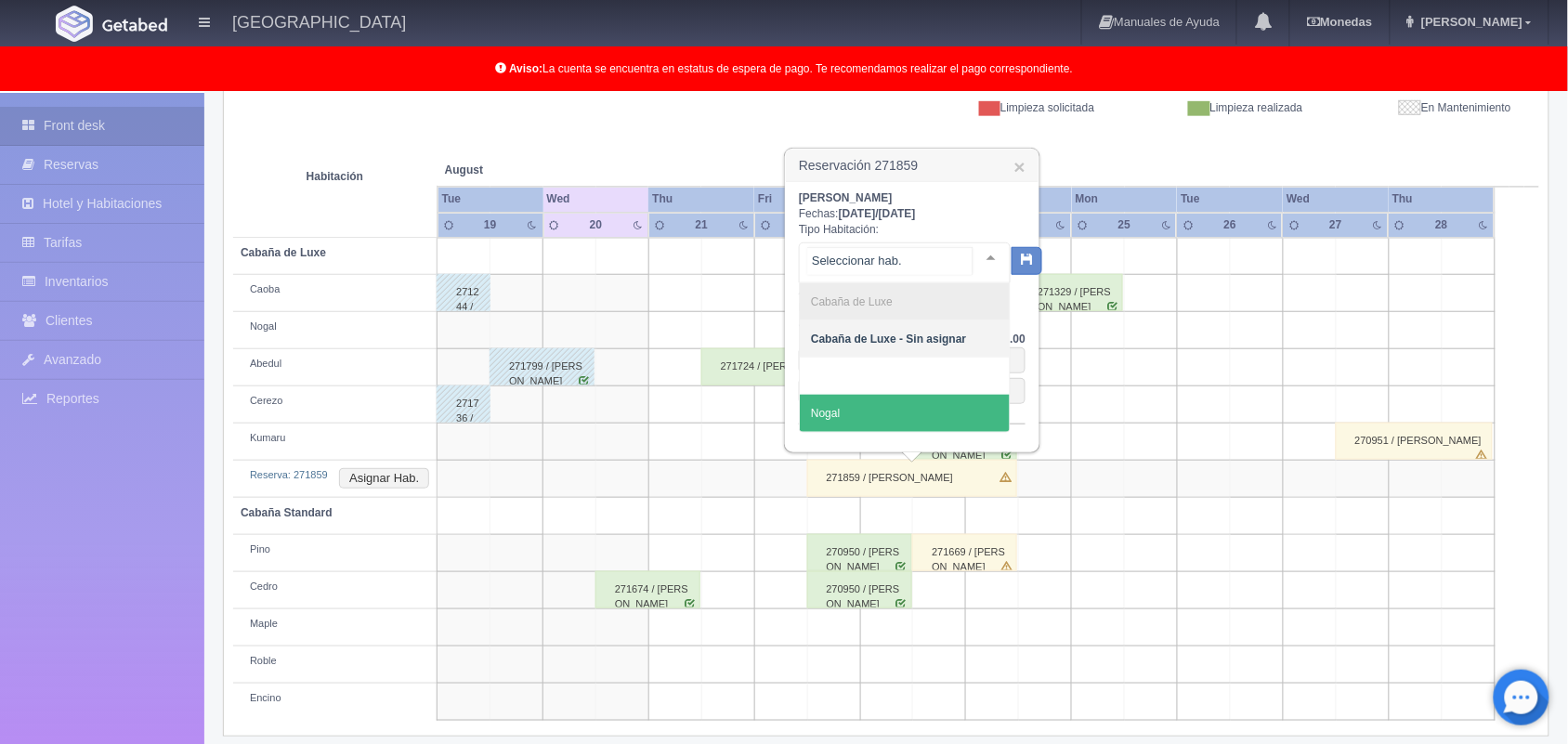
click at [981, 254] on div at bounding box center [991, 257] width 37 height 27
click at [855, 411] on span "Nogal" at bounding box center [905, 413] width 210 height 37
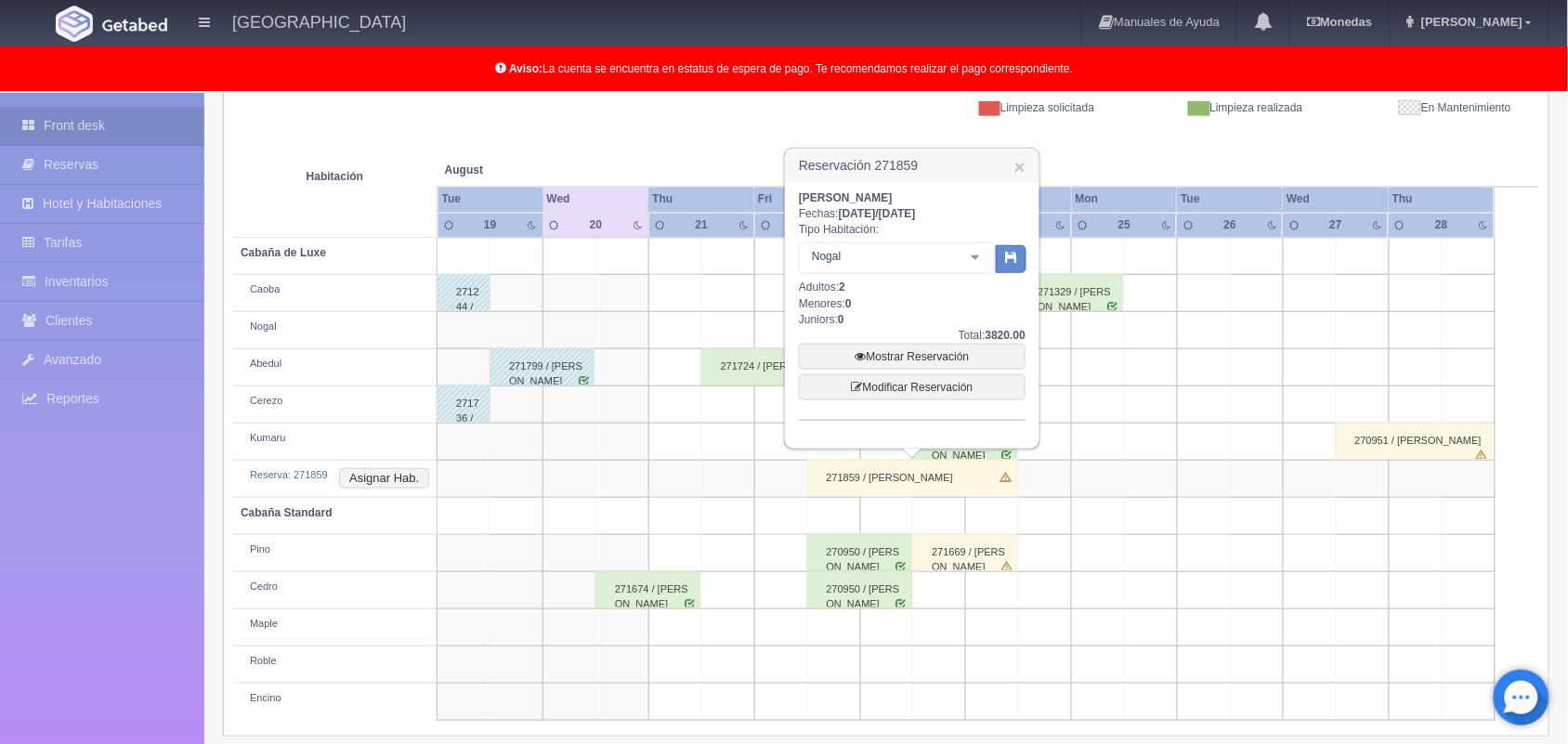
click at [1084, 446] on td at bounding box center [1098, 442] width 53 height 37
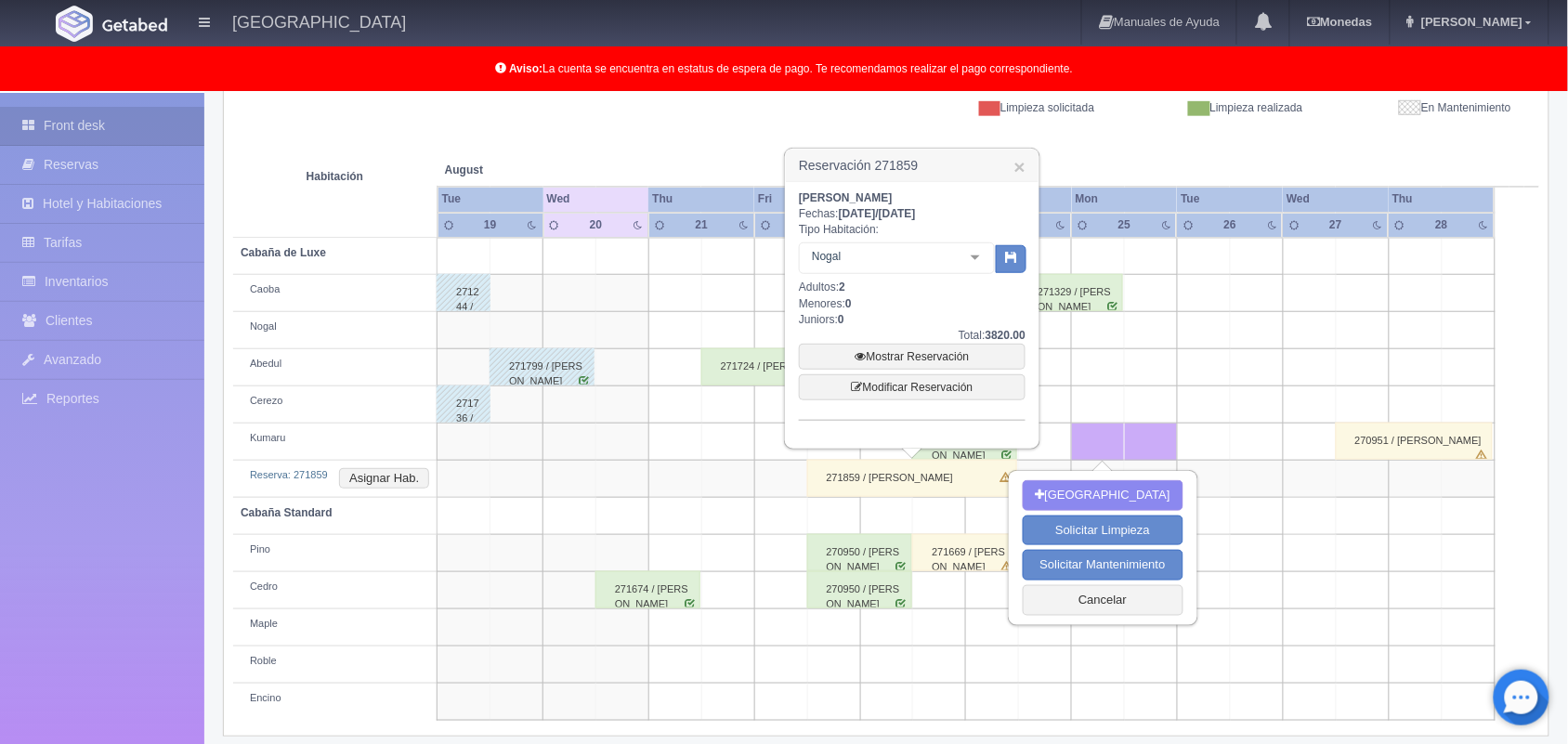
click at [1271, 548] on td at bounding box center [1256, 553] width 53 height 37
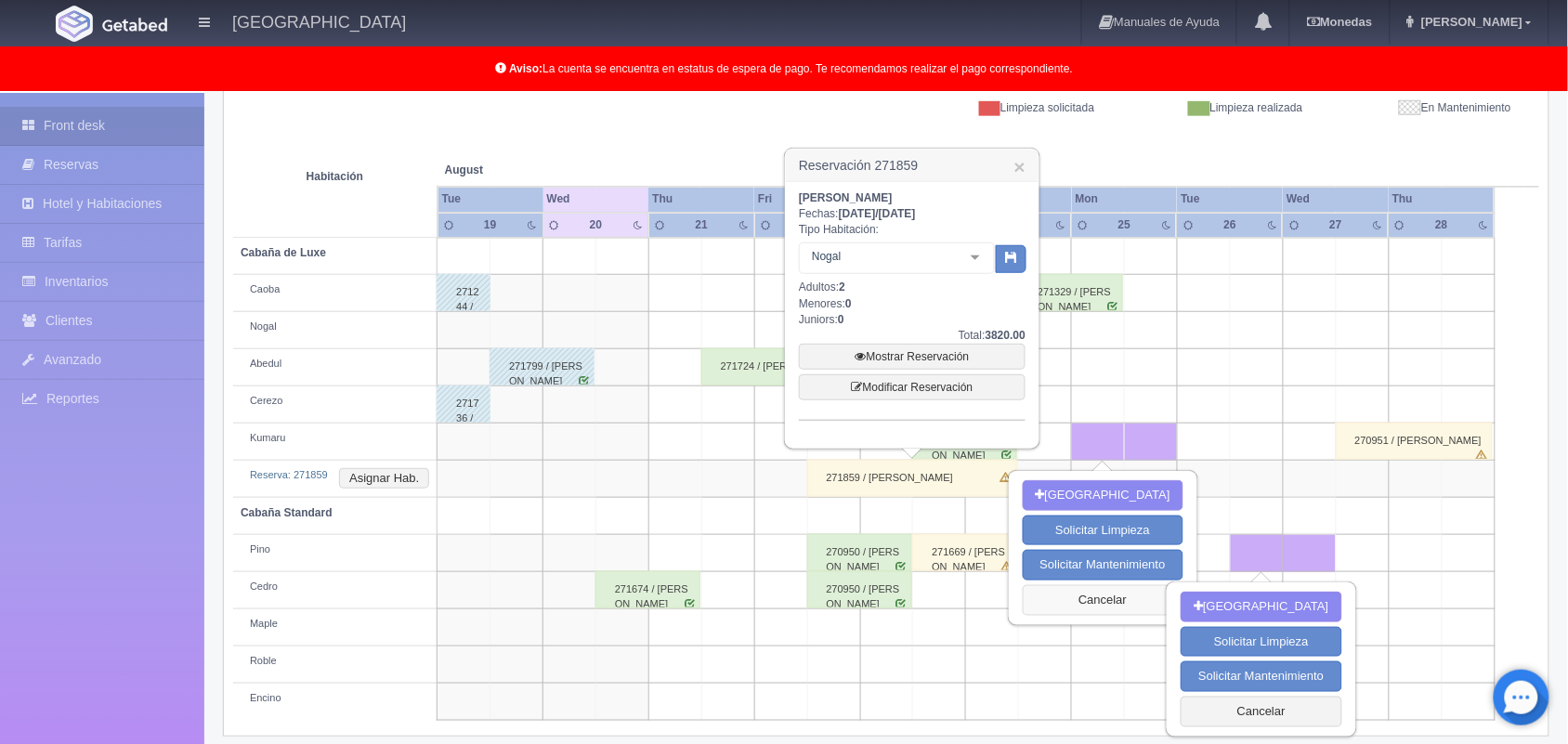
click at [1098, 595] on button "Cancelar" at bounding box center [1104, 601] width 161 height 30
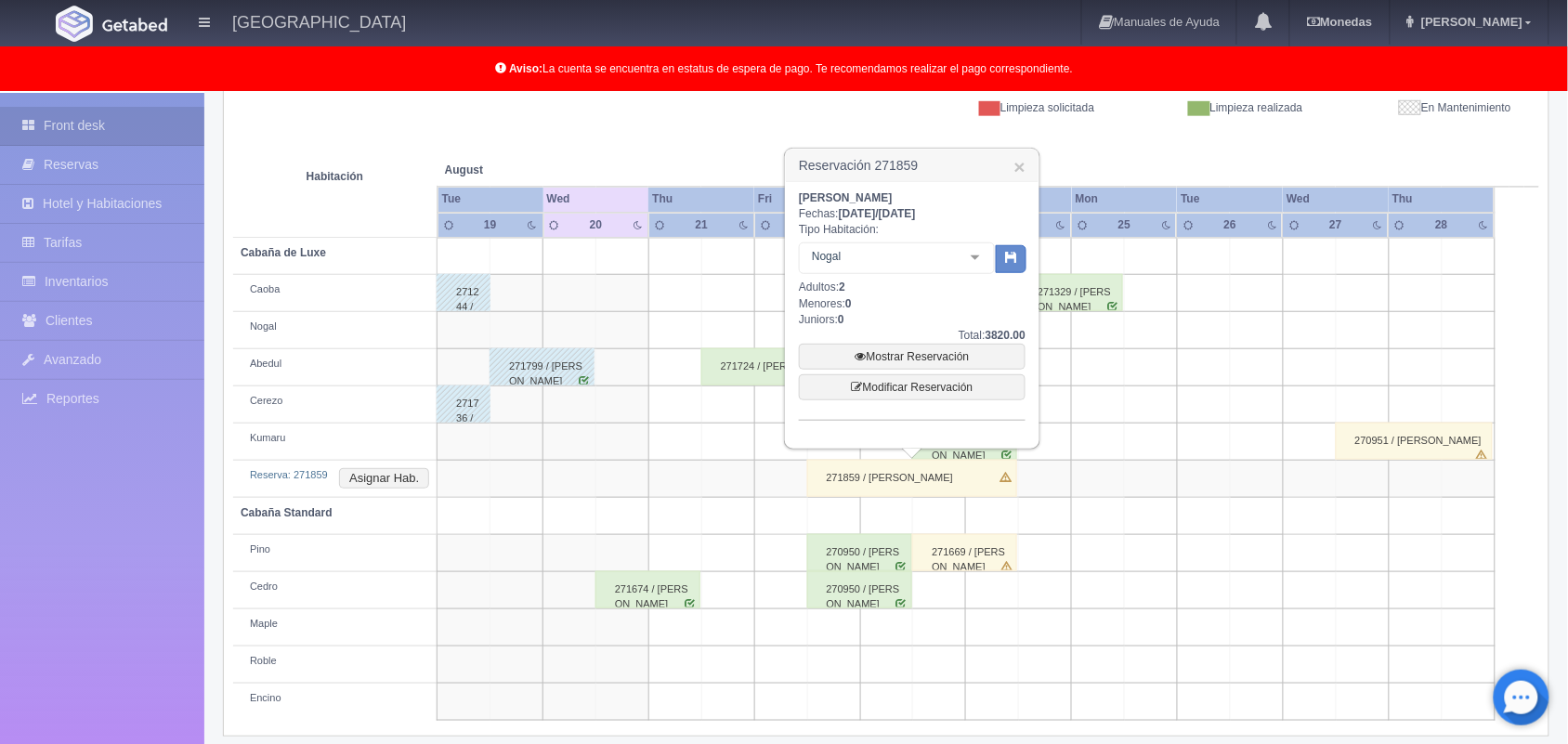
click at [120, 633] on div "Front desk Reservas Hotel y Habitaciones Tarifas Inventarios Clientes Avanzado …" at bounding box center [102, 464] width 205 height 744
drag, startPoint x: 120, startPoint y: 633, endPoint x: 1307, endPoint y: -55, distance: 1372.0
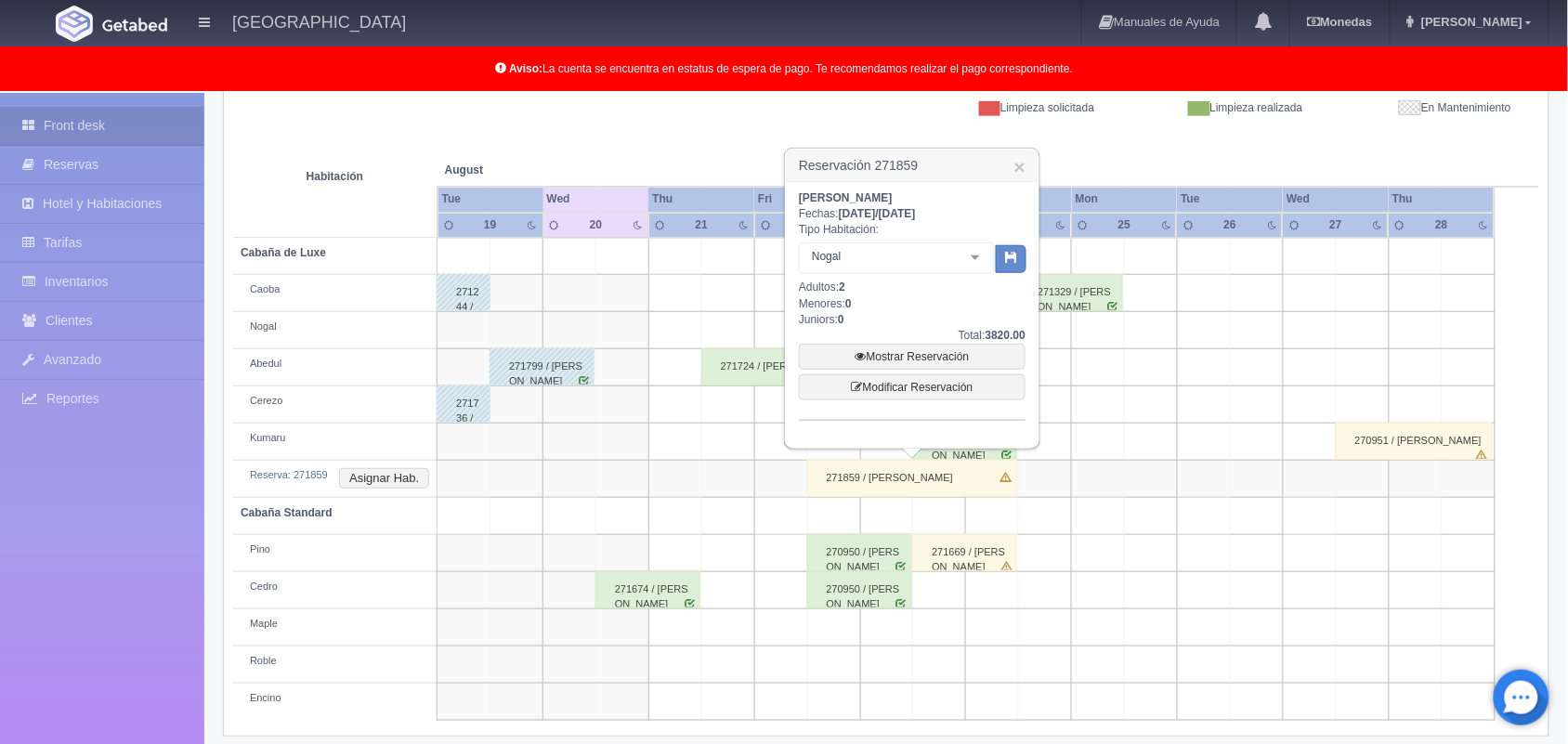
click at [1307, 0] on html "Hotel Xacallan Manuales de Ayuda Actualizaciones recientes Monedas Tipo de camb…" at bounding box center [784, 93] width 1568 height 744
click at [1023, 158] on link "×" at bounding box center [1020, 167] width 11 height 20
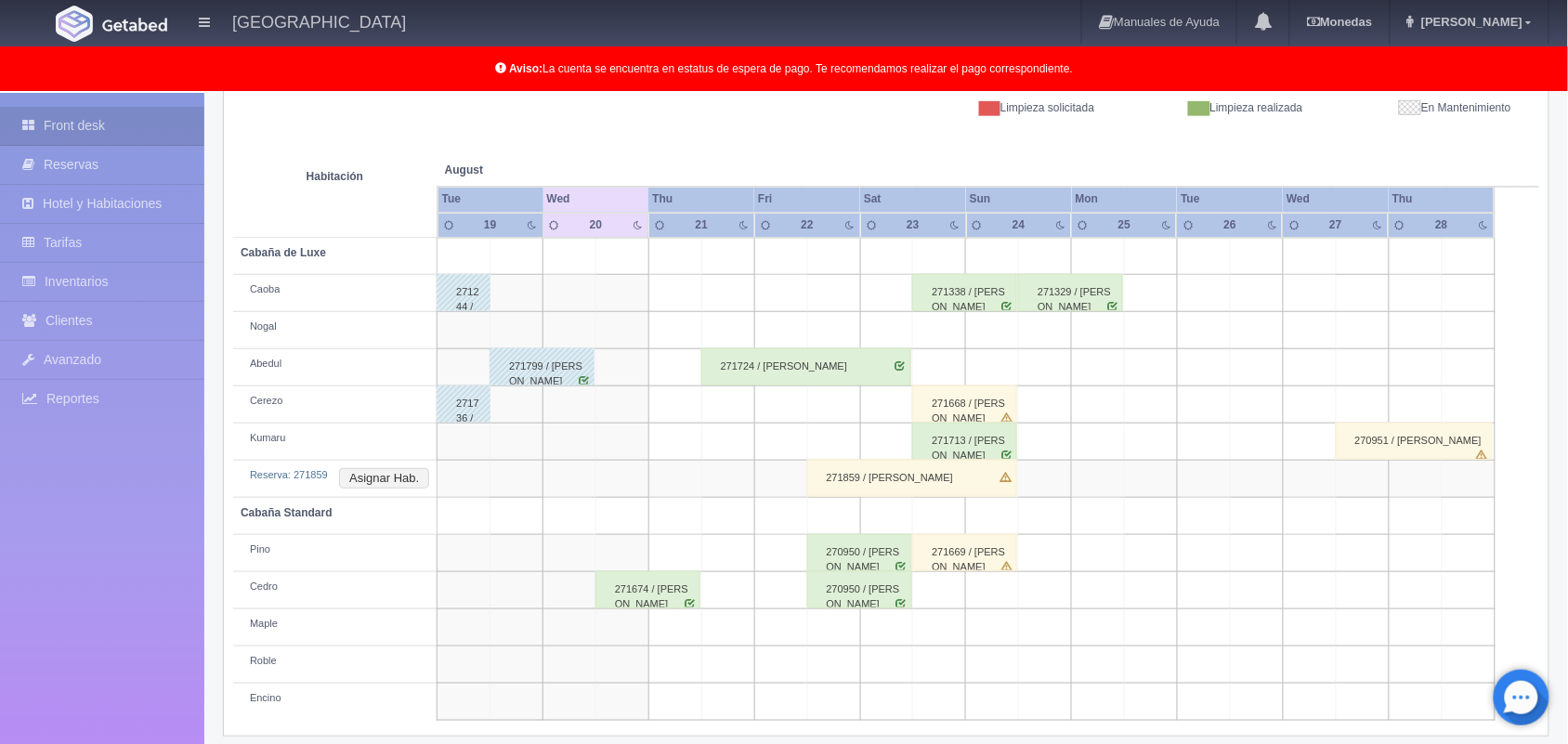
click at [921, 477] on div "271859 / [PERSON_NAME] [PERSON_NAME]" at bounding box center [912, 478] width 210 height 37
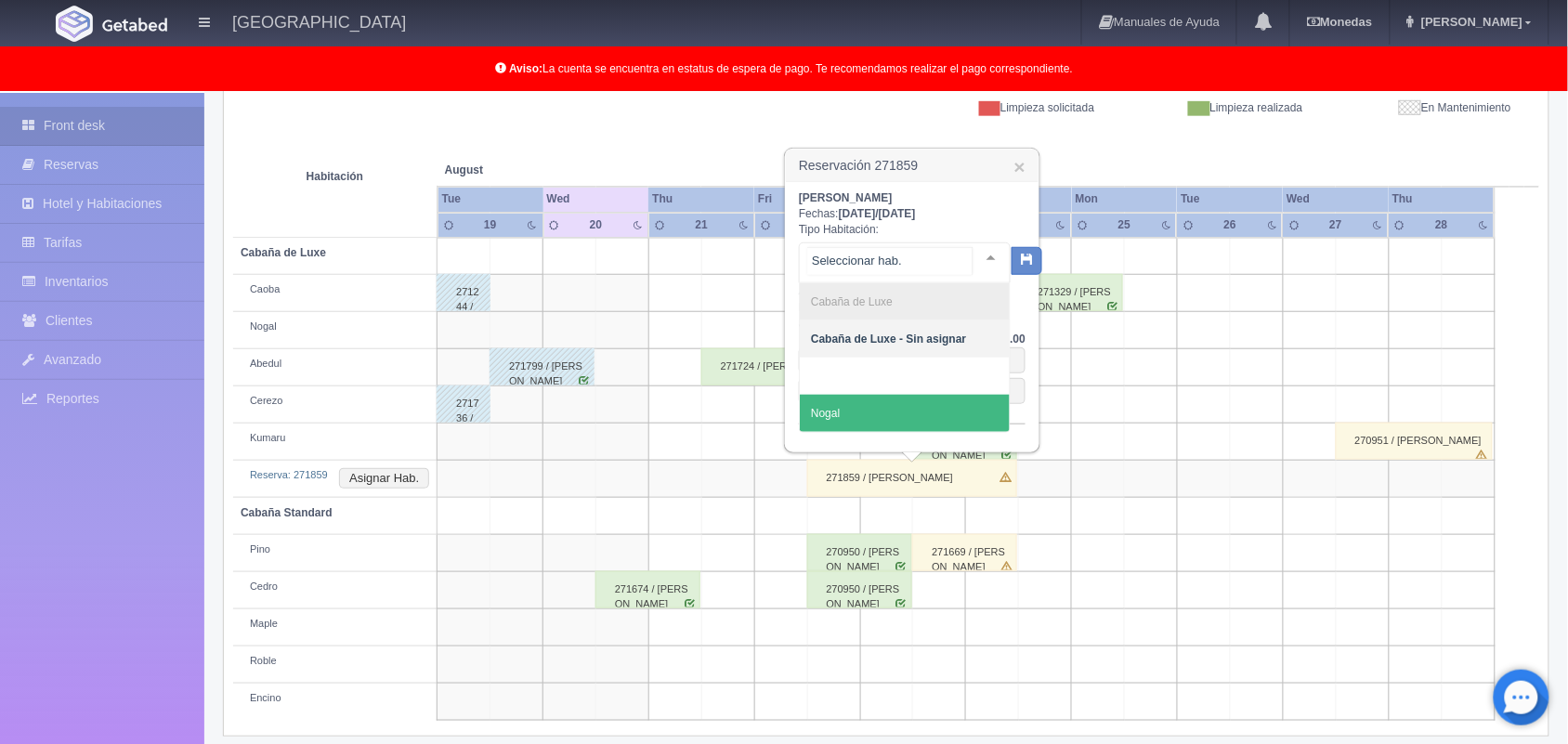
click at [958, 256] on div "Cabaña de Luxe Cabaña de Luxe - Sin asignar Nogal No elements found. Consider c…" at bounding box center [905, 263] width 212 height 41
click at [848, 402] on span "Nogal" at bounding box center [905, 413] width 210 height 37
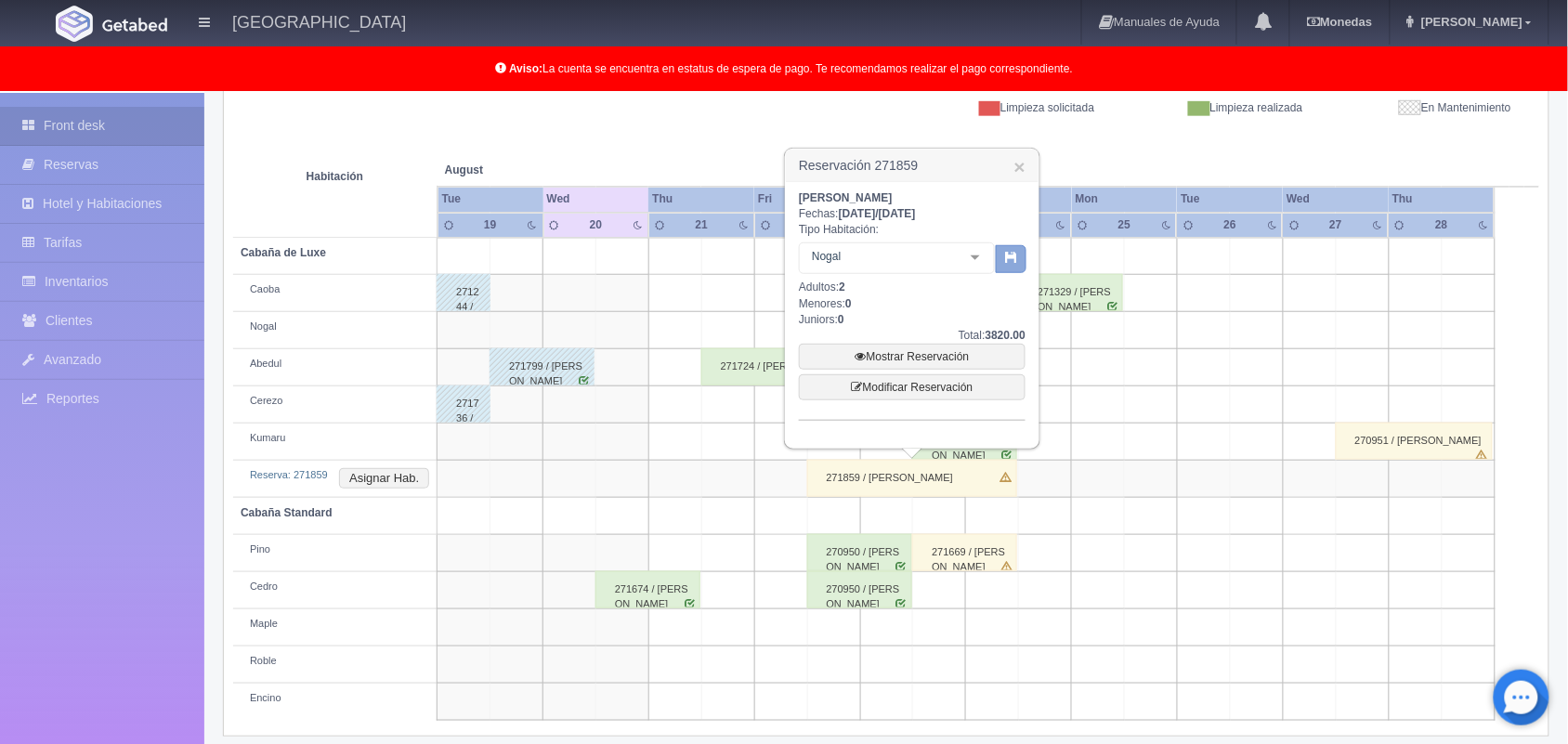
click at [1011, 256] on icon "button" at bounding box center [1011, 257] width 12 height 12
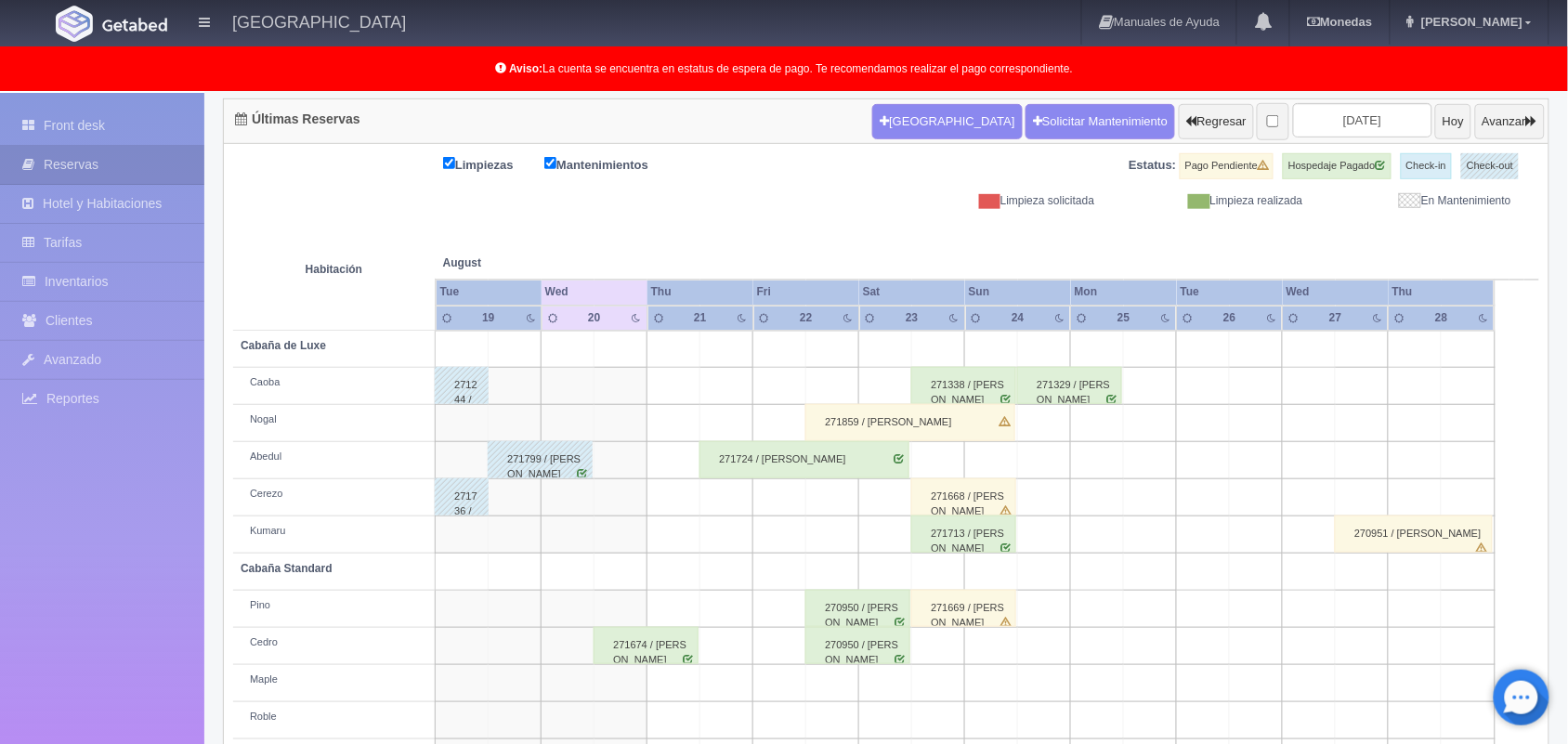
scroll to position [186, 0]
click at [850, 421] on div "271859 / [PERSON_NAME]" at bounding box center [910, 423] width 210 height 37
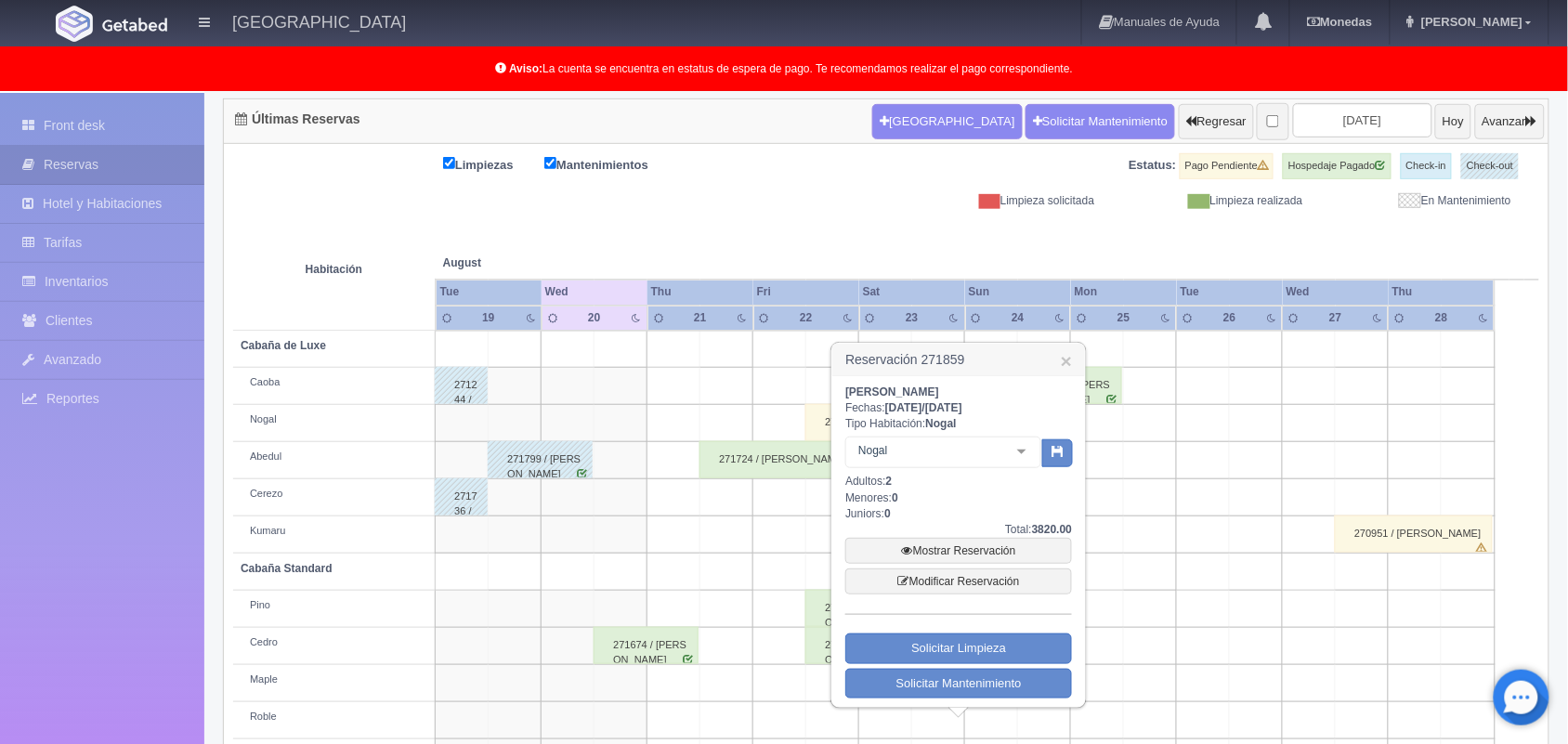
click at [1064, 364] on link "×" at bounding box center [1067, 361] width 11 height 20
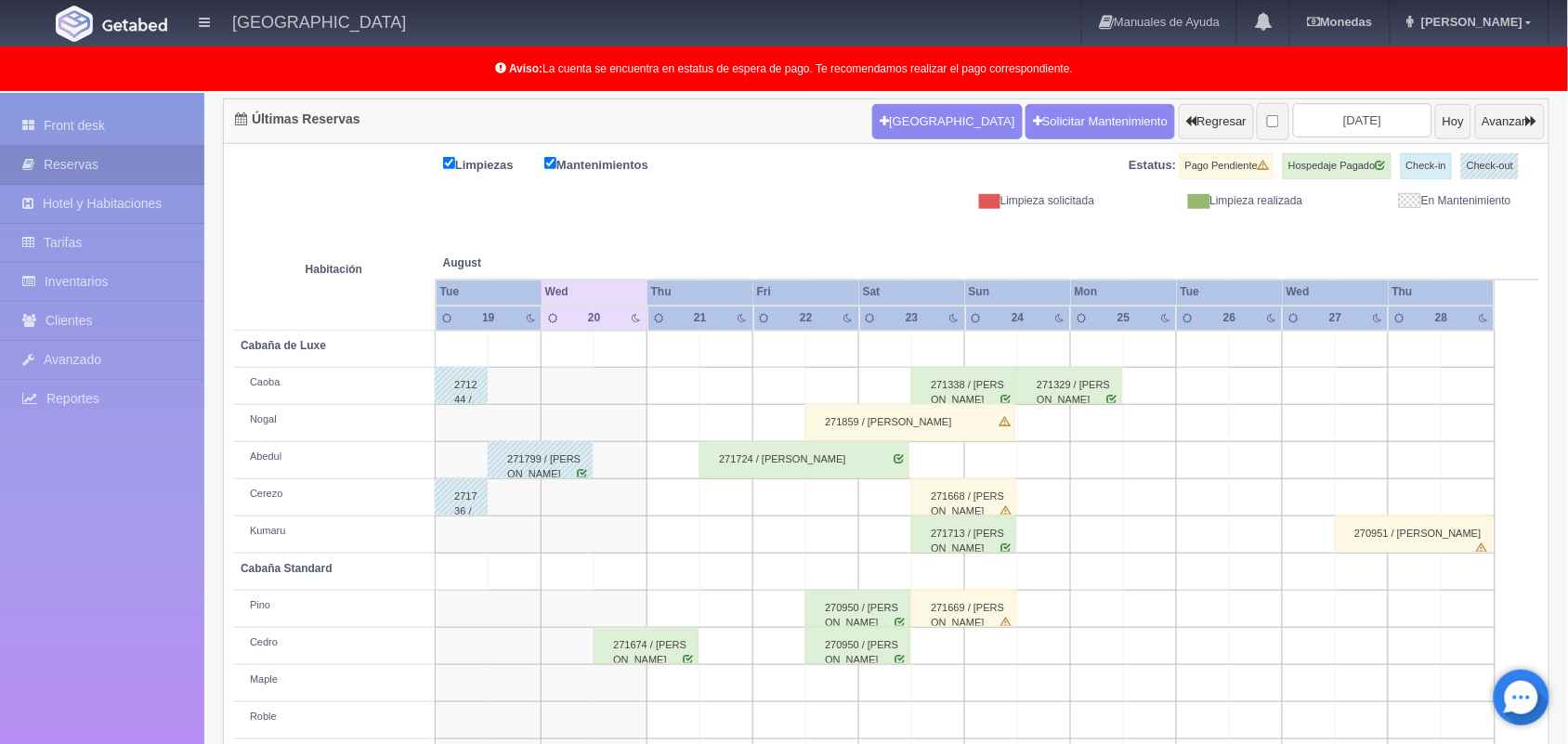
click at [1173, 533] on td at bounding box center [1150, 535] width 53 height 37
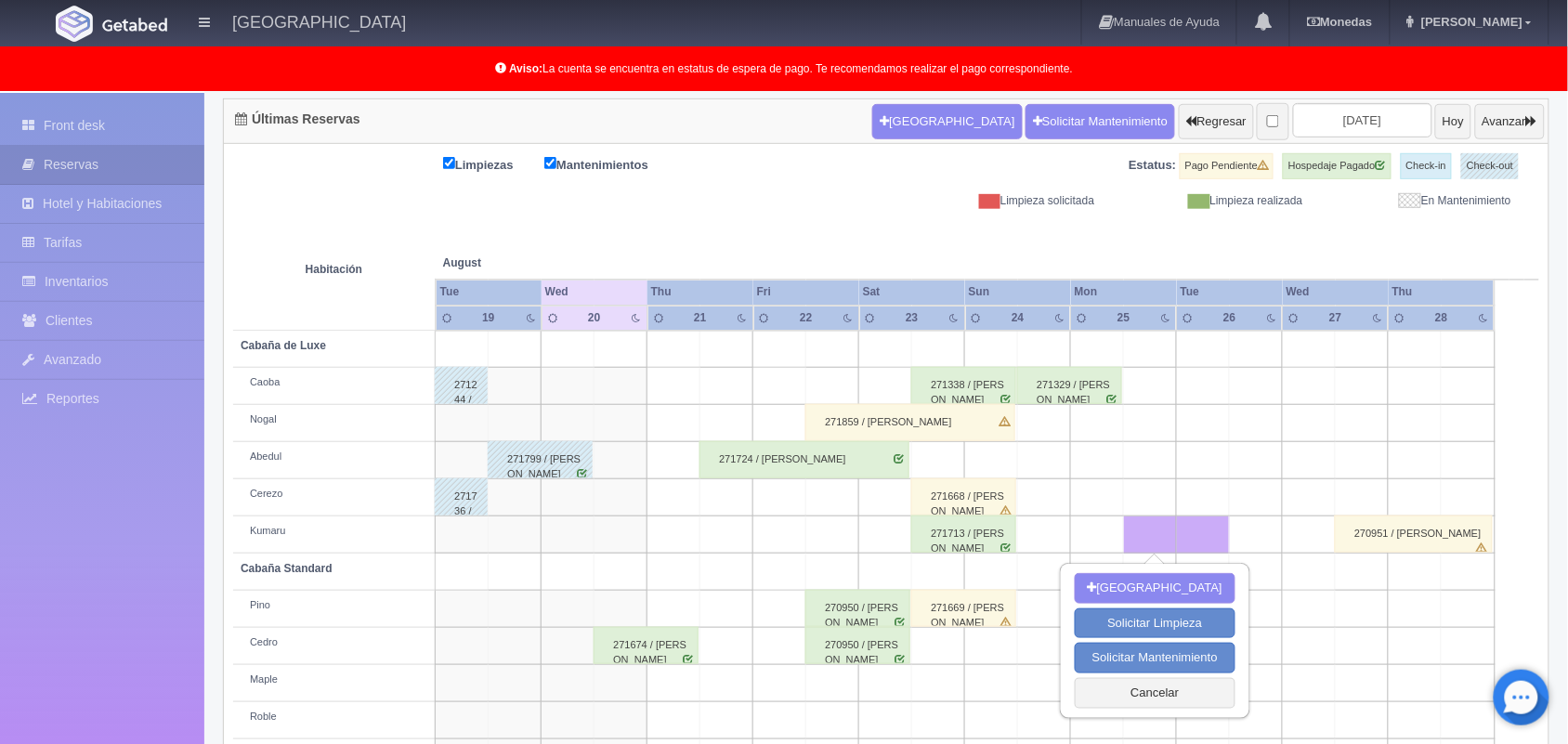
click at [1366, 372] on td at bounding box center [1362, 386] width 53 height 37
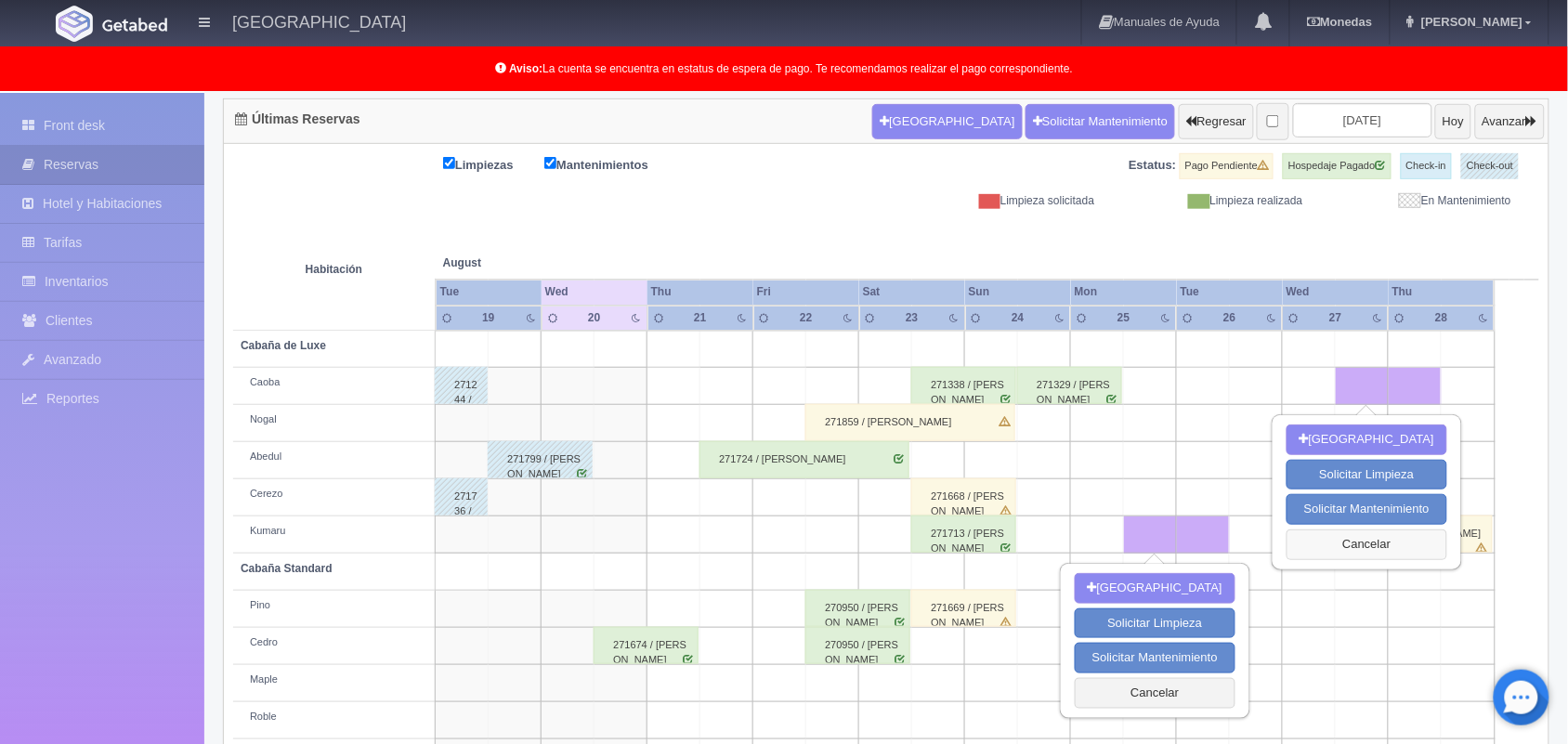
click at [1361, 536] on button "Cancelar" at bounding box center [1367, 545] width 161 height 30
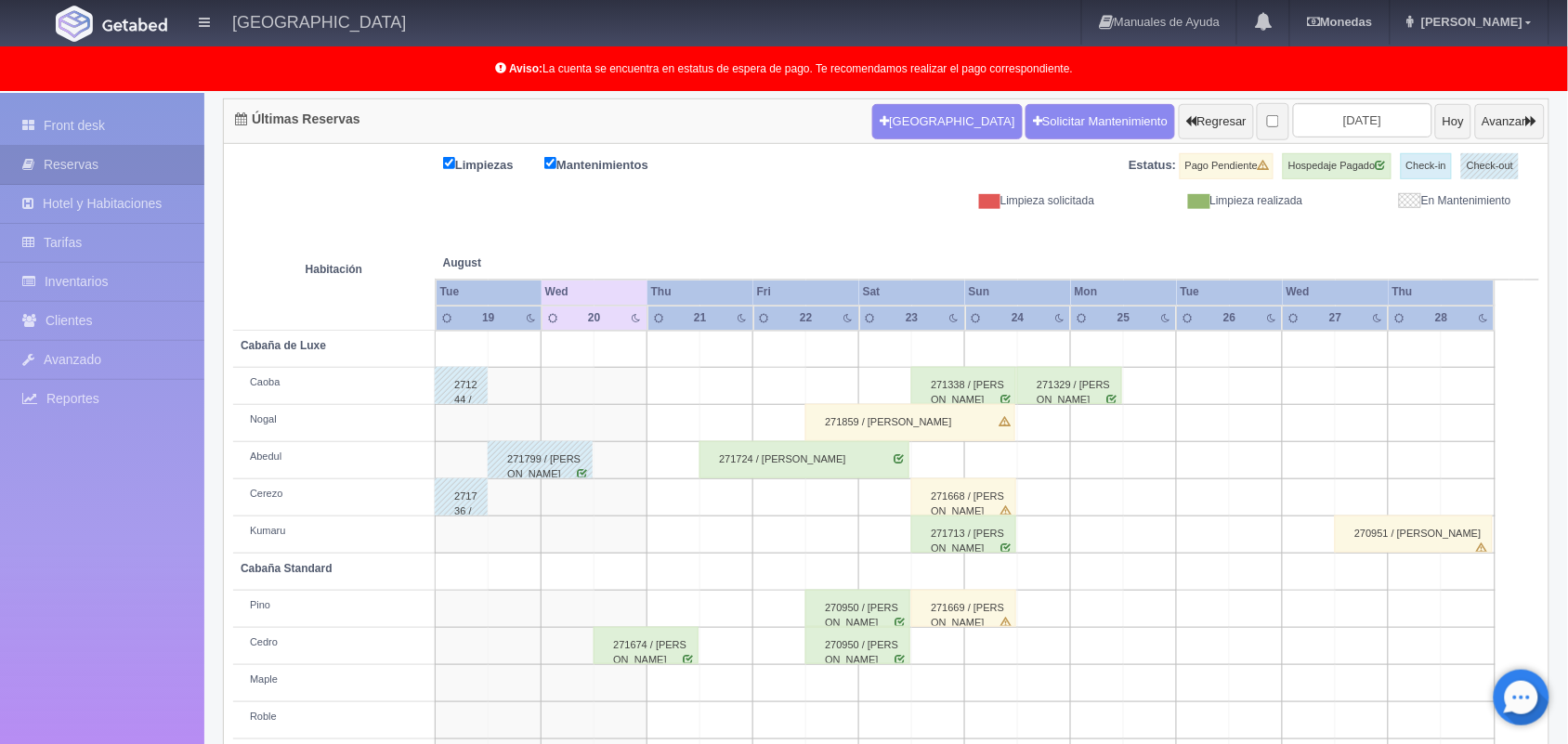
click at [971, 426] on div "271859 / [PERSON_NAME]" at bounding box center [910, 423] width 210 height 37
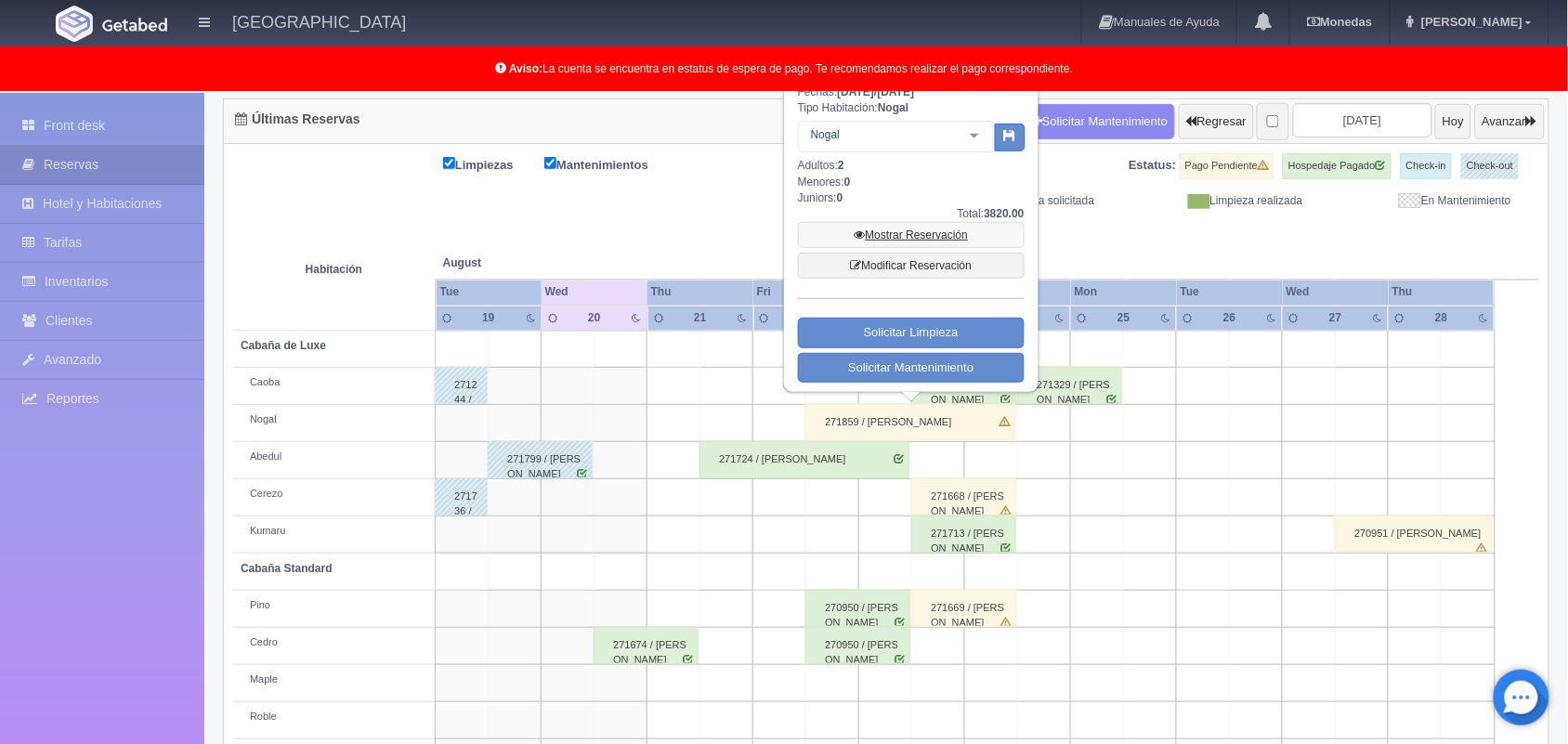
click at [950, 229] on link "Mostrar Reservación" at bounding box center [910, 234] width 226 height 26
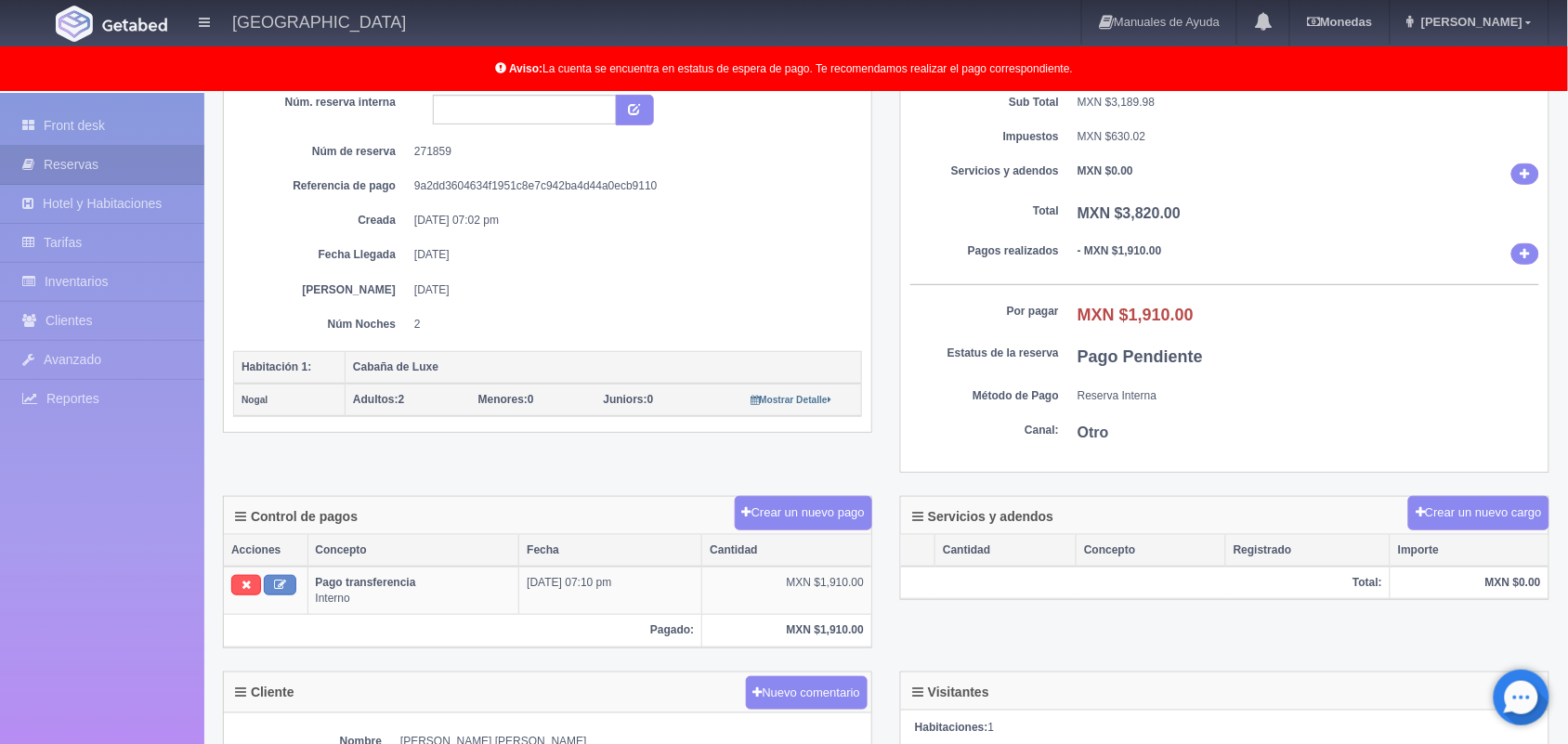
scroll to position [154, 0]
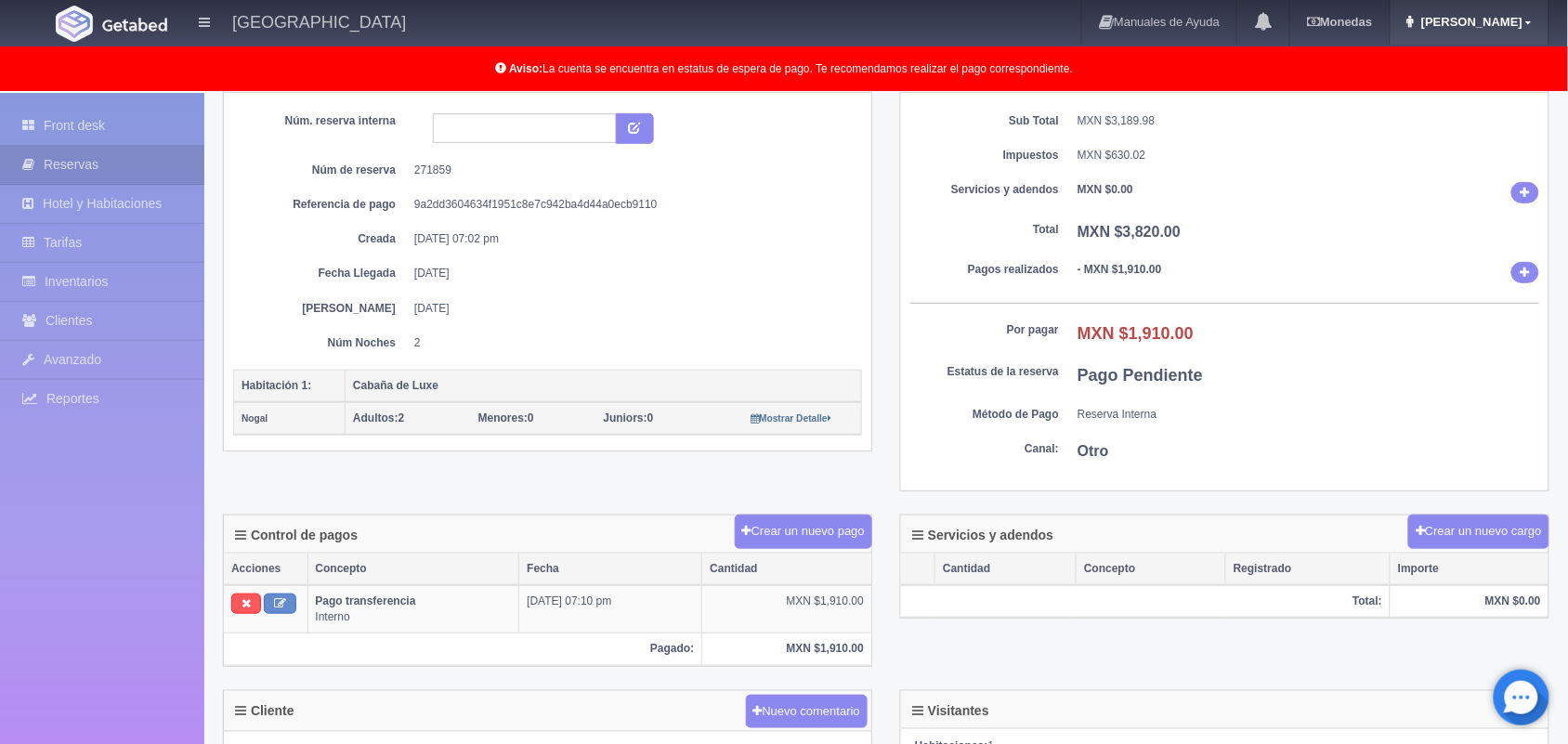
click at [1479, 17] on span "[PERSON_NAME]" at bounding box center [1469, 22] width 106 height 14
click at [1379, 160] on dd "MXN $630.02" at bounding box center [1307, 155] width 461 height 16
click at [93, 122] on link "Front desk" at bounding box center [102, 126] width 205 height 38
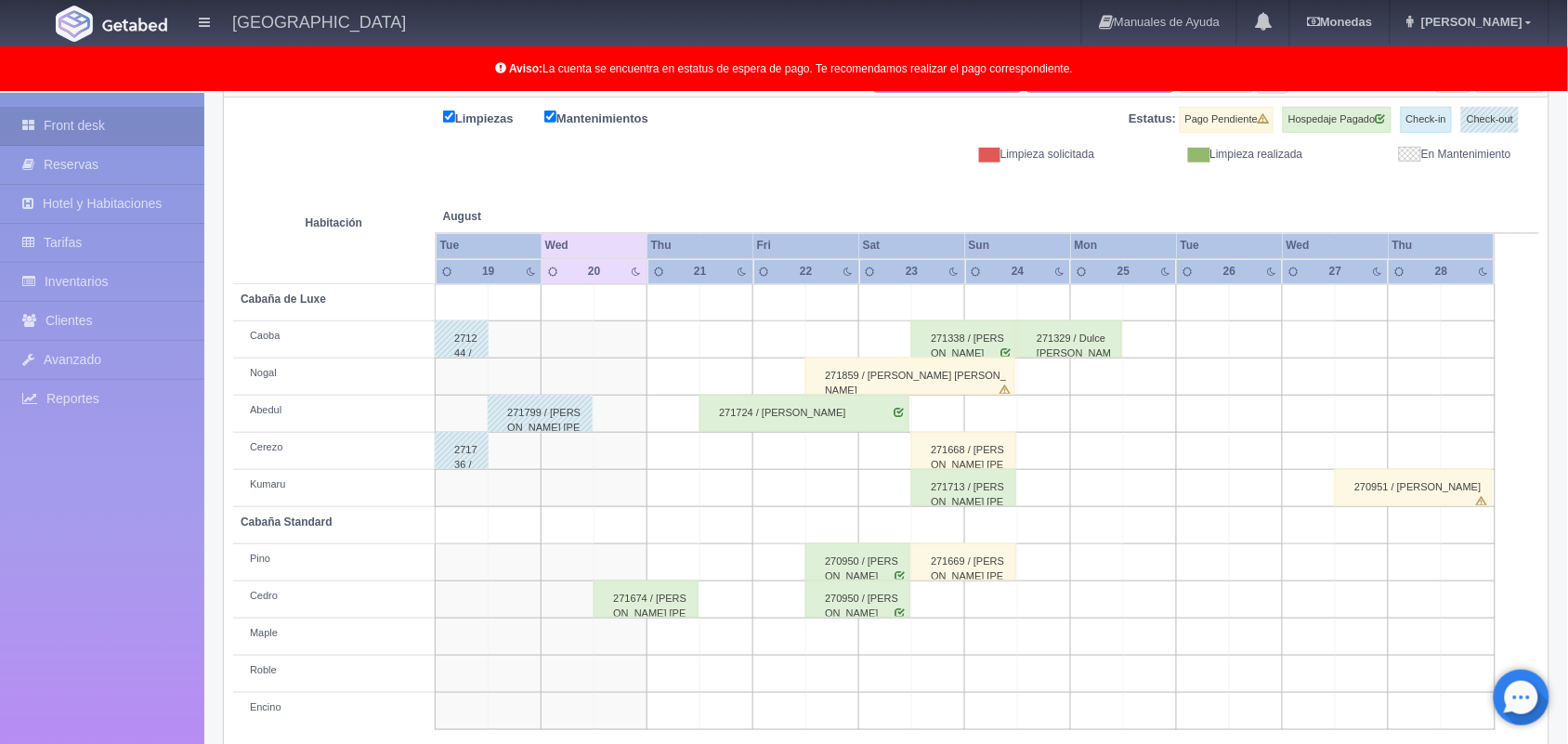
scroll to position [259, 0]
